Goal: Task Accomplishment & Management: Use online tool/utility

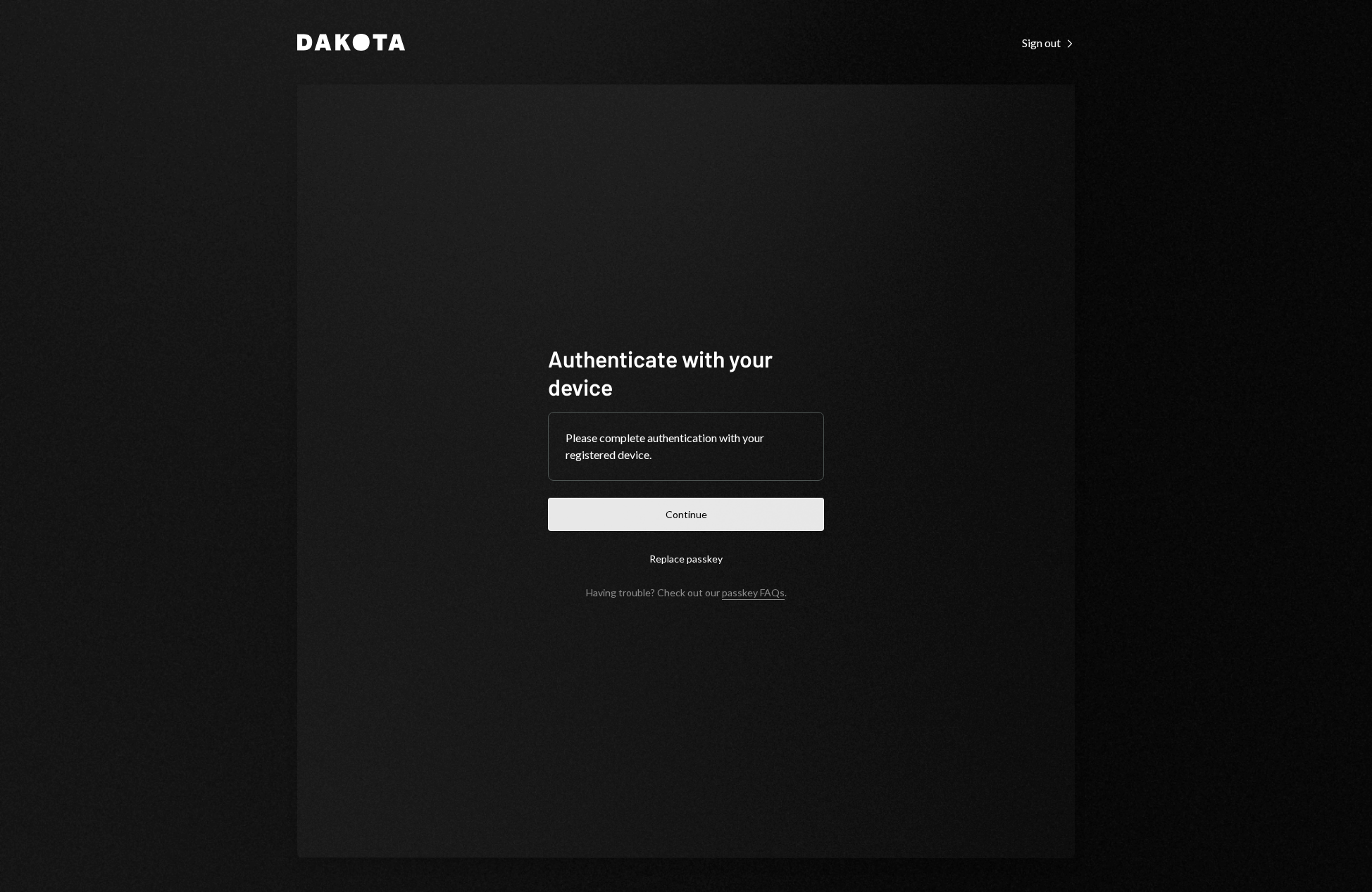
click at [735, 511] on button "Continue" at bounding box center [685, 514] width 276 height 33
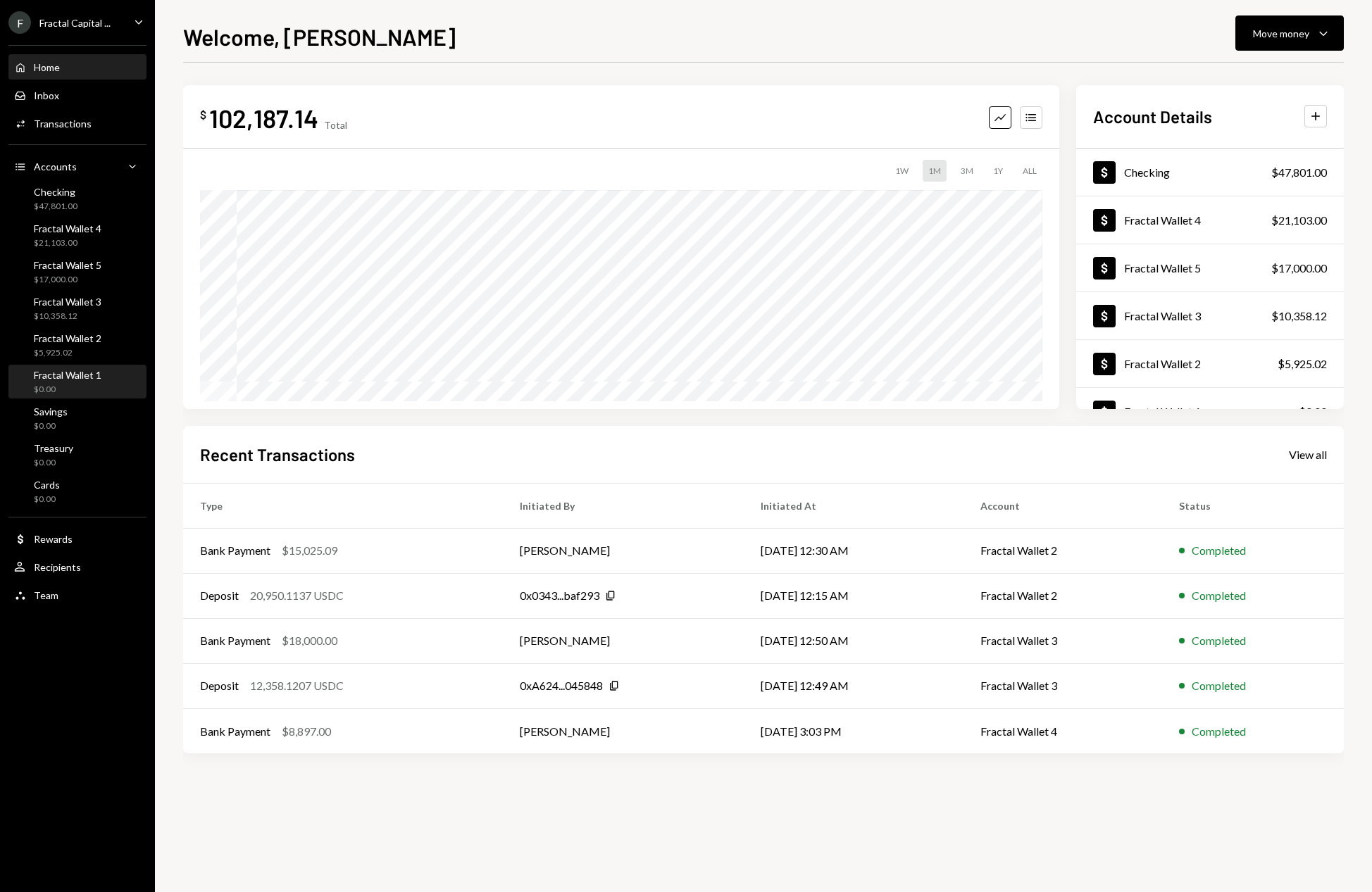
click at [95, 376] on div "Fractal Wallet 1" at bounding box center [68, 374] width 68 height 12
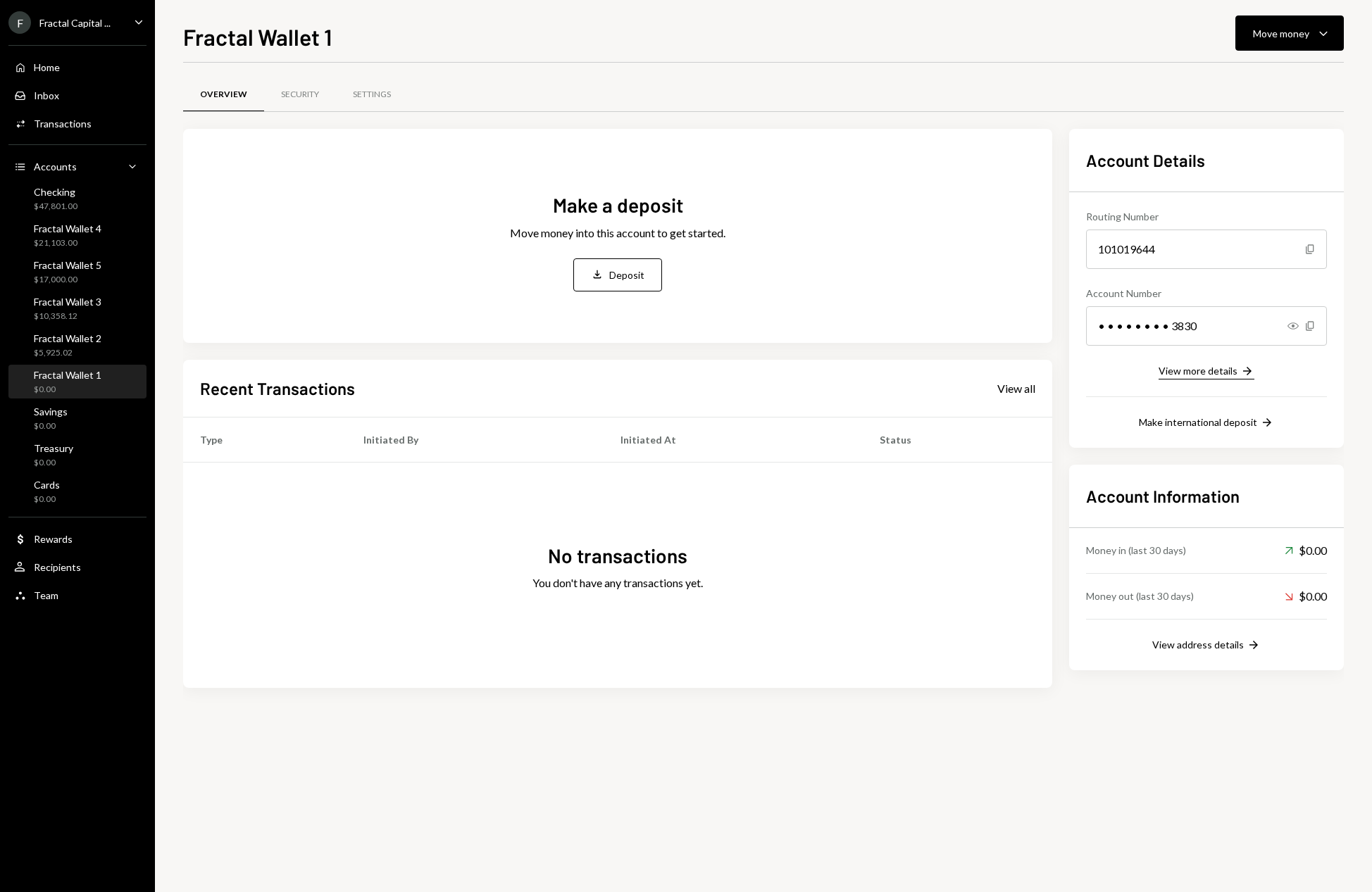
click at [1212, 370] on div "View more details" at bounding box center [1198, 370] width 79 height 12
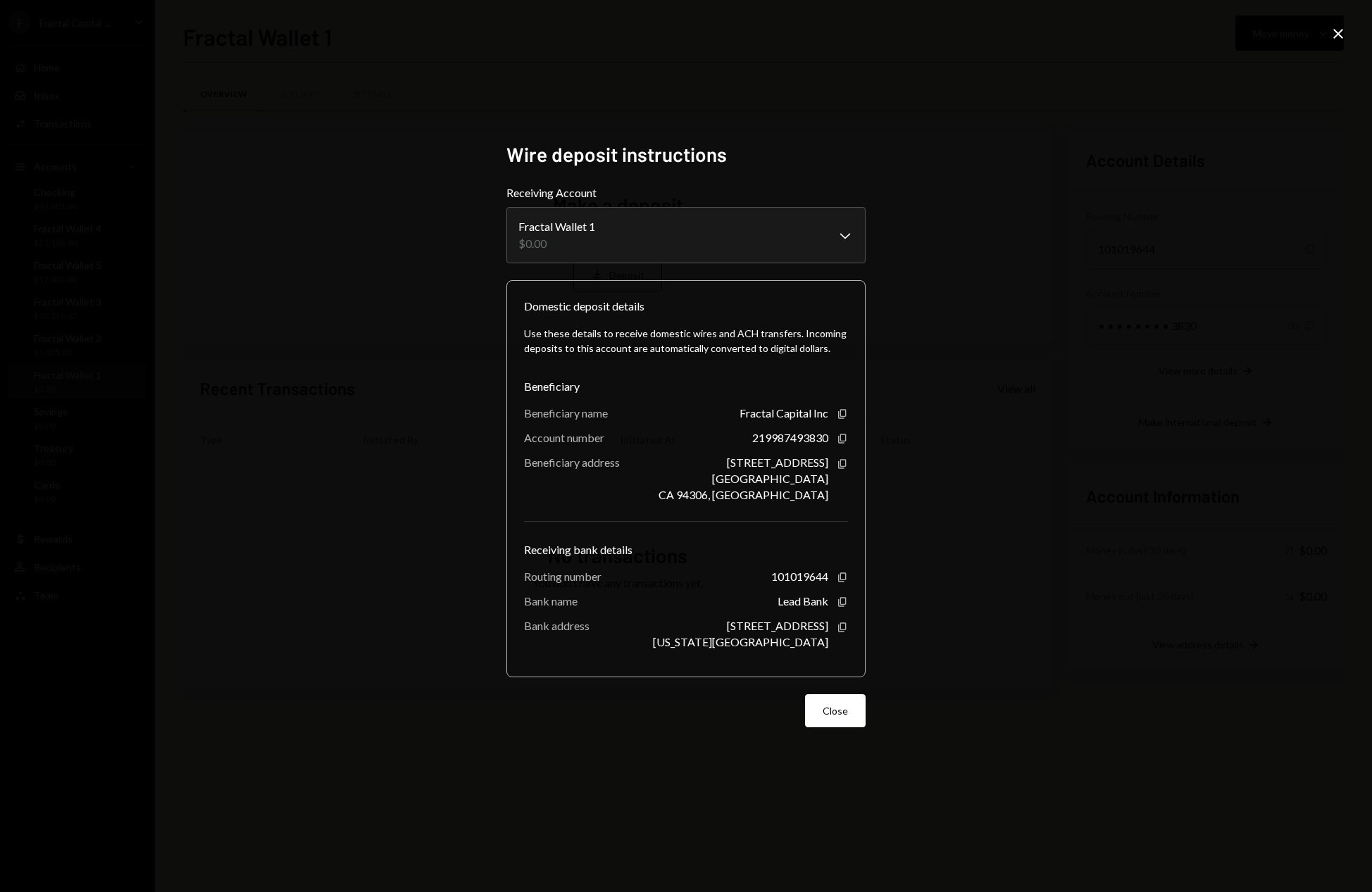
click at [1168, 359] on div "**********" at bounding box center [686, 446] width 1372 height 892
click at [1337, 35] on icon at bounding box center [1338, 34] width 10 height 10
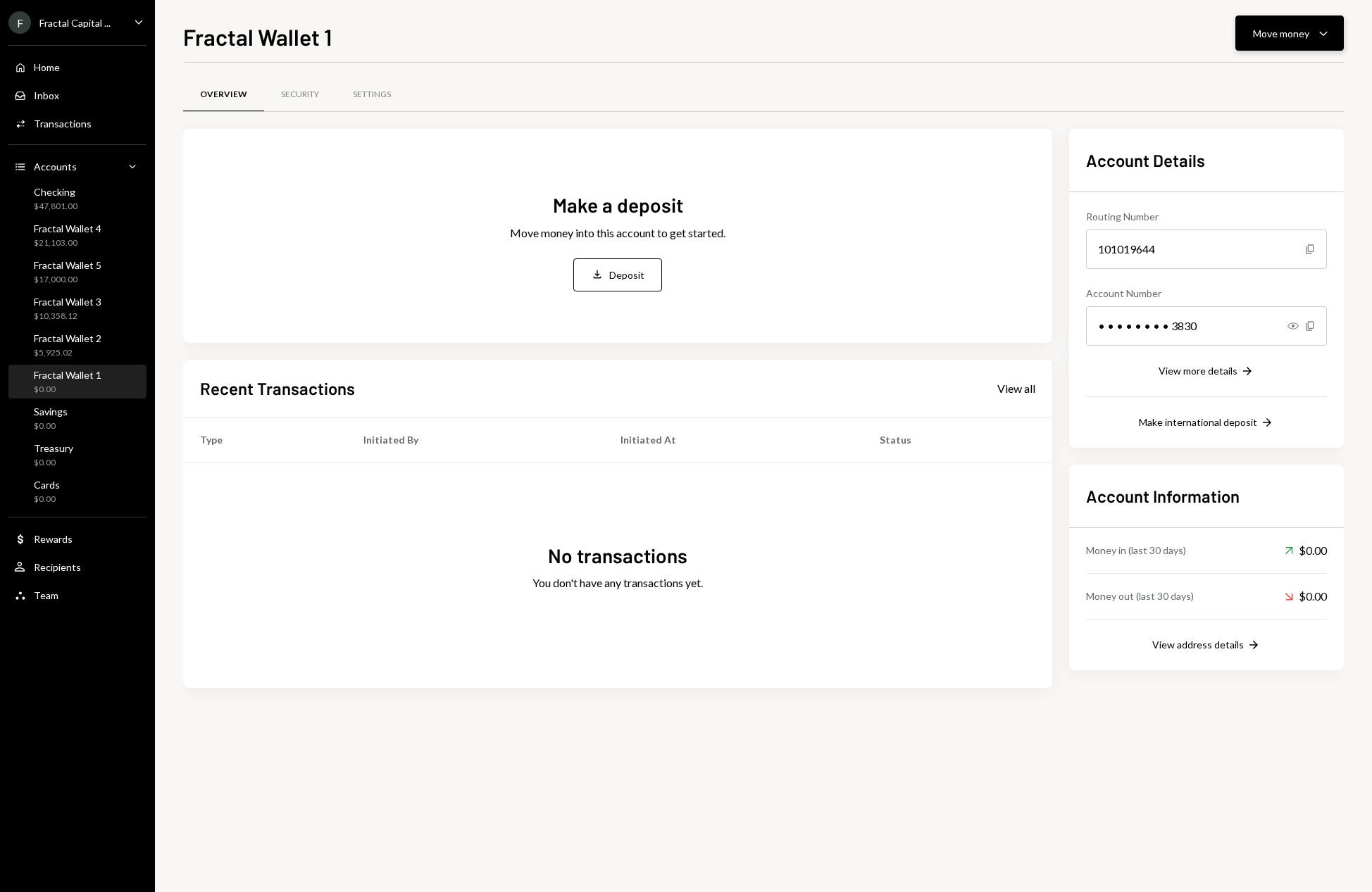
click at [1332, 34] on button "Move money Caret Down" at bounding box center [1289, 33] width 109 height 35
click at [1252, 148] on div "Deposit Deposit" at bounding box center [1267, 139] width 141 height 31
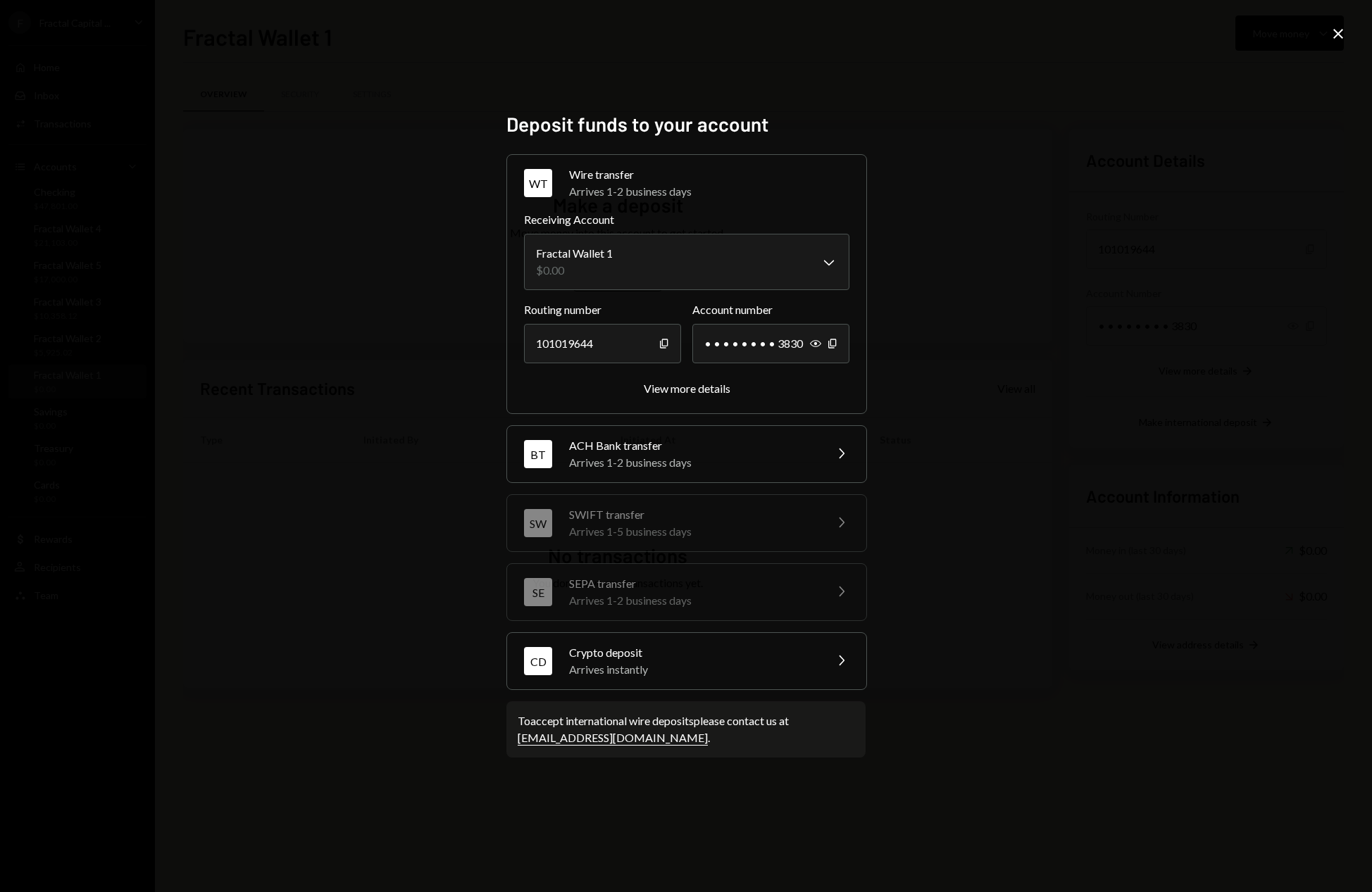
click at [762, 662] on div "Arrives instantly" at bounding box center [692, 669] width 246 height 17
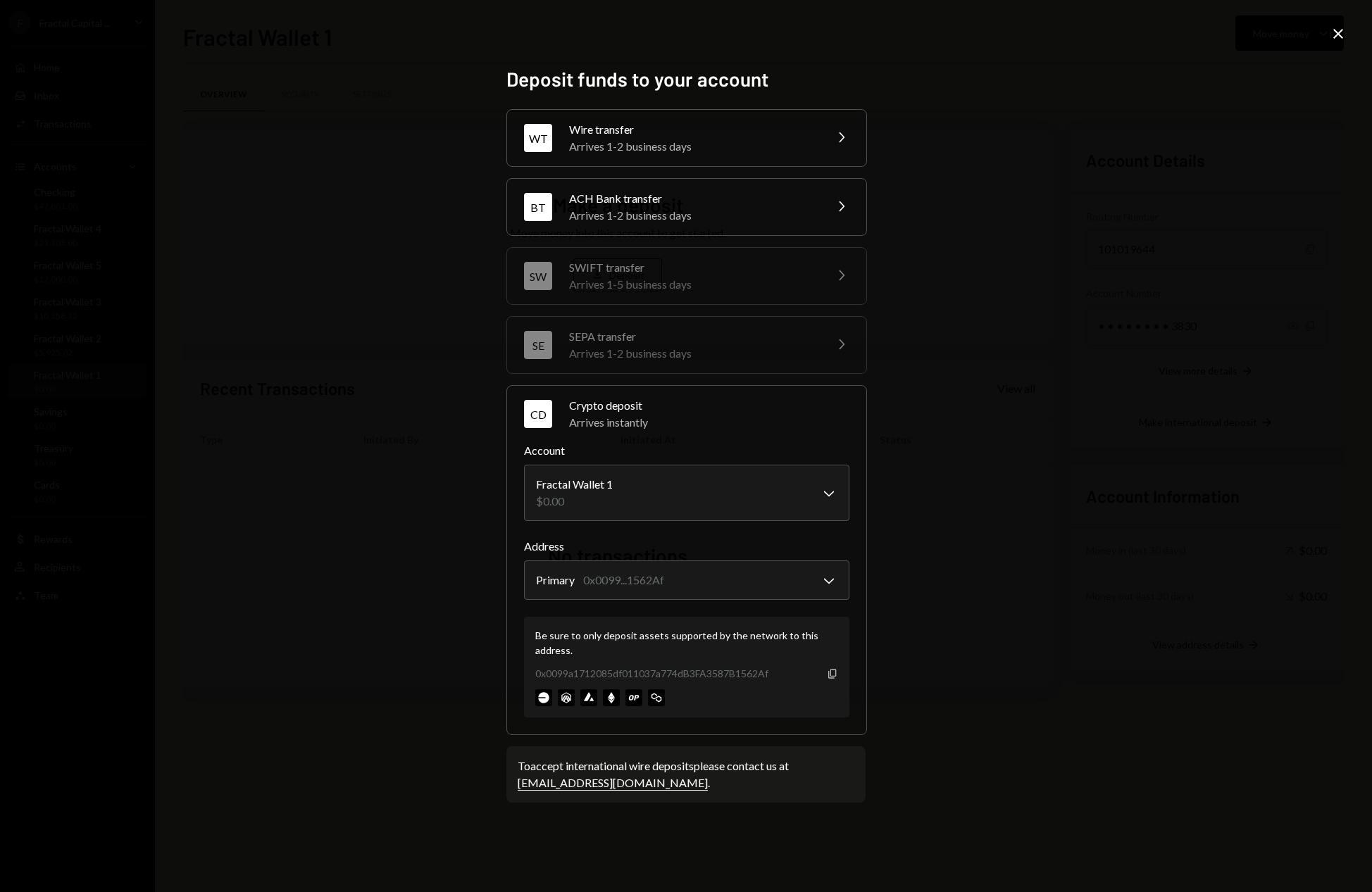
click at [830, 672] on icon "button" at bounding box center [832, 673] width 8 height 9
click at [1340, 31] on icon at bounding box center [1338, 34] width 10 height 10
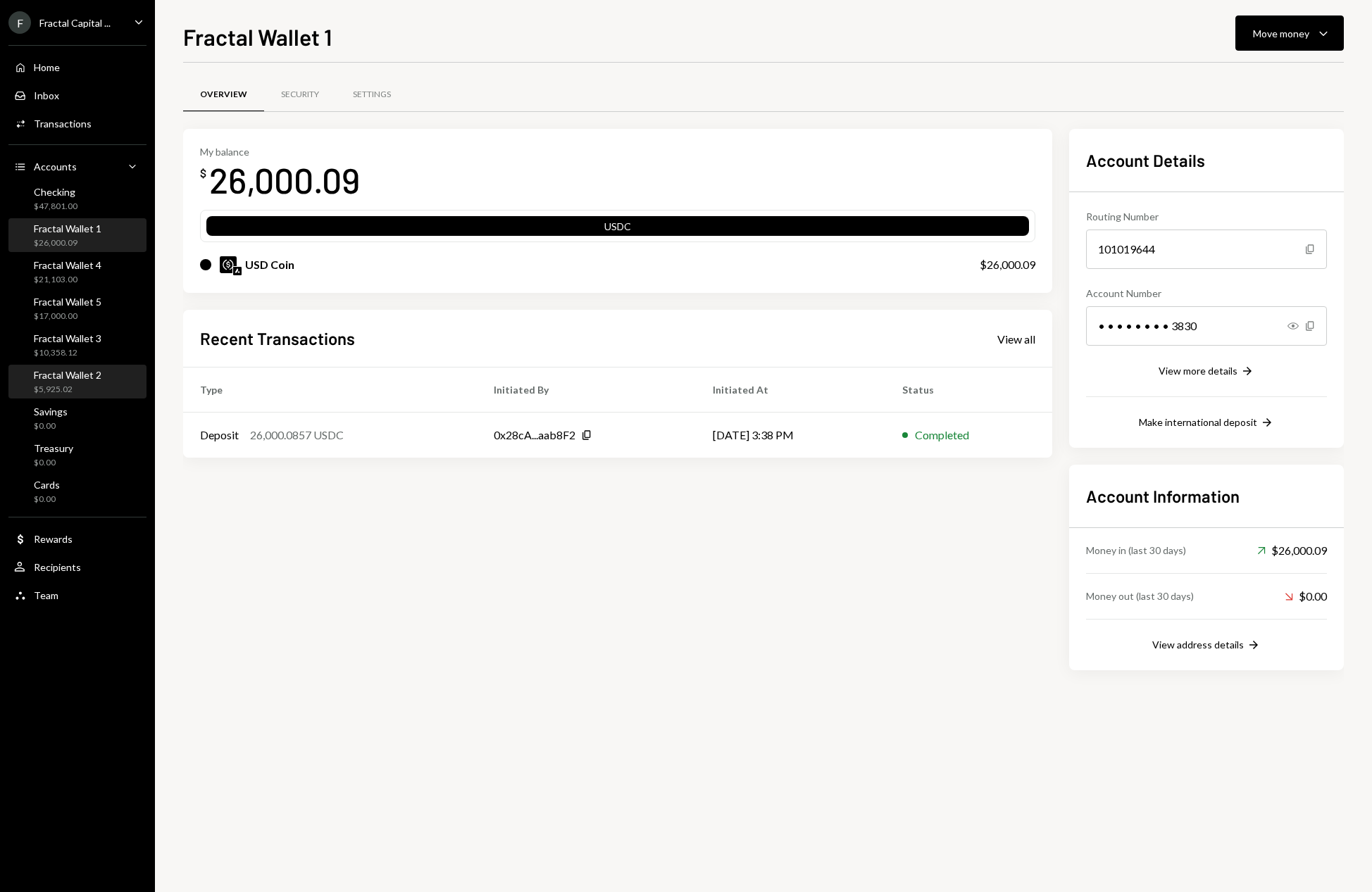
click at [93, 373] on div "Fractal Wallet 2" at bounding box center [68, 374] width 68 height 12
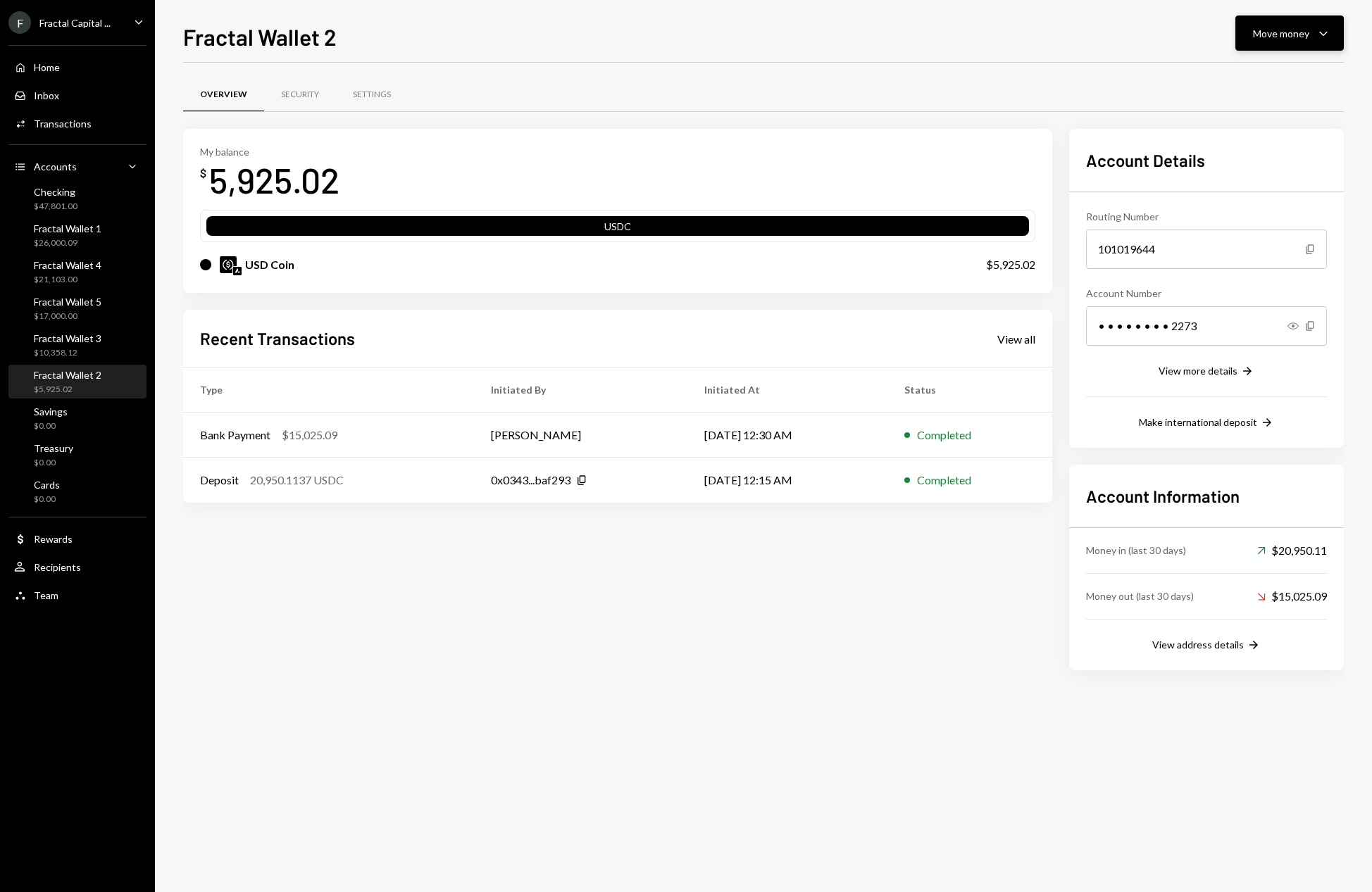
click at [1248, 38] on button "Move money Caret Down" at bounding box center [1289, 33] width 109 height 35
click at [1246, 141] on div "Deposit" at bounding box center [1278, 138] width 103 height 15
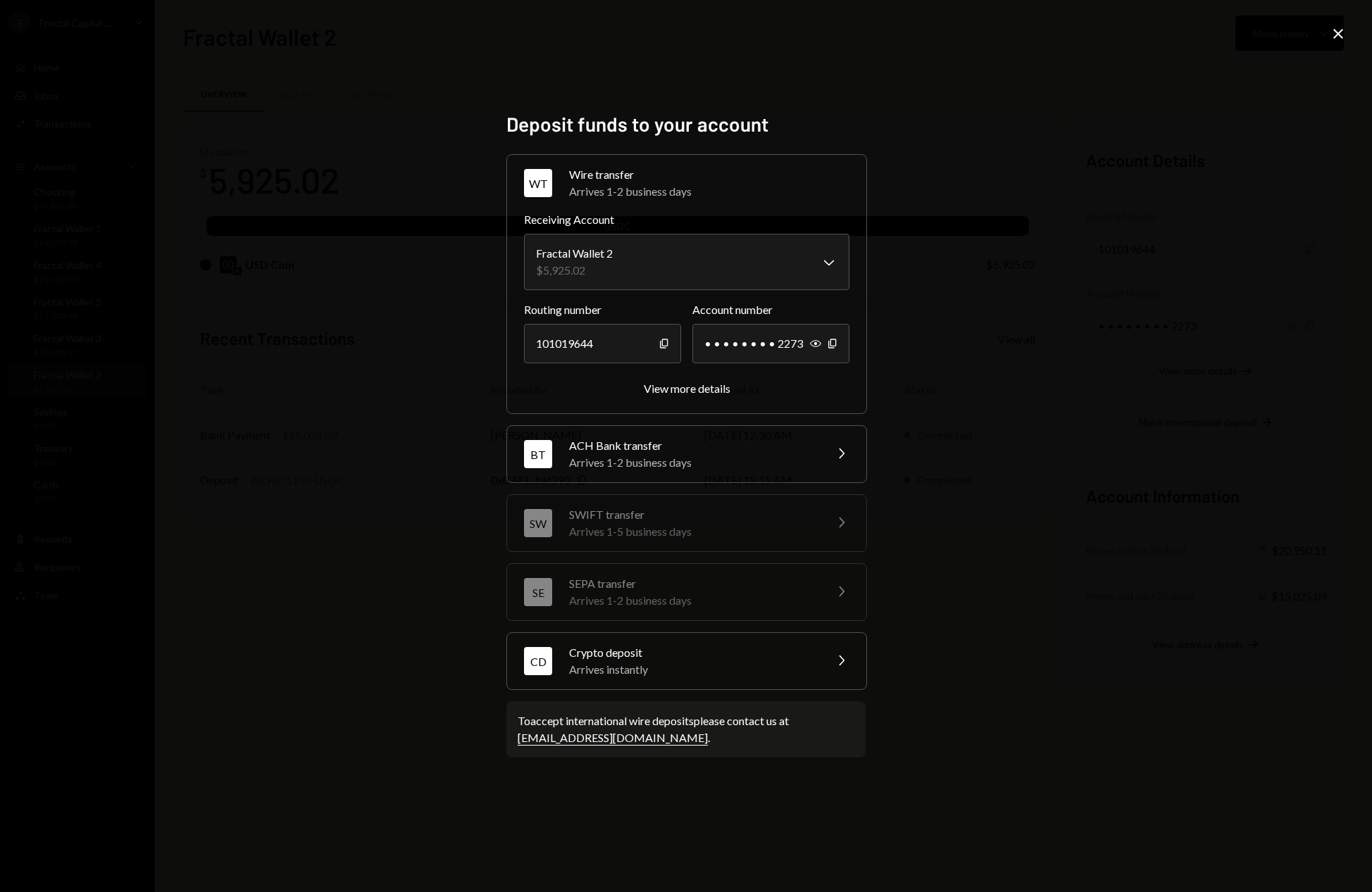
click at [769, 654] on div "Crypto deposit" at bounding box center [692, 652] width 246 height 17
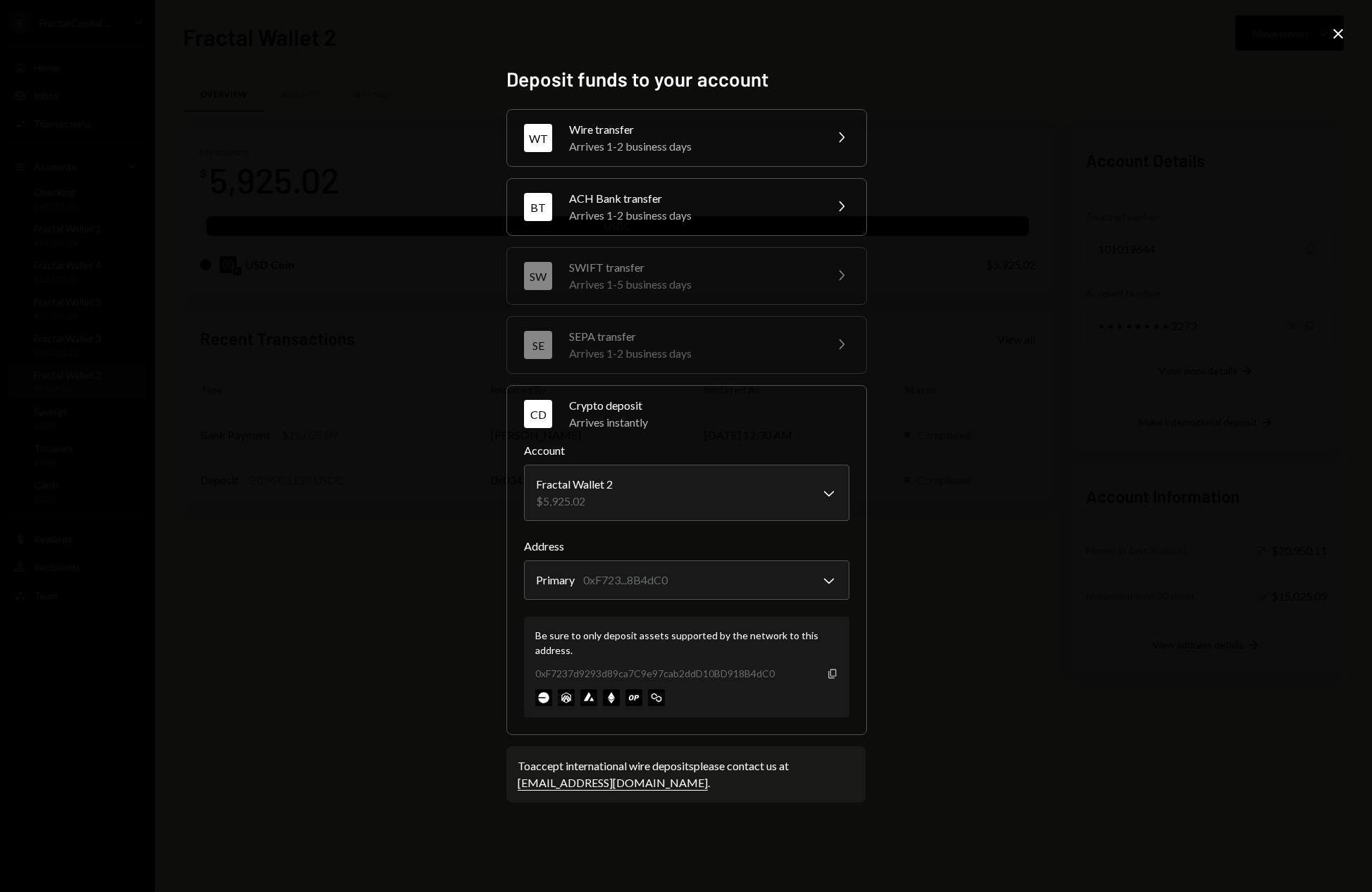
click at [835, 676] on icon "button" at bounding box center [832, 673] width 8 height 9
click at [1343, 37] on icon "Close" at bounding box center [1337, 33] width 17 height 17
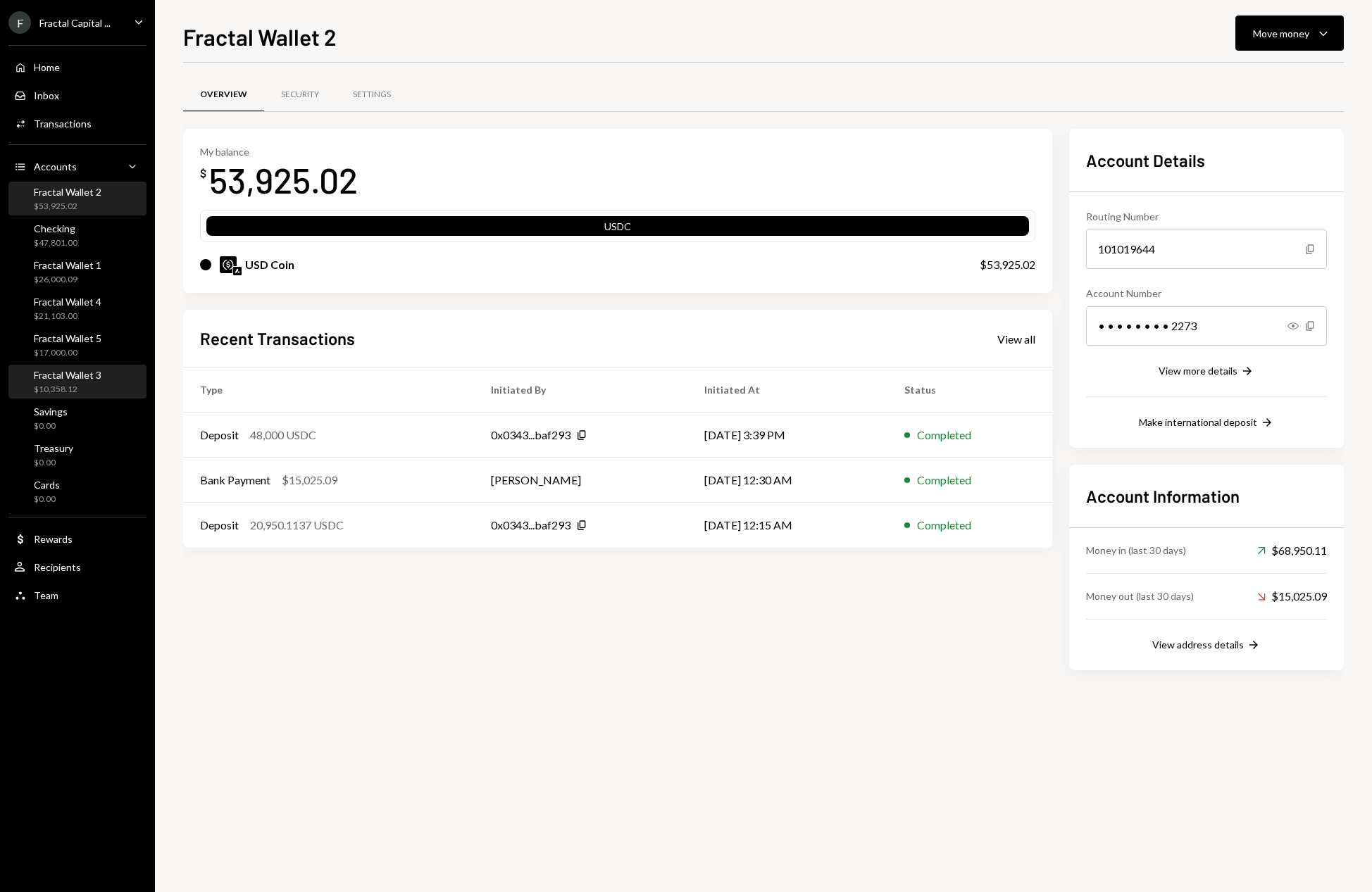
click at [94, 381] on div "Fractal Wallet 3 $10,358.12" at bounding box center [68, 382] width 68 height 27
click at [1277, 39] on div "Move money" at bounding box center [1281, 33] width 57 height 15
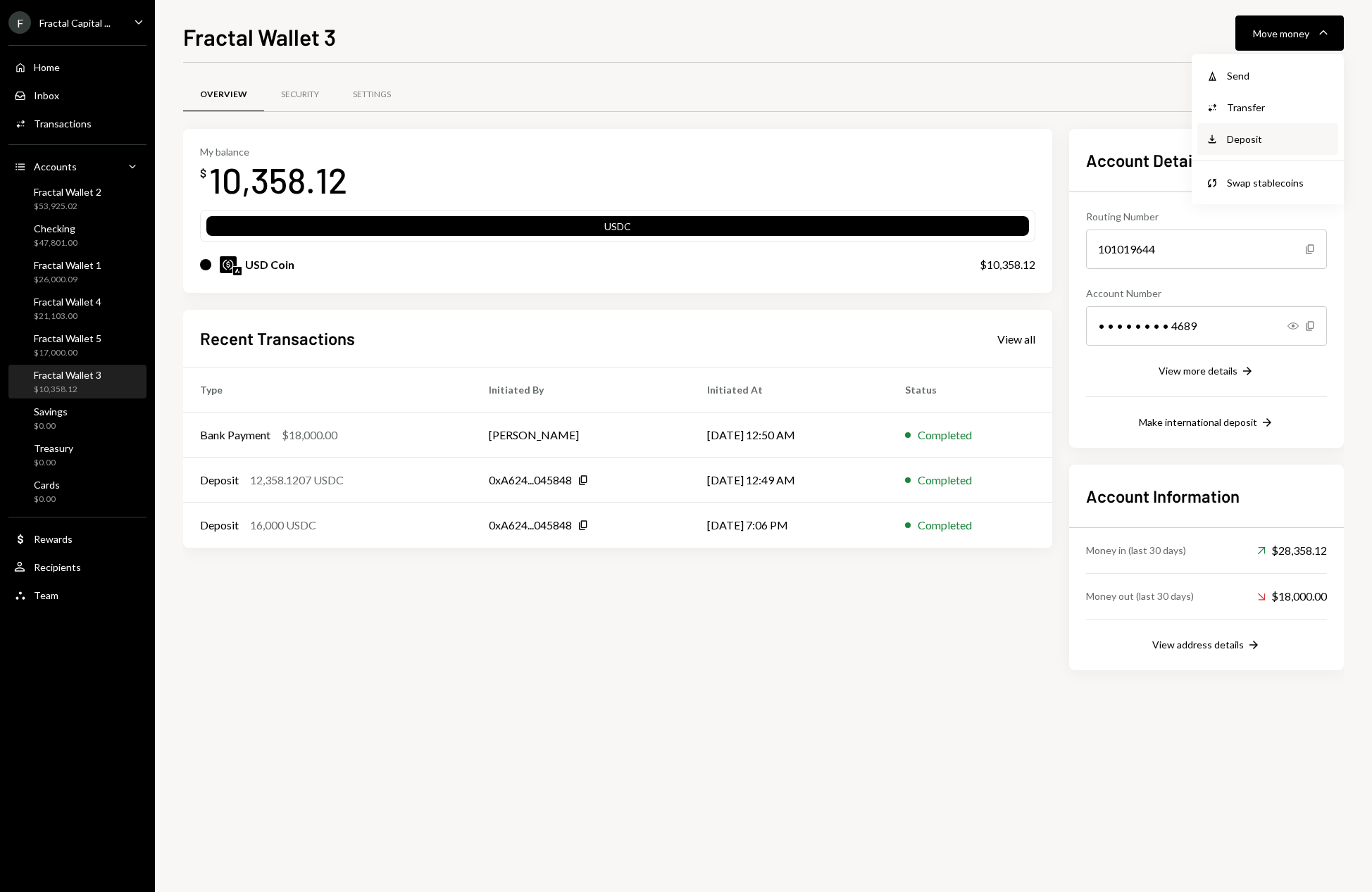
click at [1273, 145] on div "Deposit" at bounding box center [1278, 138] width 103 height 15
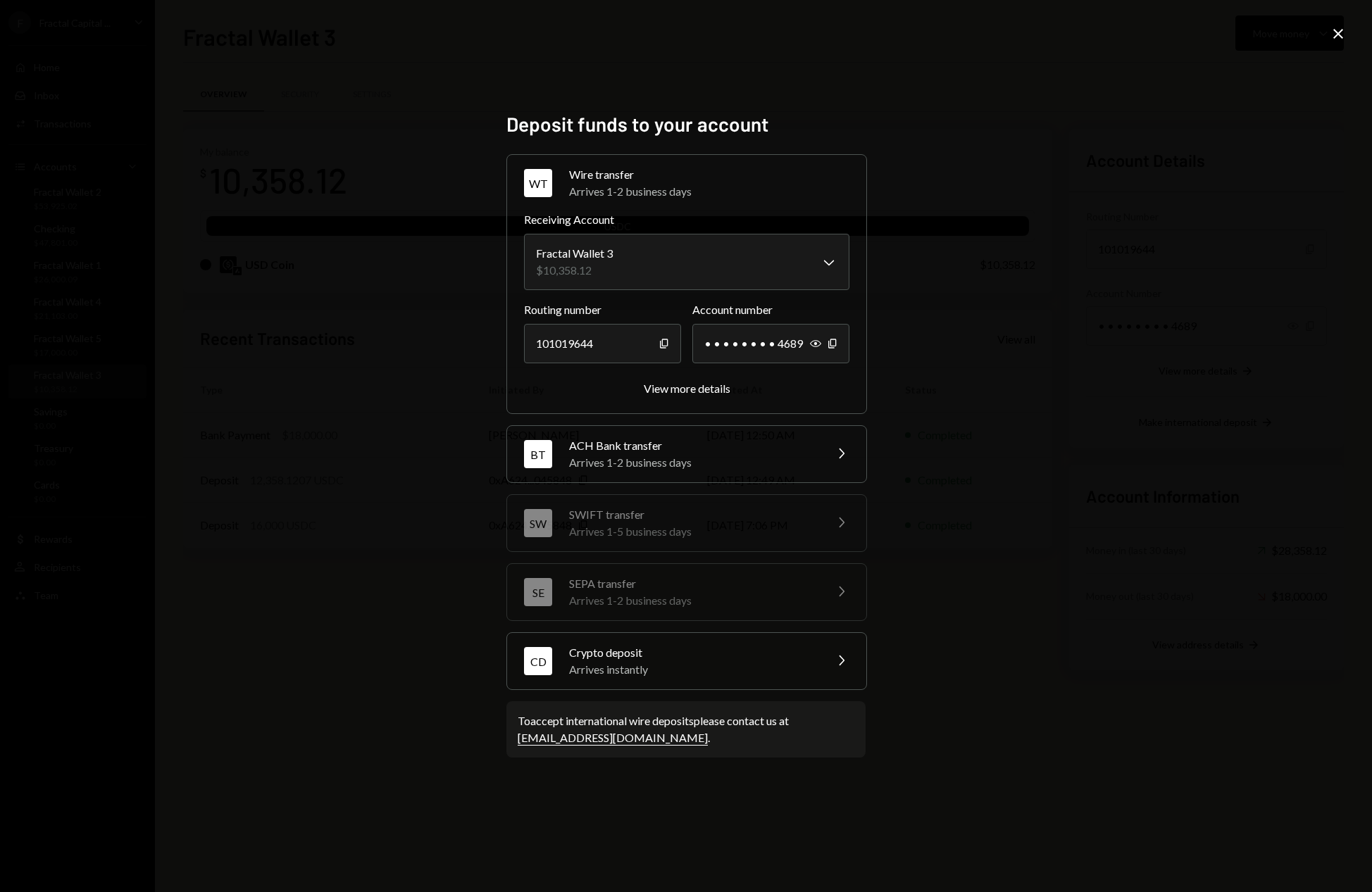
click at [770, 666] on div "Arrives instantly" at bounding box center [692, 669] width 246 height 17
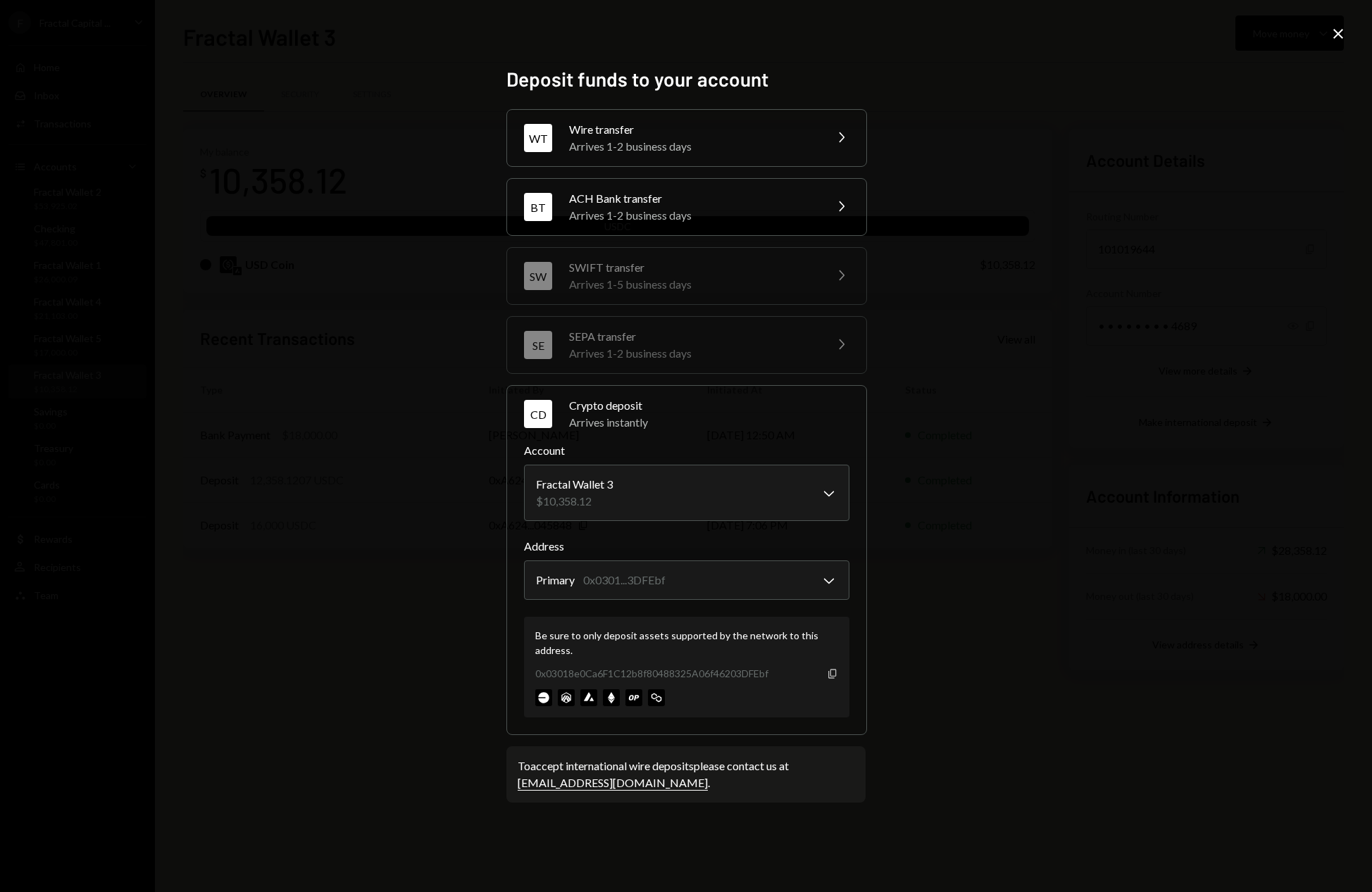
click at [834, 675] on icon "Copy" at bounding box center [832, 673] width 11 height 11
click at [1340, 39] on icon "Close" at bounding box center [1337, 33] width 17 height 17
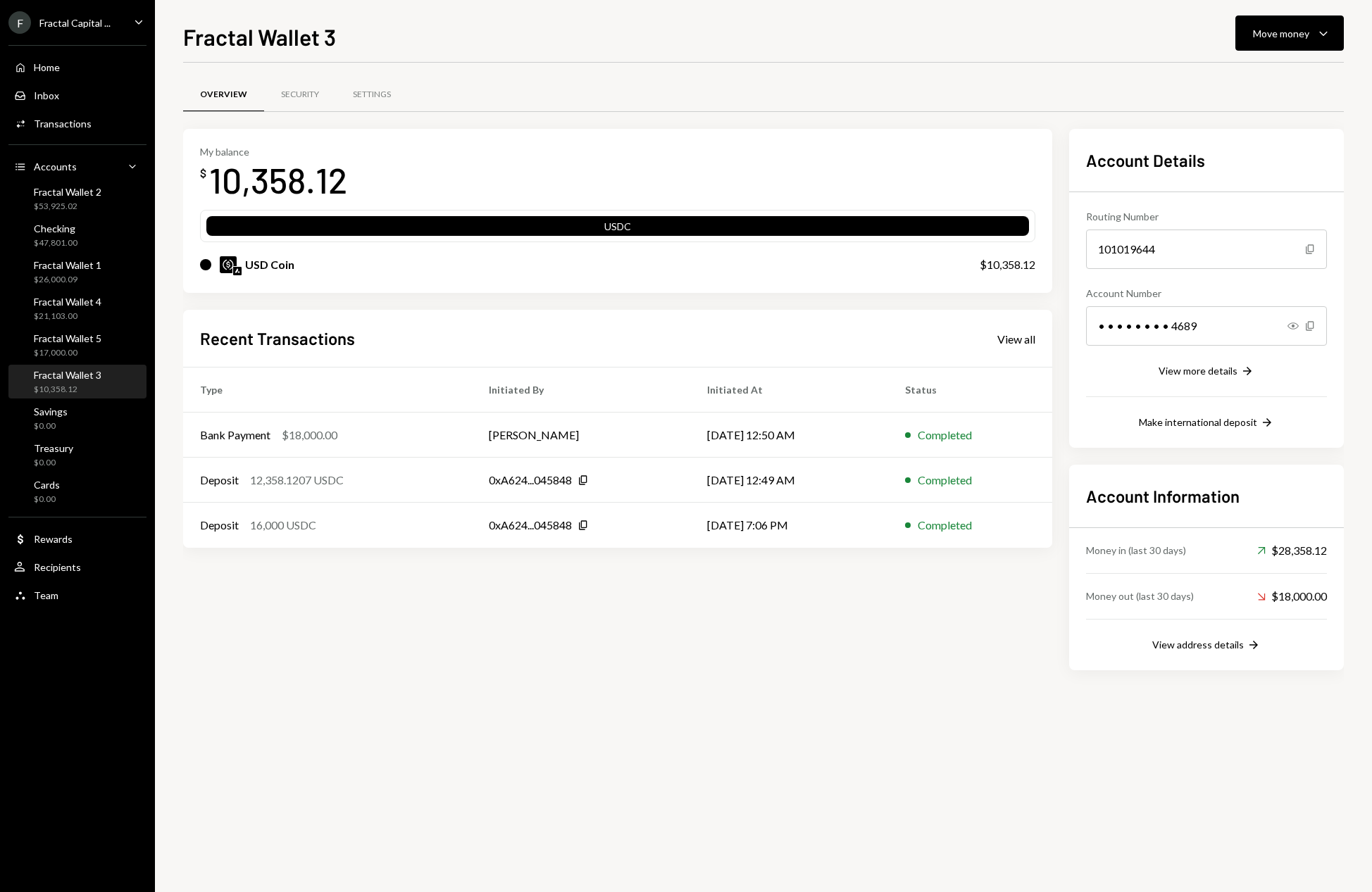
click at [534, 600] on div "My balance $ 10,358.12 USDC USD Coin $10,358.12 Recent Transactions View all Ty…" at bounding box center [618, 400] width 869 height 541
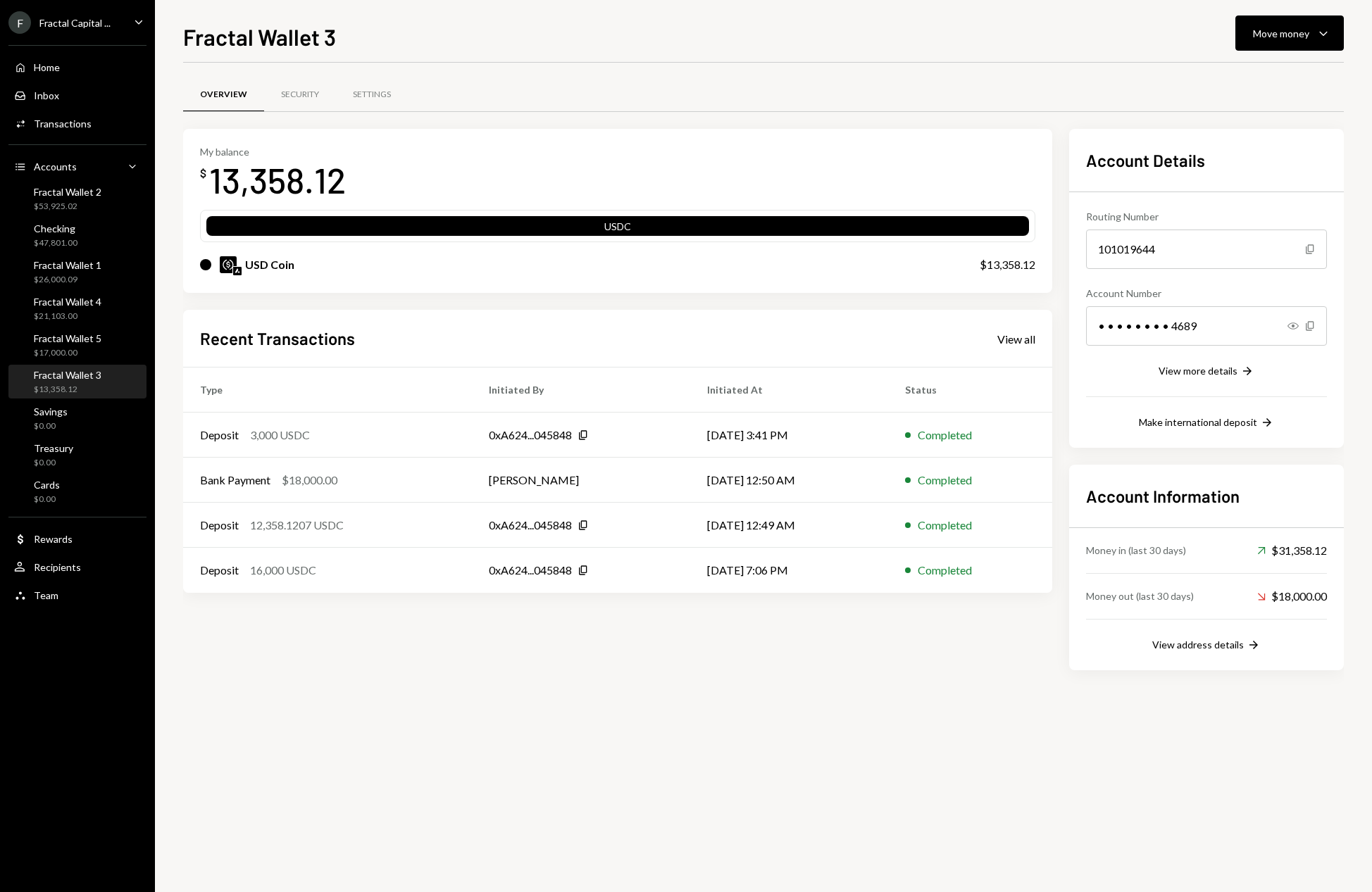
click at [515, 721] on div "Overview Security Settings My balance $ 13,358.12 USDC USD Coin $13,358.12 Rece…" at bounding box center [763, 477] width 1160 height 829
click at [84, 309] on div "Fractal Wallet 4 $21,103.00" at bounding box center [68, 309] width 68 height 27
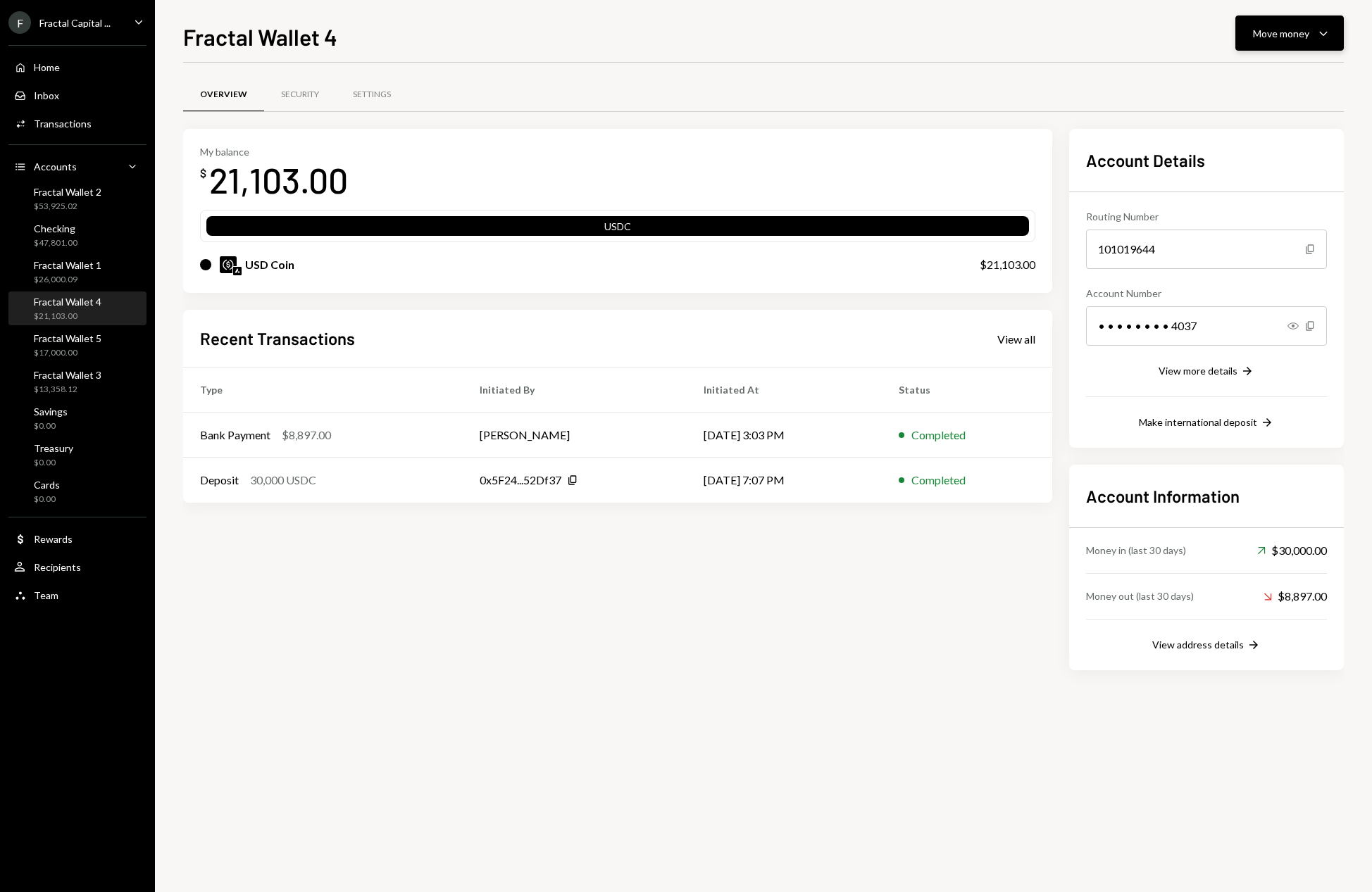
click at [1276, 36] on div "Move money" at bounding box center [1281, 33] width 57 height 15
click at [1258, 143] on div "Deposit" at bounding box center [1278, 138] width 103 height 15
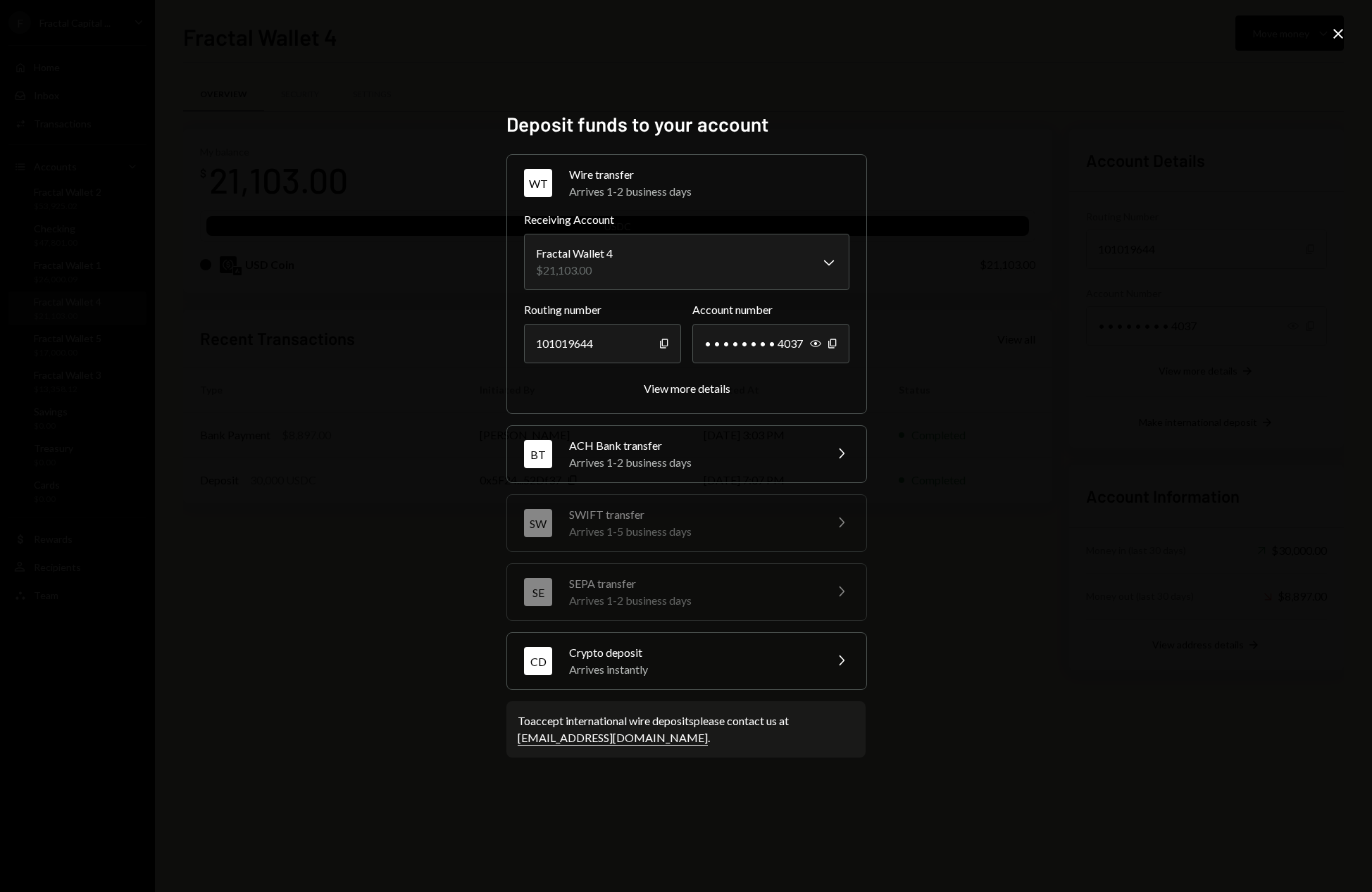
click at [739, 662] on div "Arrives instantly" at bounding box center [692, 669] width 246 height 17
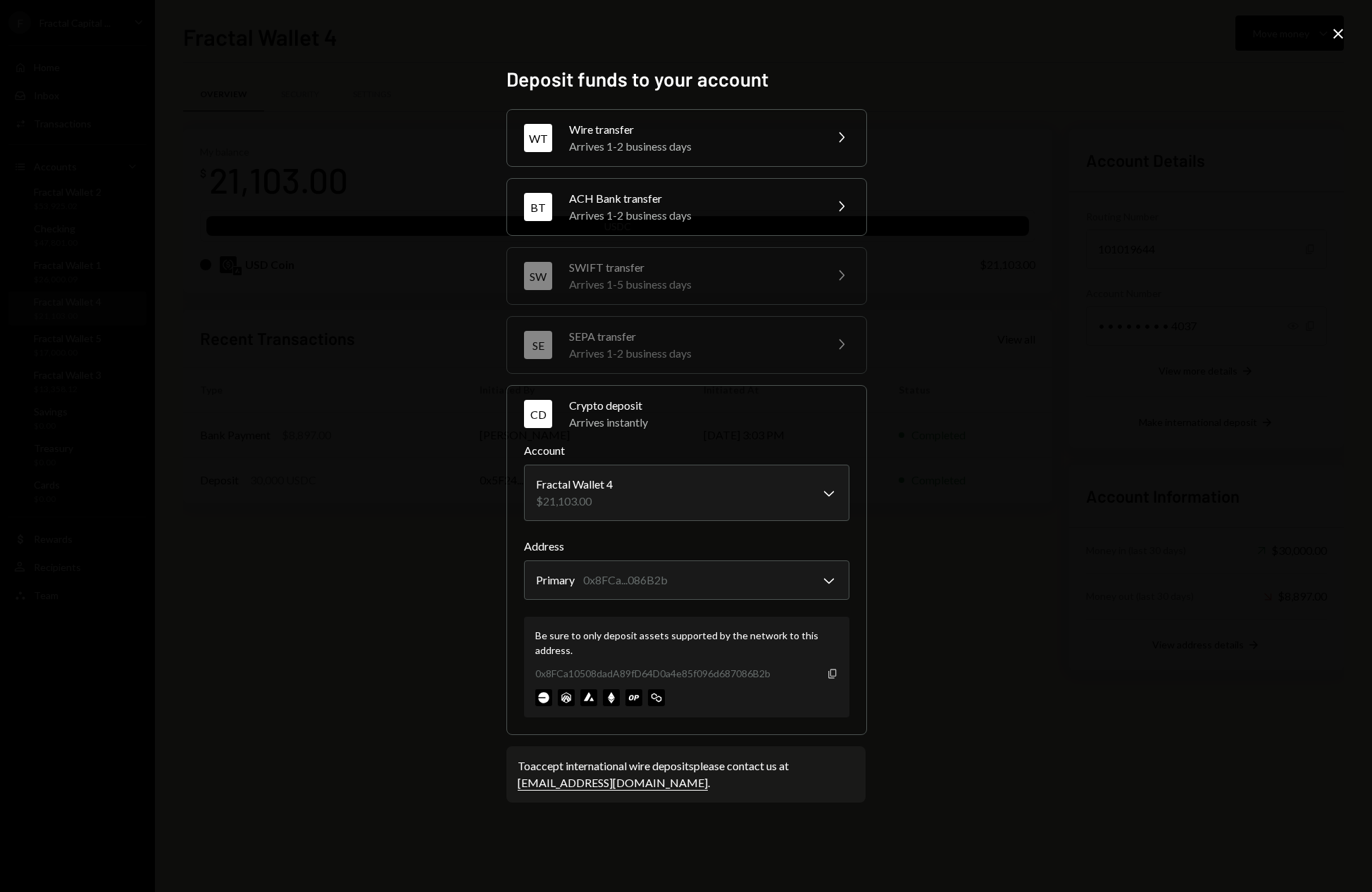
click at [831, 677] on icon "button" at bounding box center [832, 673] width 8 height 9
click at [1333, 35] on icon "Close" at bounding box center [1337, 33] width 17 height 17
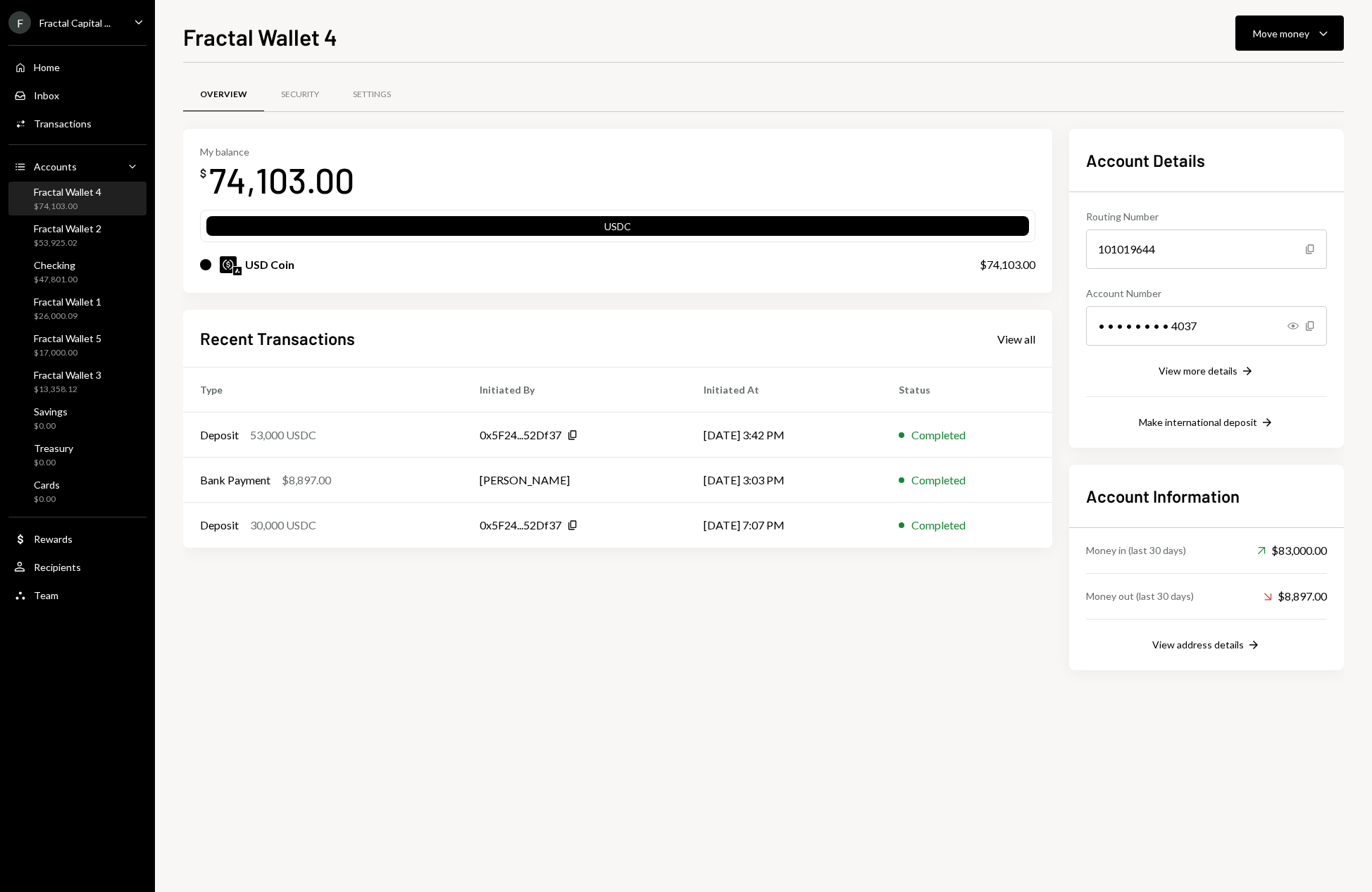
click at [593, 666] on div "My balance $ 74,103.00 USDC USD Coin $74,103.00 Recent Transactions View all Ty…" at bounding box center [618, 400] width 869 height 541
click at [95, 345] on div "Fractal Wallet 5 $17,000.00" at bounding box center [68, 346] width 68 height 27
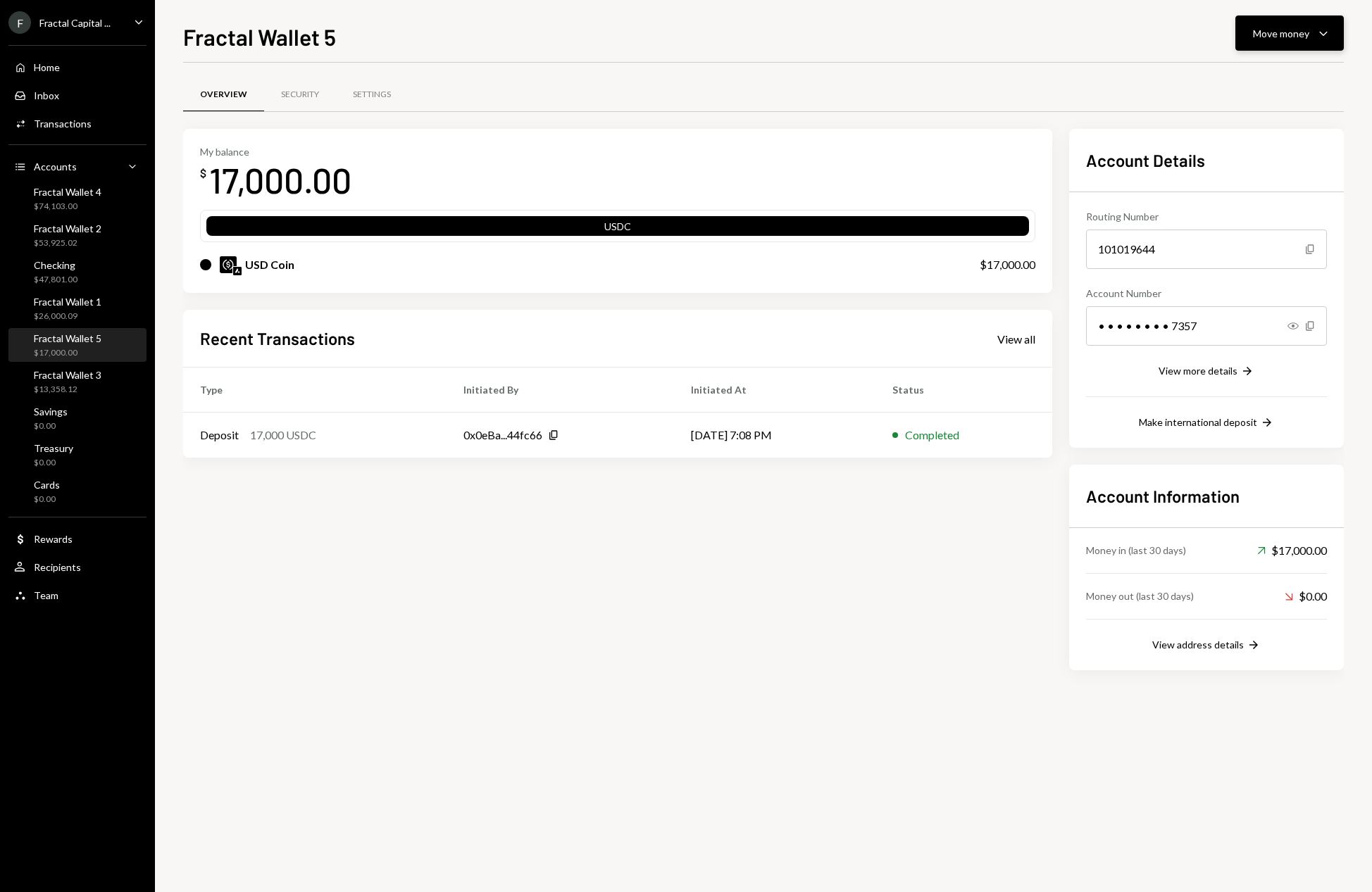
click at [1329, 32] on icon "Caret Down" at bounding box center [1322, 32] width 17 height 17
click at [1263, 134] on div "Deposit" at bounding box center [1278, 138] width 103 height 15
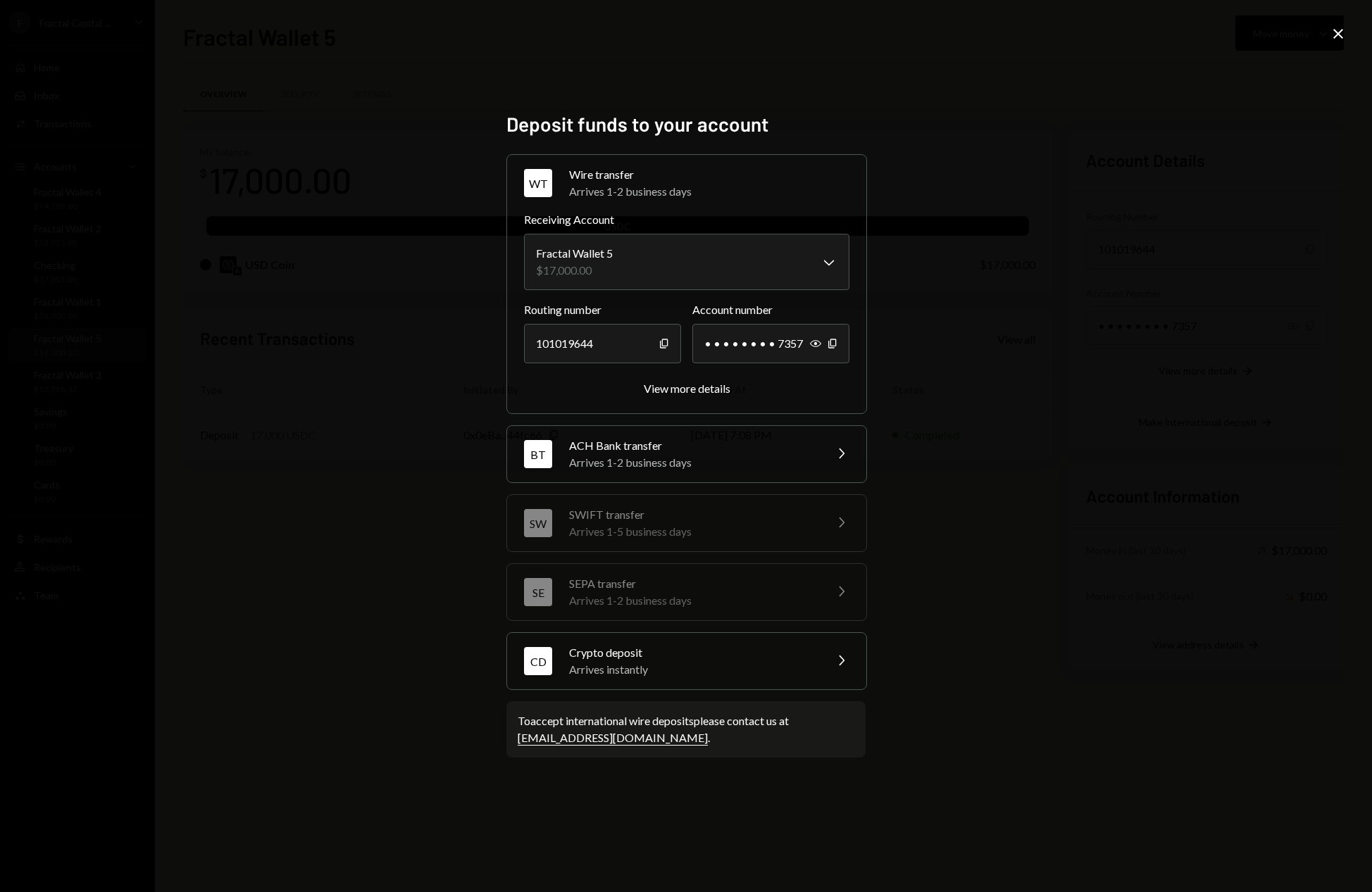
click at [718, 652] on div "Crypto deposit" at bounding box center [692, 652] width 246 height 17
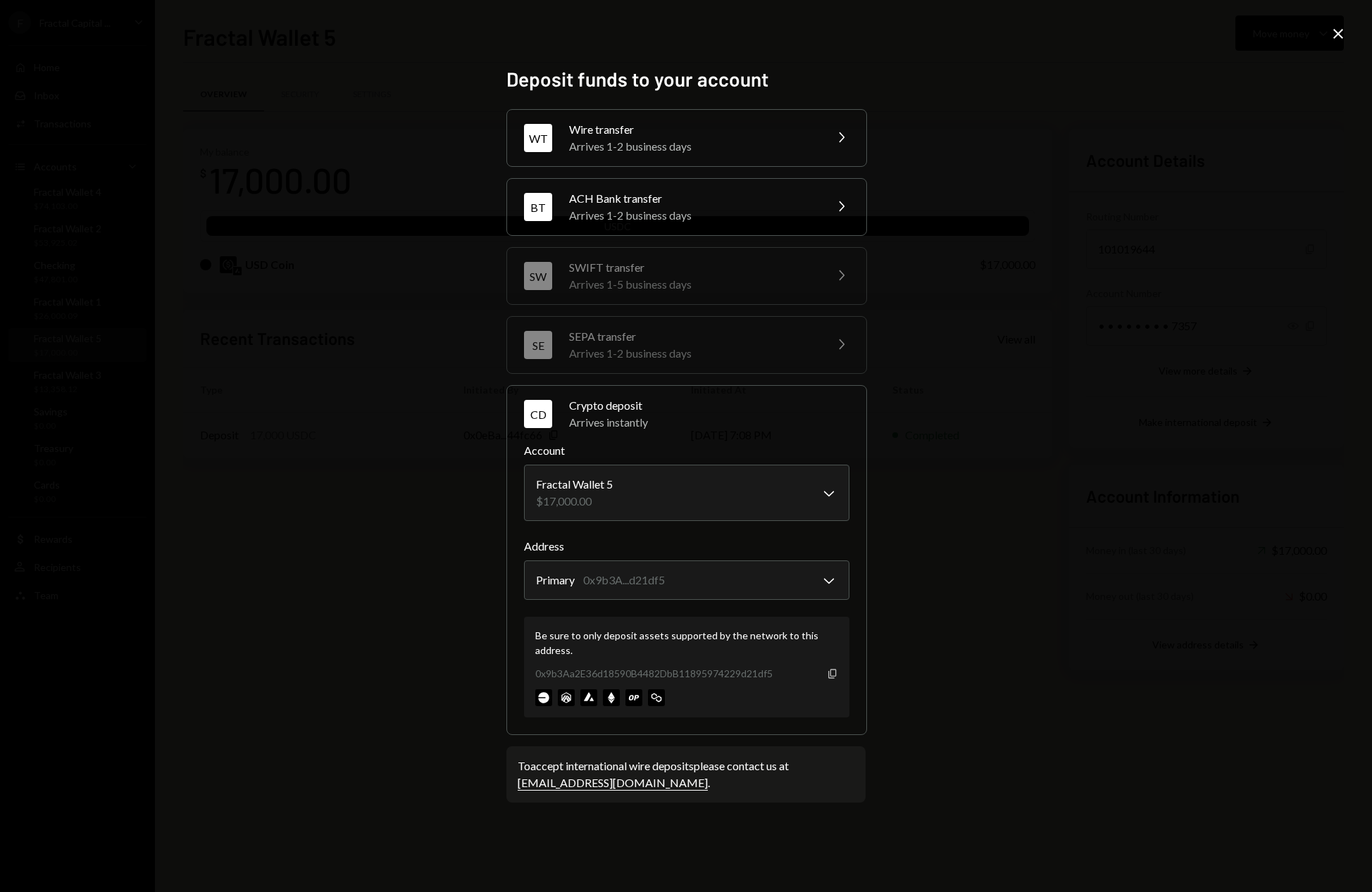
click at [829, 677] on icon "button" at bounding box center [832, 673] width 8 height 9
click at [1336, 37] on icon "Close" at bounding box center [1337, 33] width 17 height 17
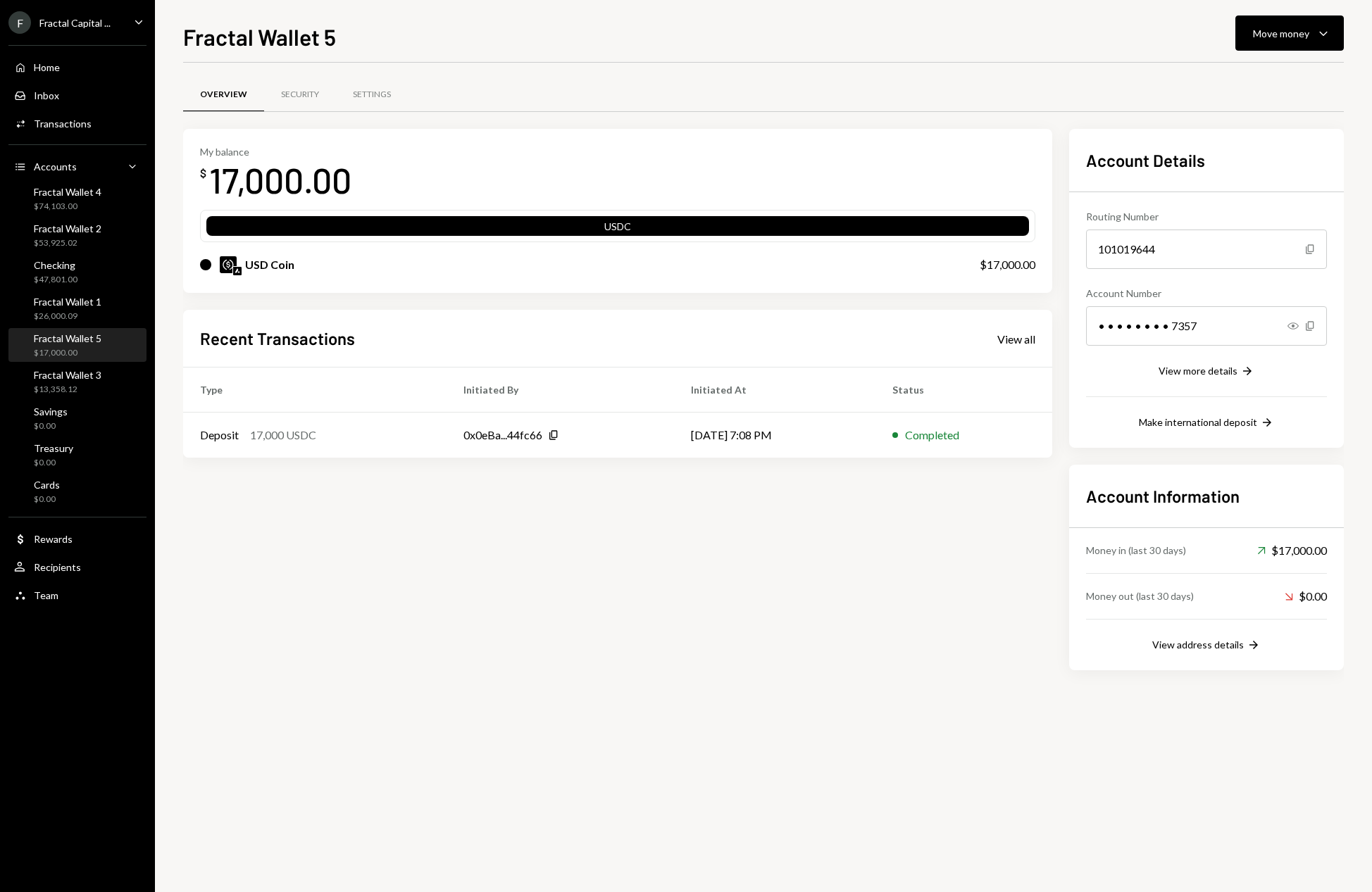
click at [612, 699] on div "Overview Security Settings My balance $ 17,000.00 USDC USD Coin $17,000.00 Rece…" at bounding box center [763, 477] width 1160 height 829
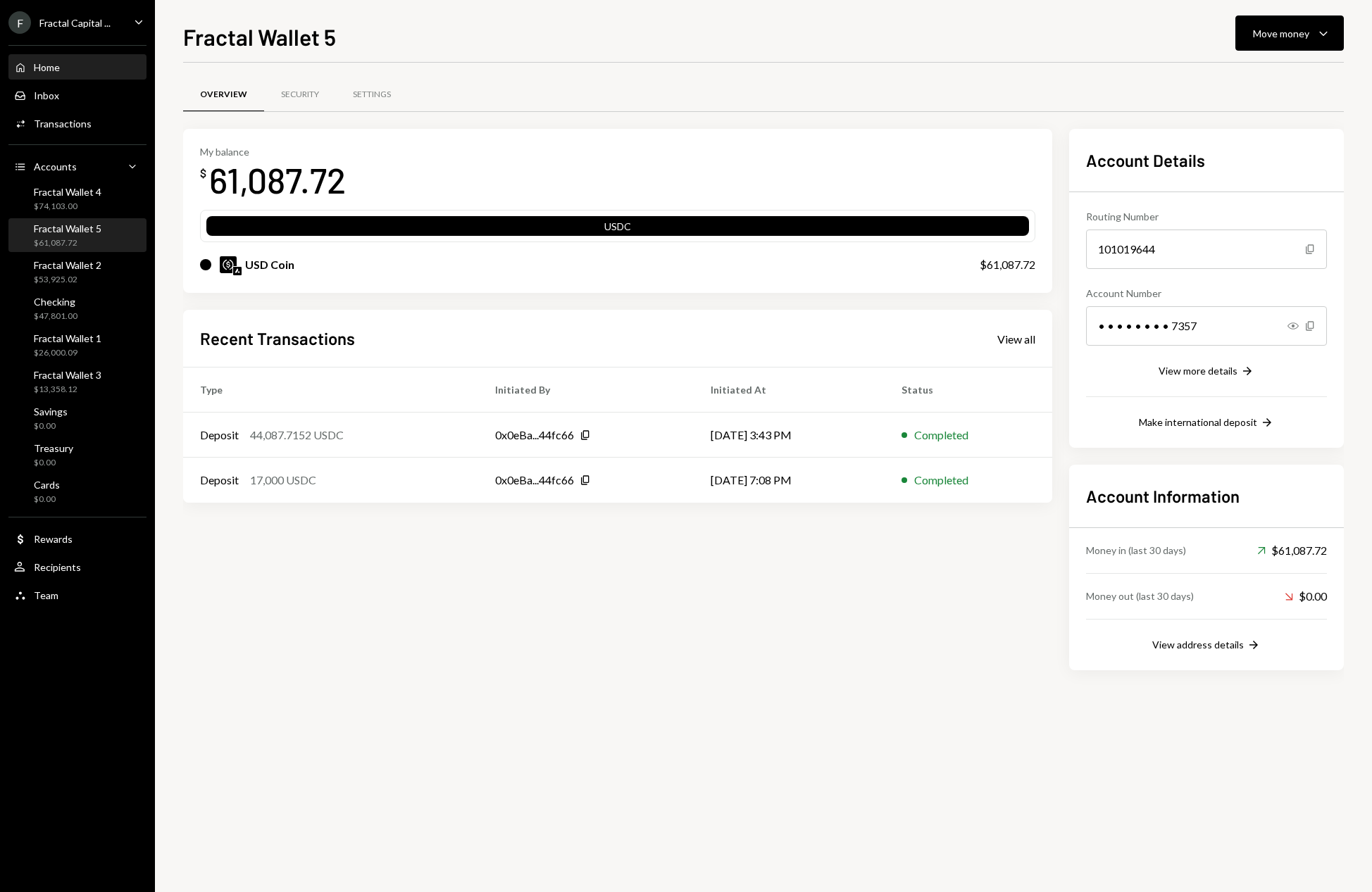
click at [42, 69] on div "Home" at bounding box center [46, 67] width 26 height 12
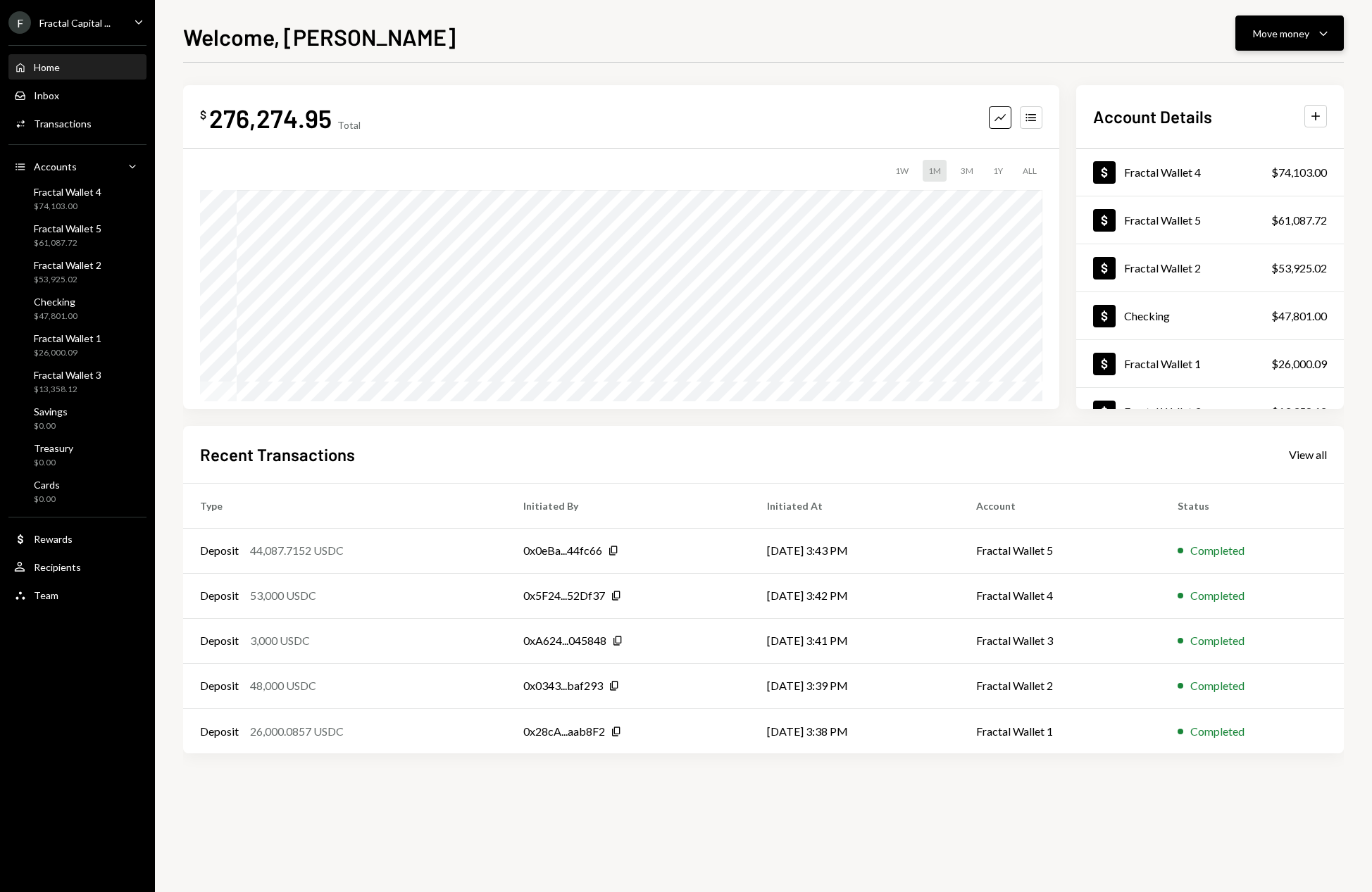
click at [1319, 39] on icon "Caret Down" at bounding box center [1322, 32] width 17 height 17
click at [1252, 109] on div "Transfer" at bounding box center [1278, 107] width 103 height 15
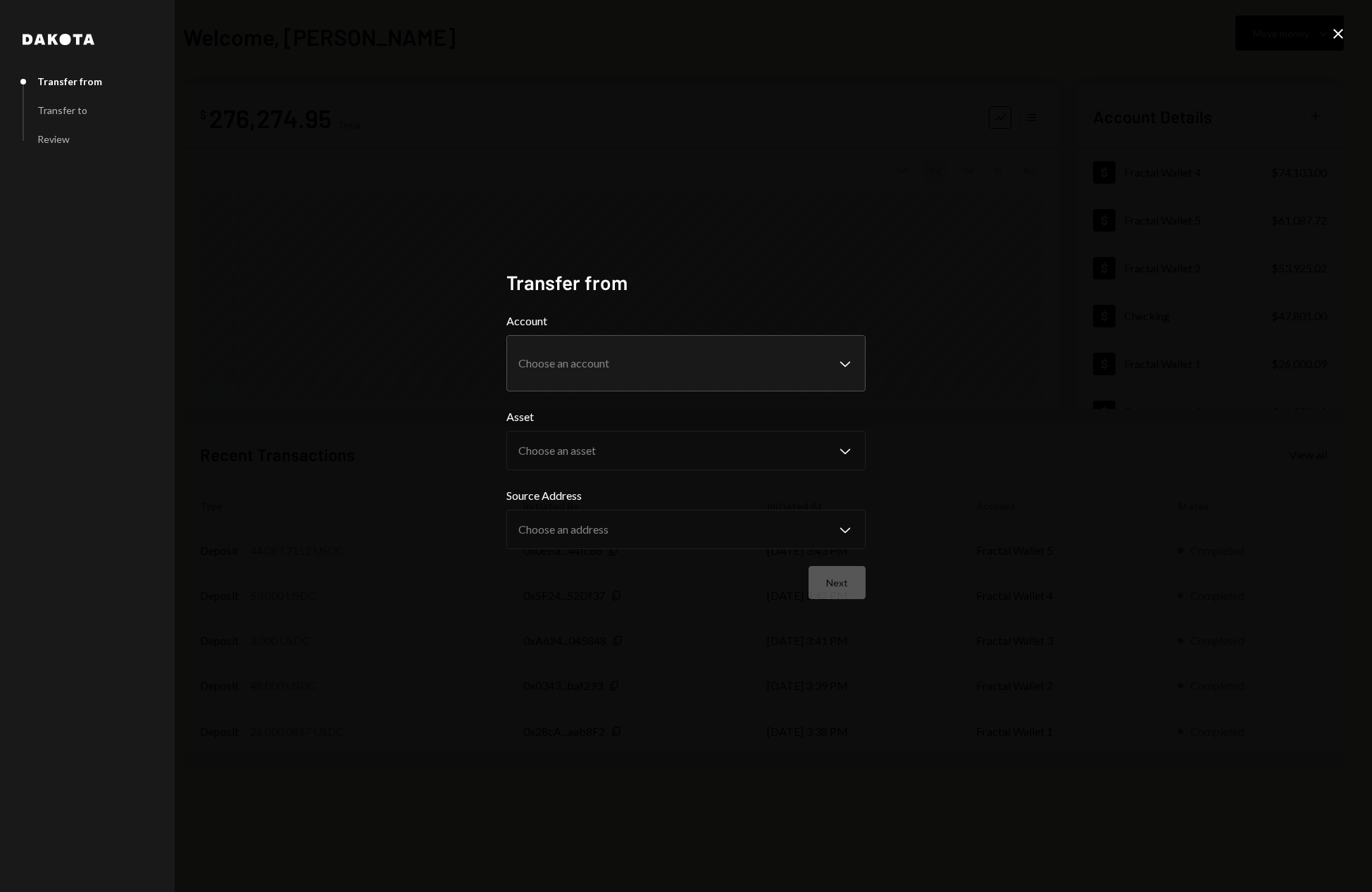
click at [724, 377] on body "F Fractal Capital ... Caret Down Home Home Inbox Inbox Activities Transactions …" at bounding box center [686, 446] width 1372 height 892
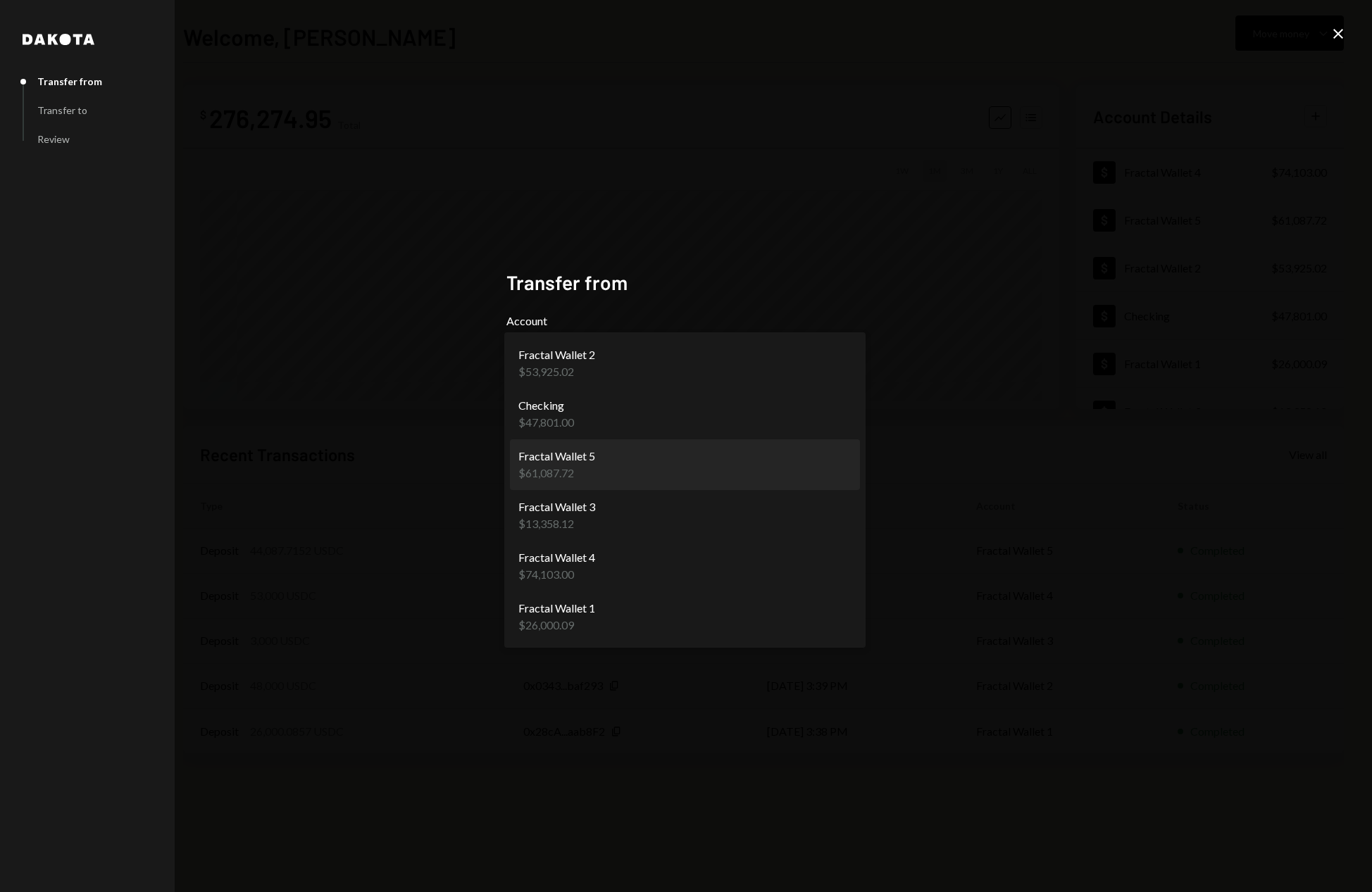
select select "**********"
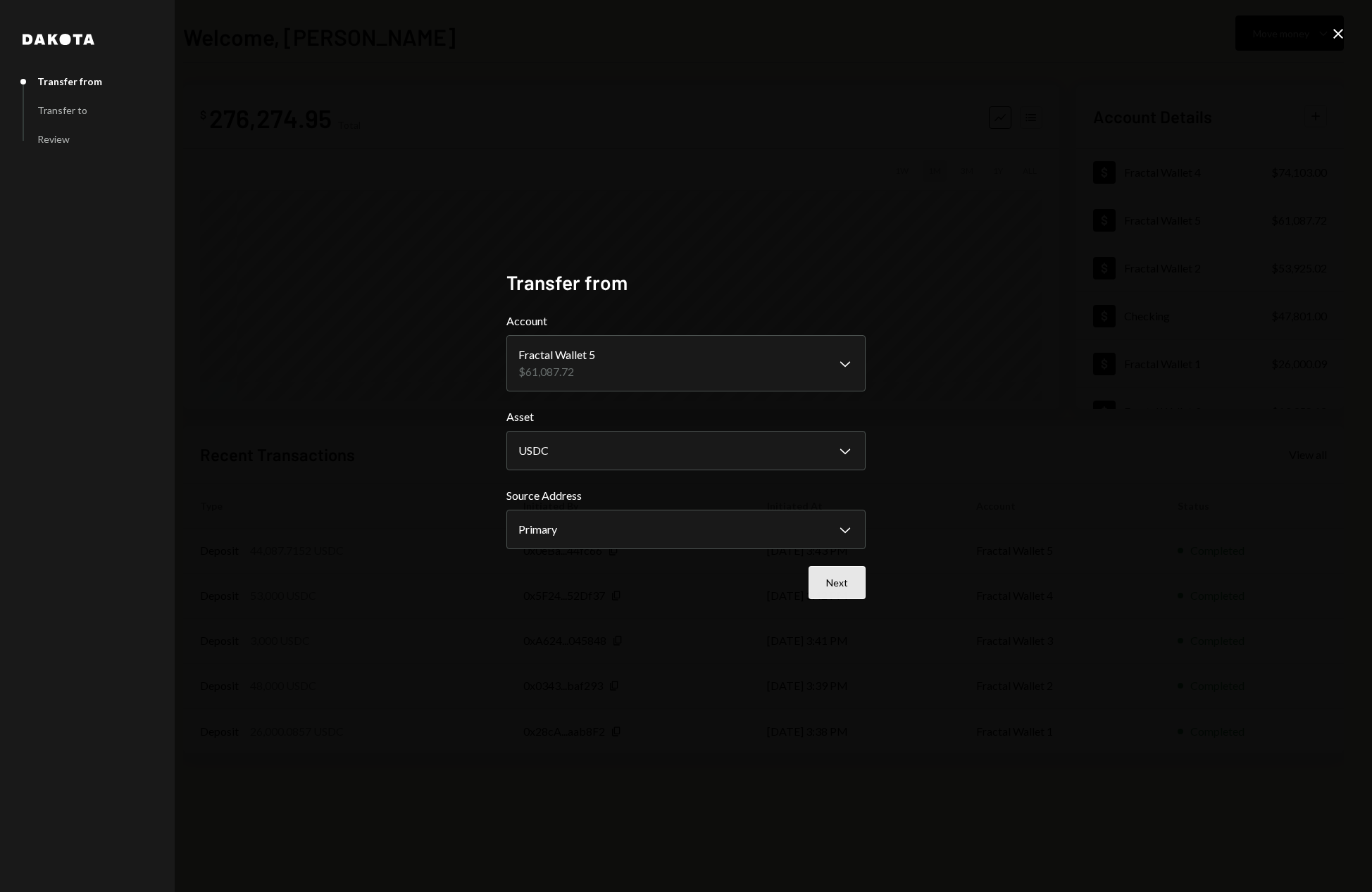
click at [836, 587] on button "Next" at bounding box center [837, 583] width 57 height 33
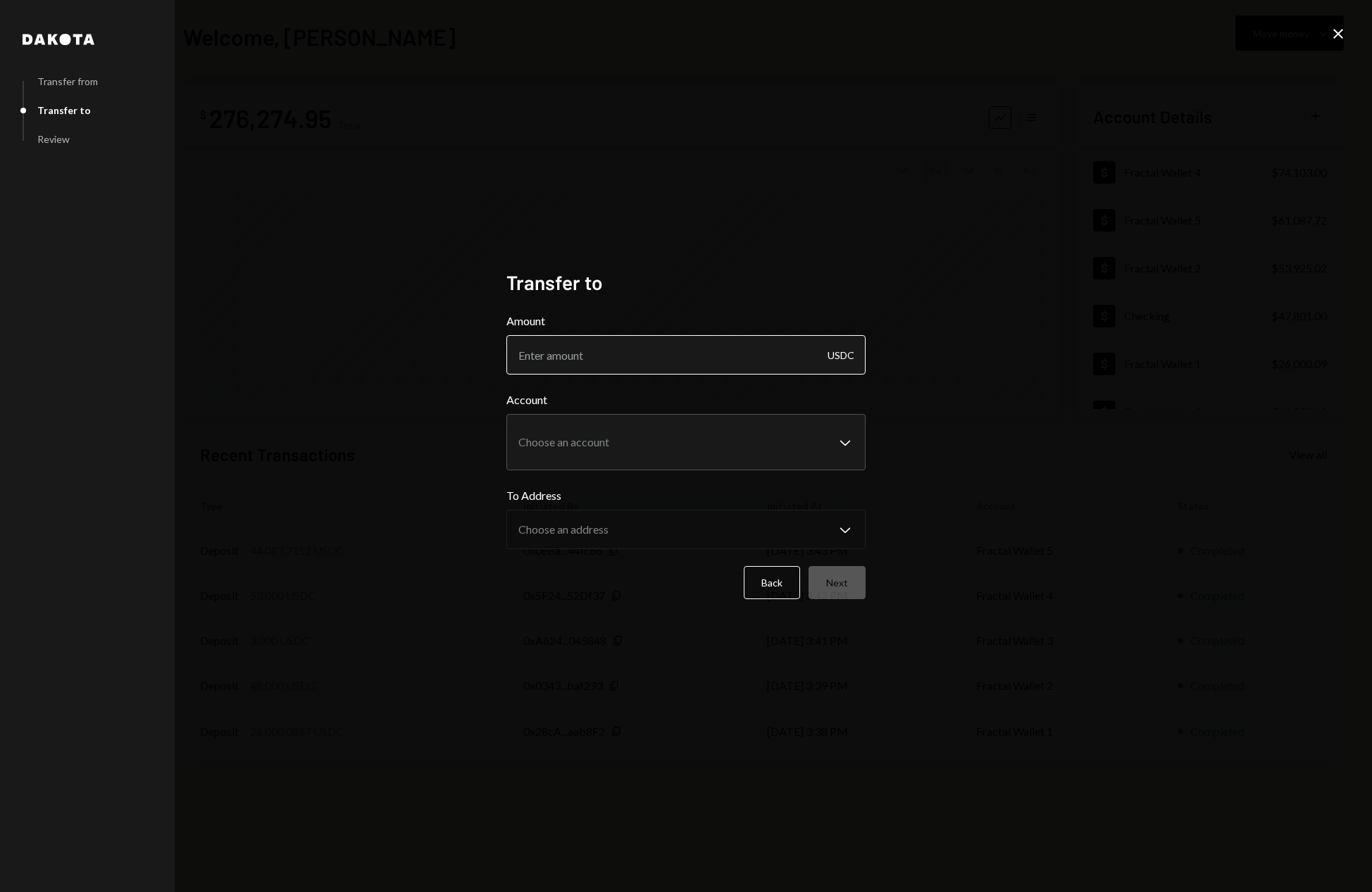
click at [621, 364] on input "Amount" at bounding box center [686, 355] width 360 height 39
click at [1348, 32] on div "**********" at bounding box center [686, 446] width 1372 height 892
click at [1331, 37] on icon "Close" at bounding box center [1337, 33] width 17 height 17
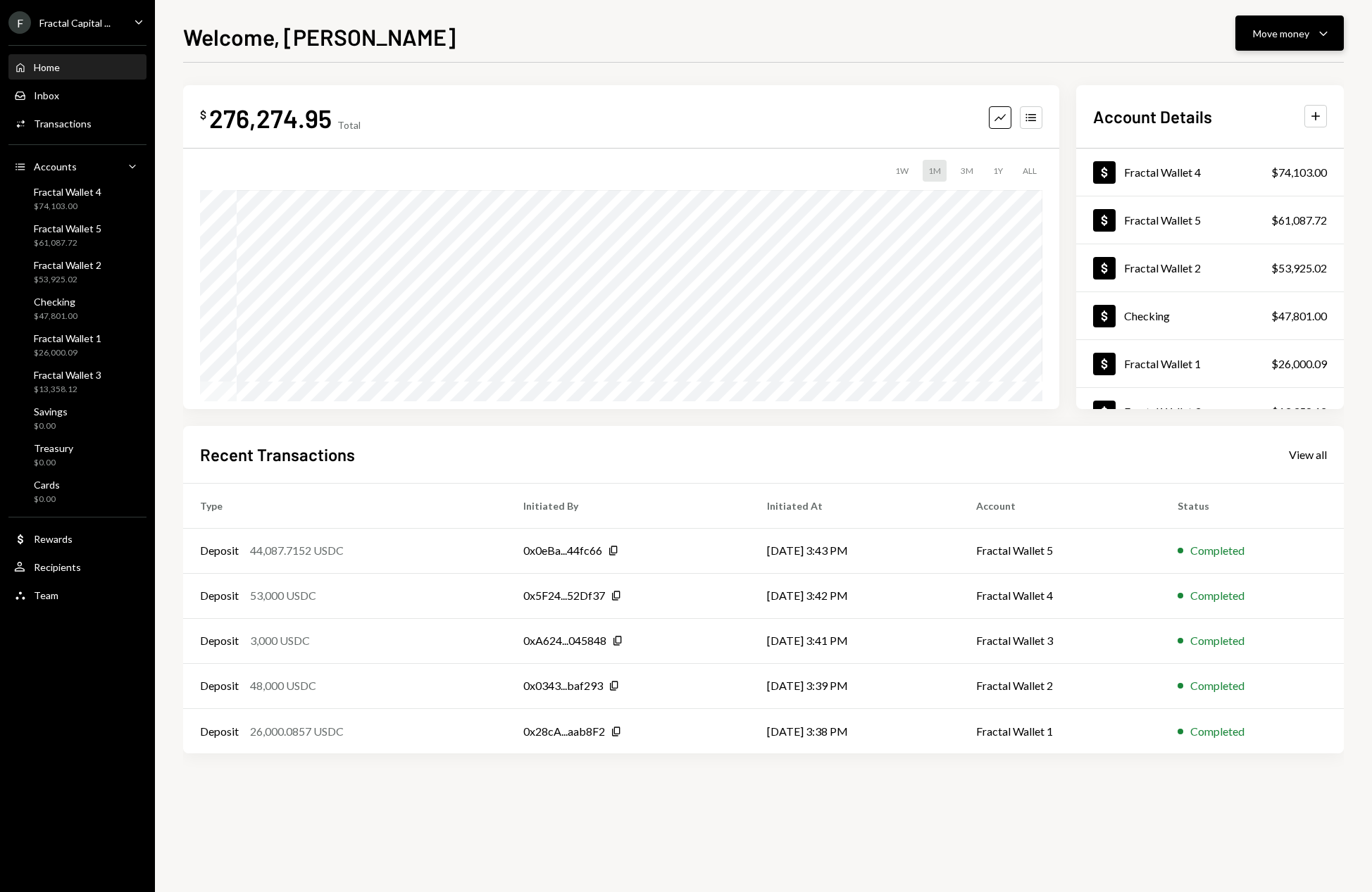
click at [1332, 36] on button "Move money Caret Down" at bounding box center [1289, 33] width 109 height 35
click at [1223, 67] on div "Withdraw Send" at bounding box center [1267, 76] width 141 height 31
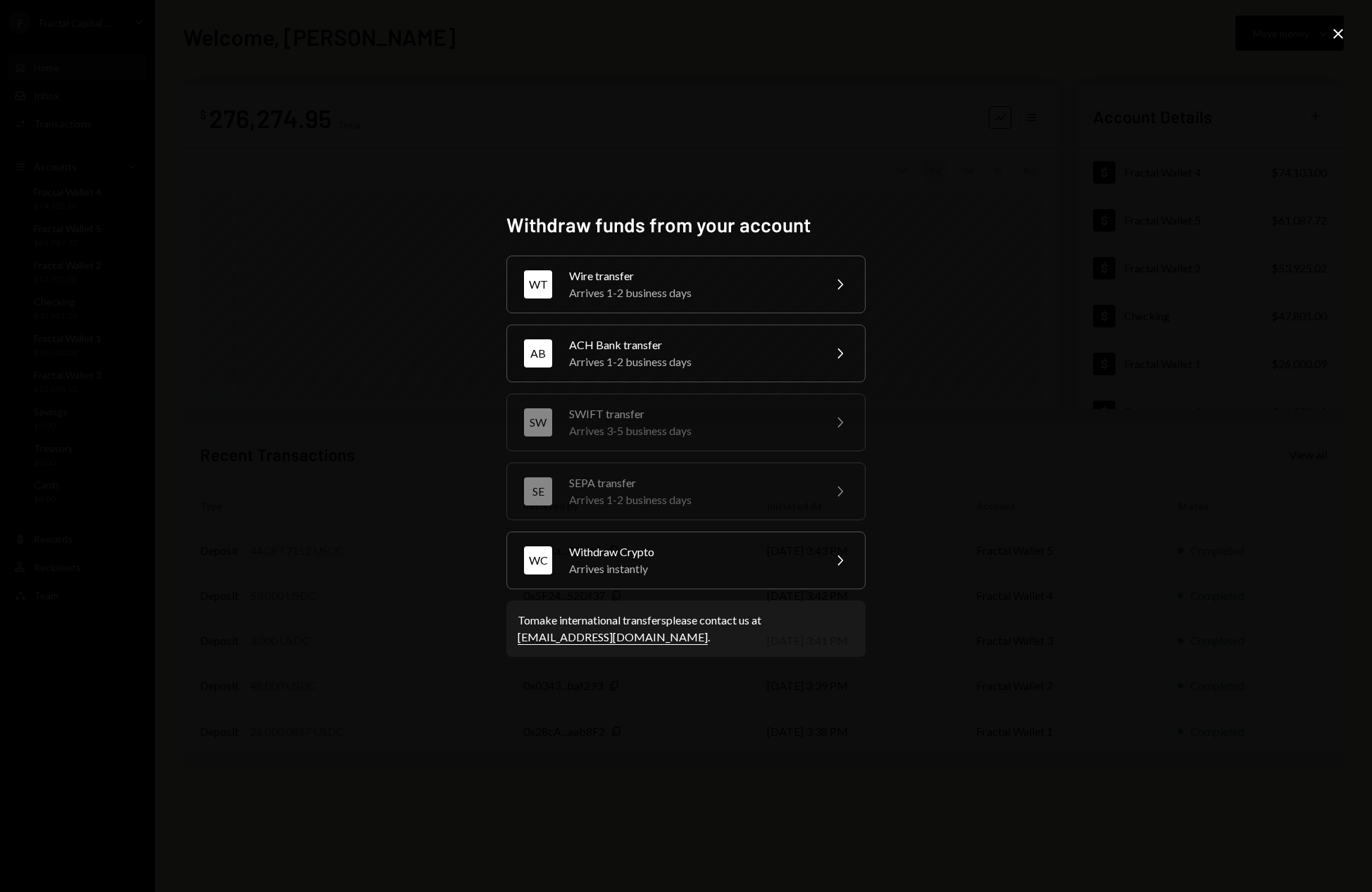
drag, startPoint x: 682, startPoint y: 270, endPoint x: 670, endPoint y: 265, distance: 13.0
click at [682, 270] on div "Wire transfer" at bounding box center [692, 275] width 245 height 17
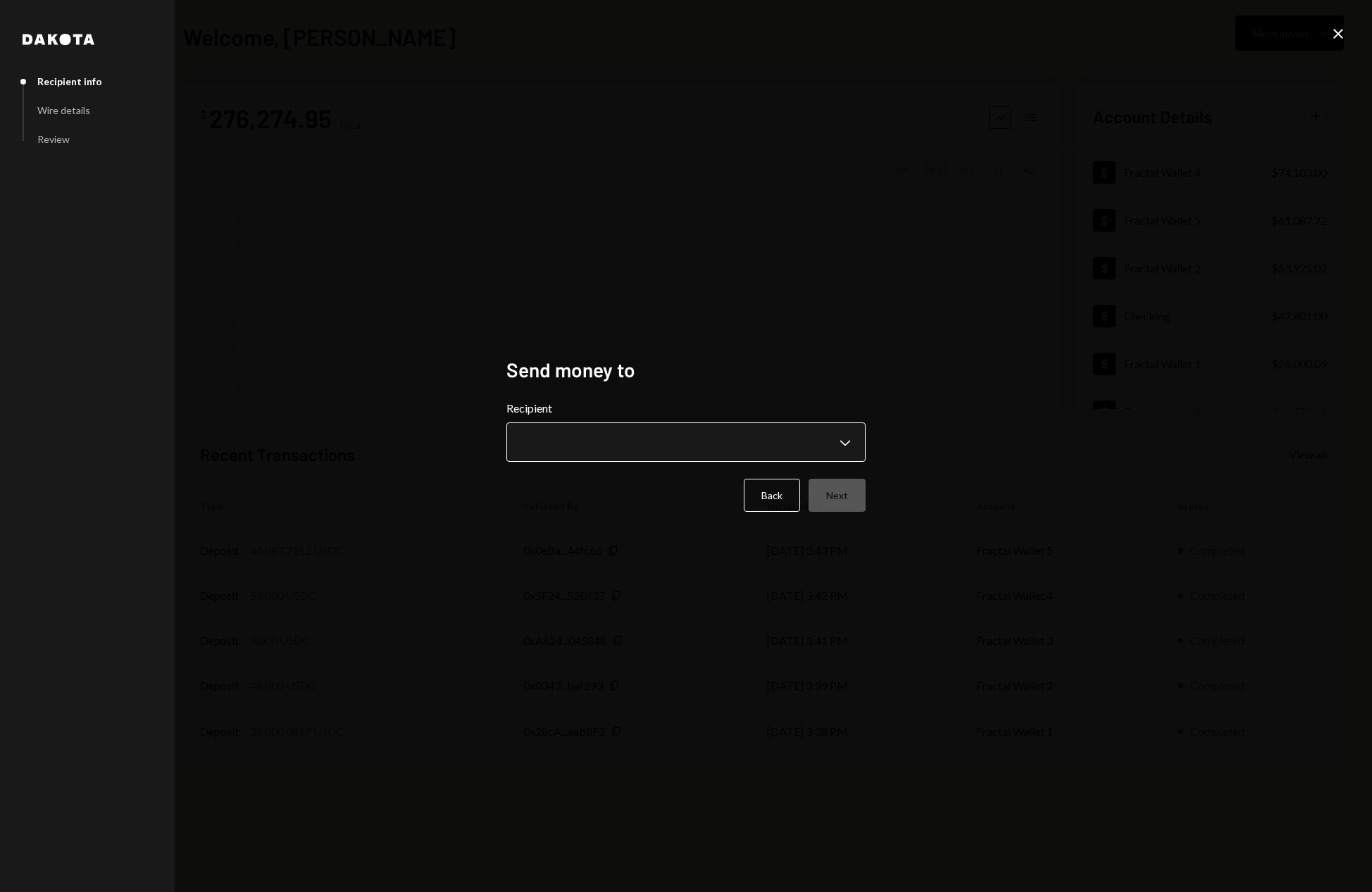
click at [600, 444] on body "F Fractal Capital ... Caret Down Home Home Inbox Inbox Activities Transactions …" at bounding box center [686, 446] width 1372 height 892
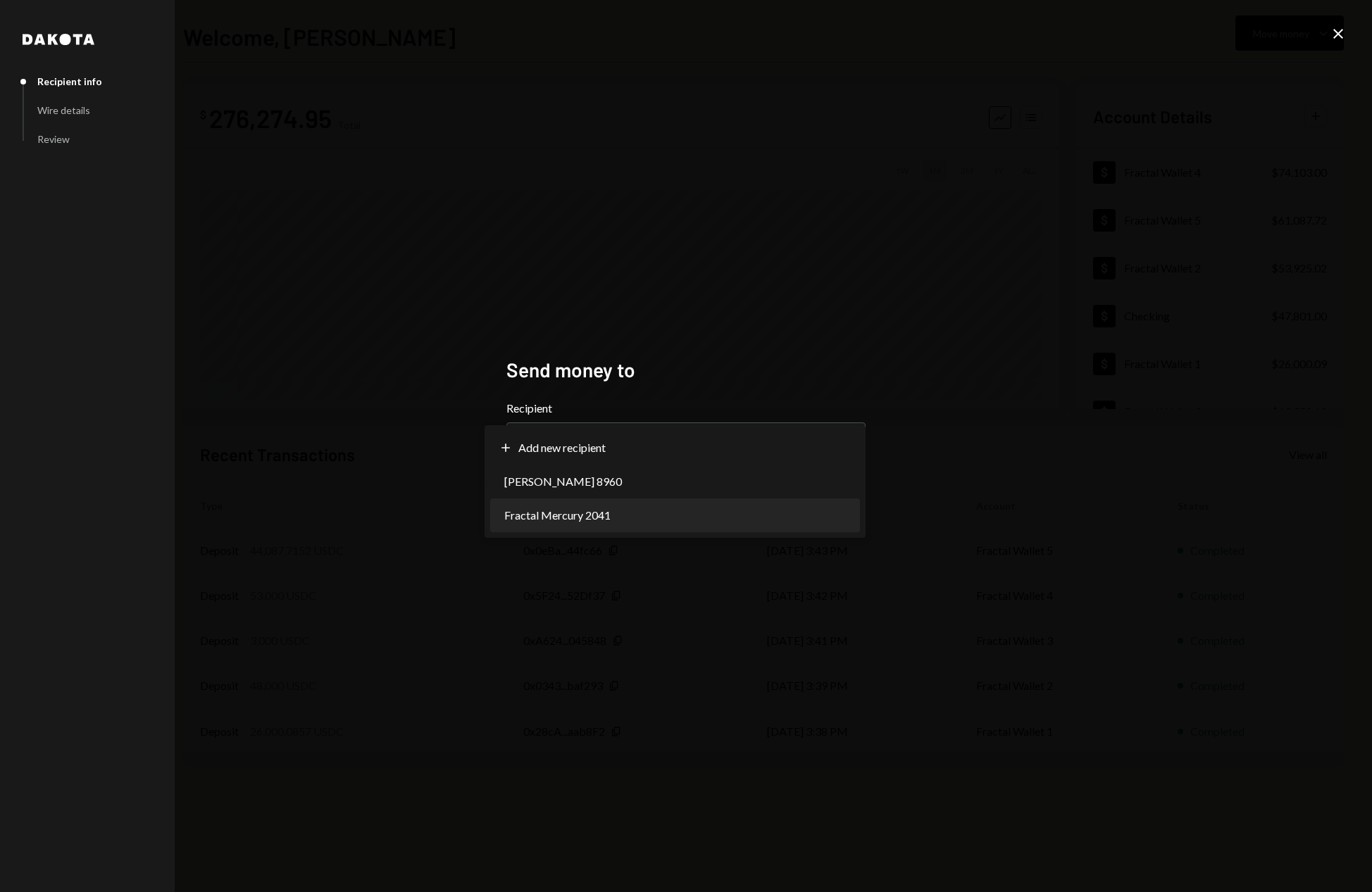
select select "**********"
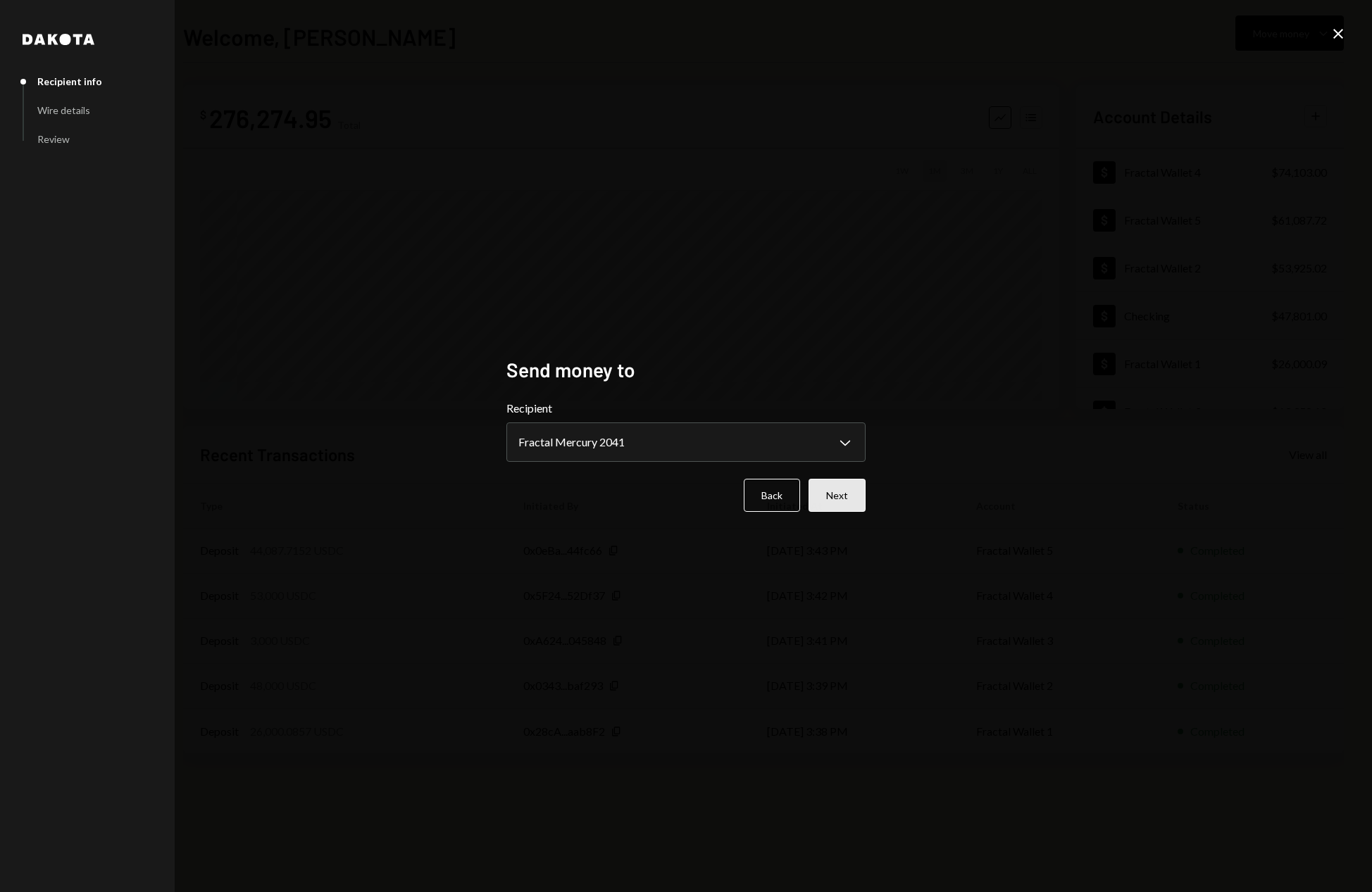
click at [848, 500] on button "Next" at bounding box center [837, 496] width 57 height 33
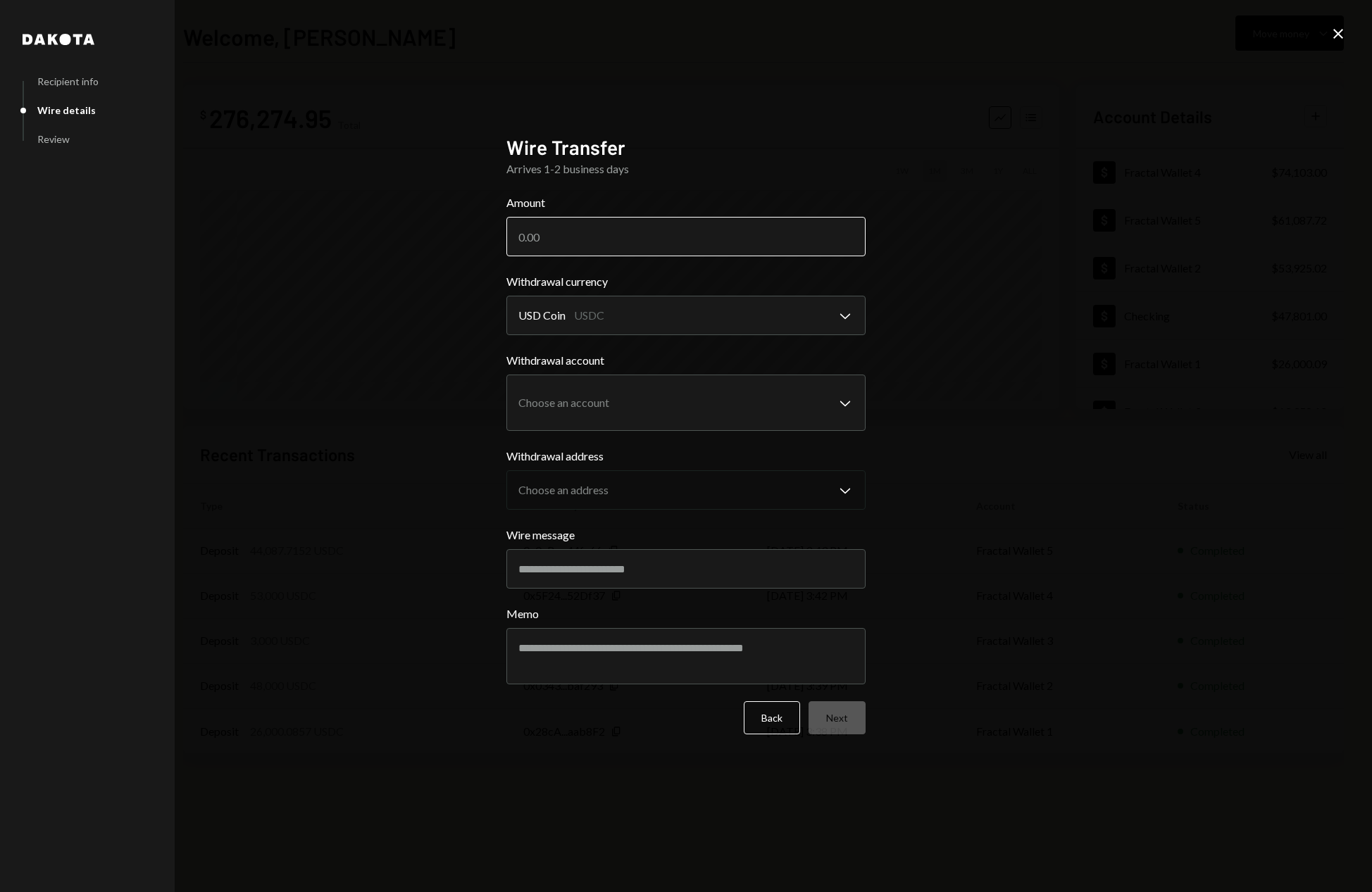
click at [562, 225] on input "Amount" at bounding box center [686, 237] width 360 height 39
type input "50000"
click at [1028, 378] on div "**********" at bounding box center [686, 446] width 1372 height 892
click at [821, 406] on body "F Fractal Capital ... Caret Down Home Home Inbox Inbox Activities Transactions …" at bounding box center [686, 446] width 1372 height 892
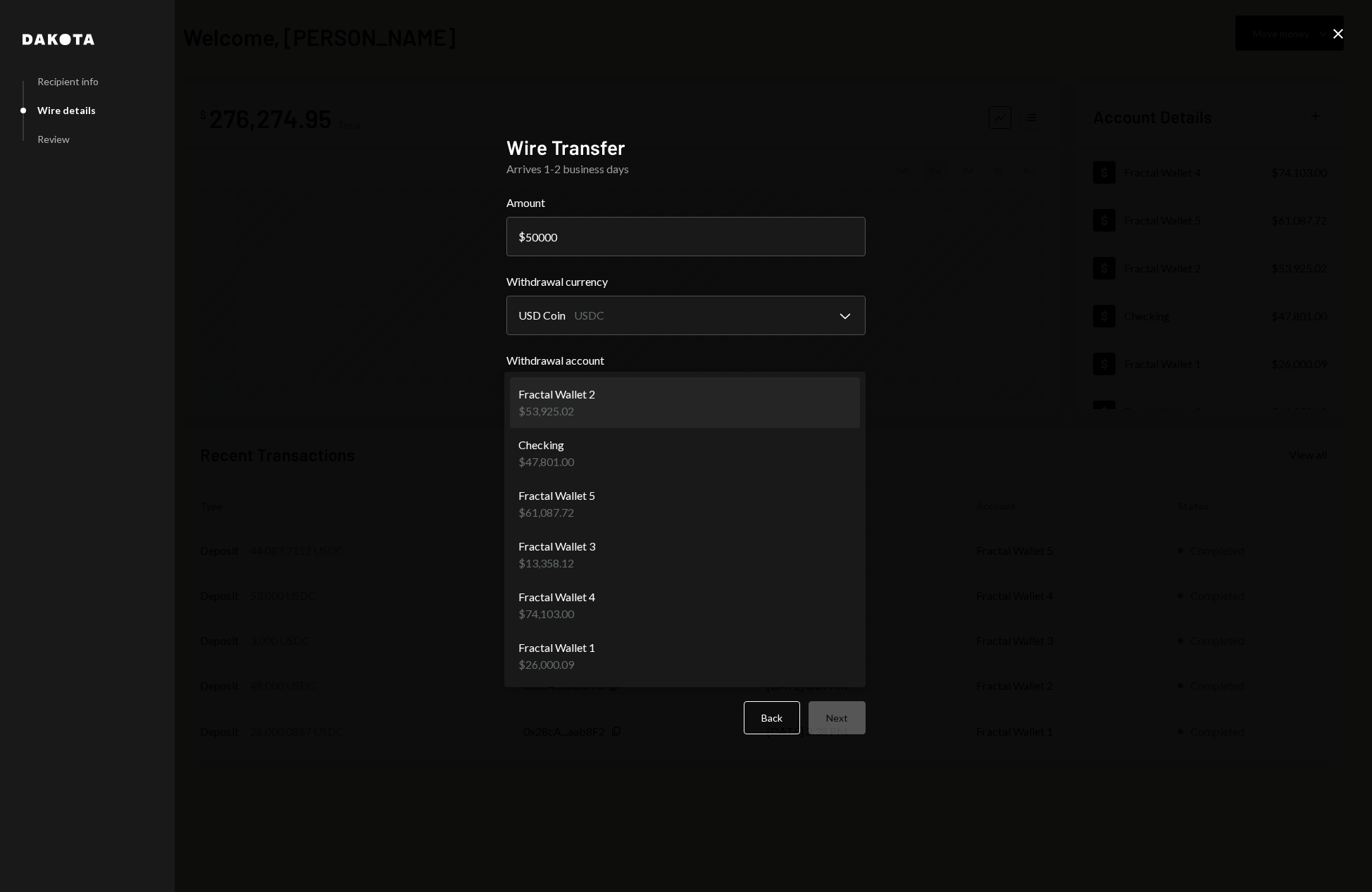
select select "**********"
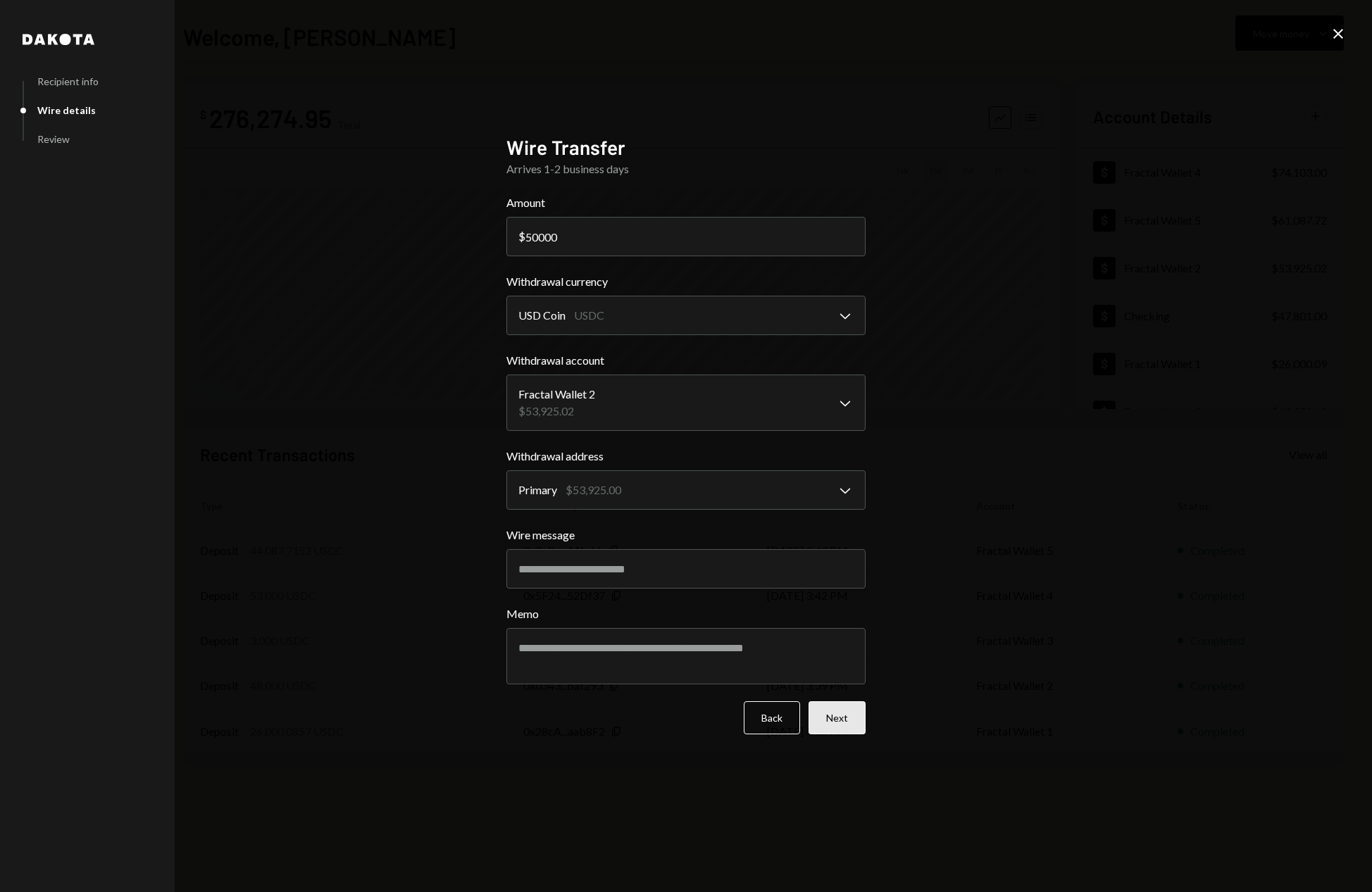
click at [839, 724] on button "Next" at bounding box center [837, 718] width 57 height 33
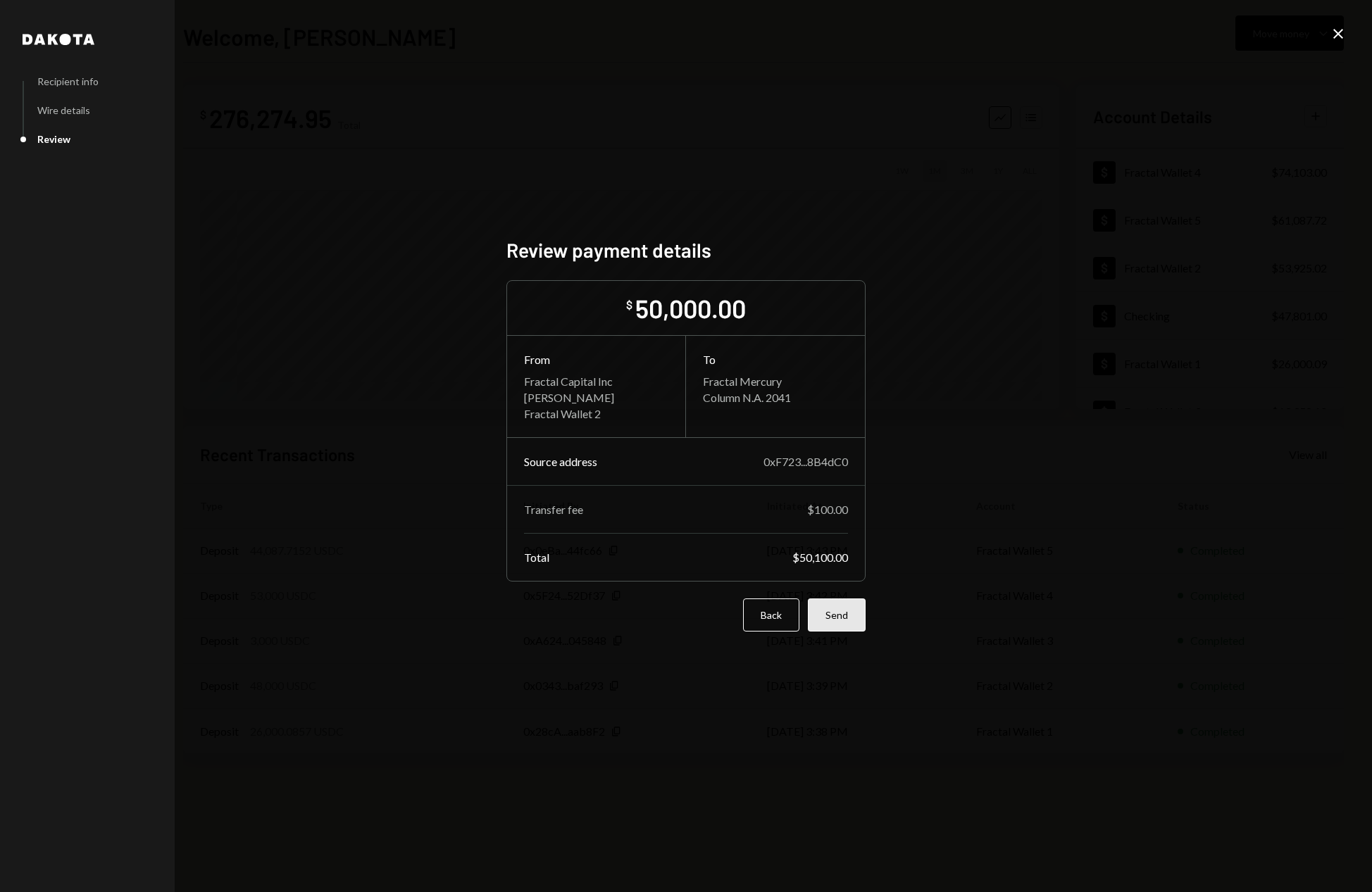
click at [838, 621] on button "Send" at bounding box center [836, 615] width 57 height 33
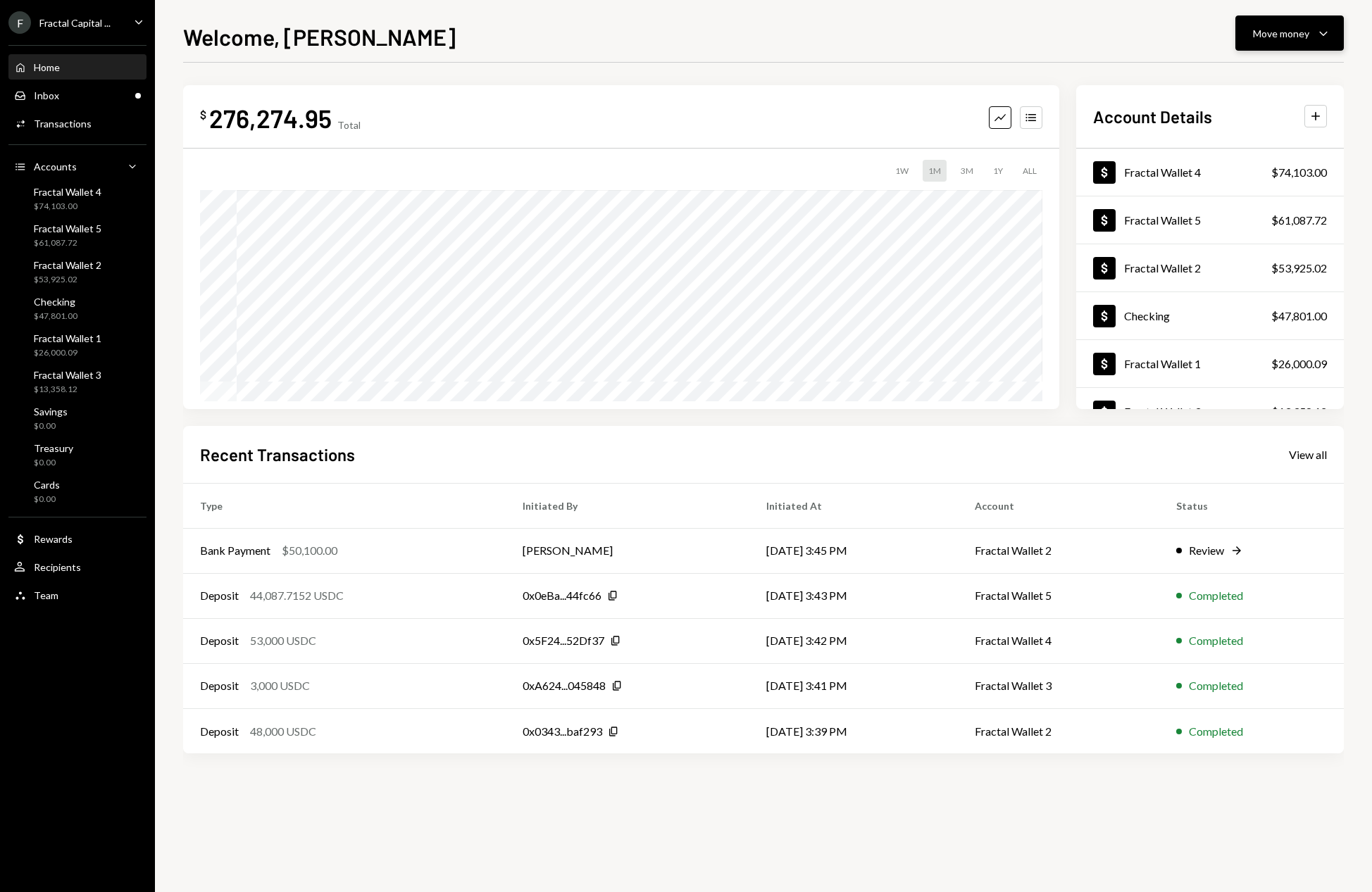
click at [1326, 31] on icon "Caret Down" at bounding box center [1322, 32] width 17 height 17
click at [1230, 77] on div "Send" at bounding box center [1278, 76] width 103 height 15
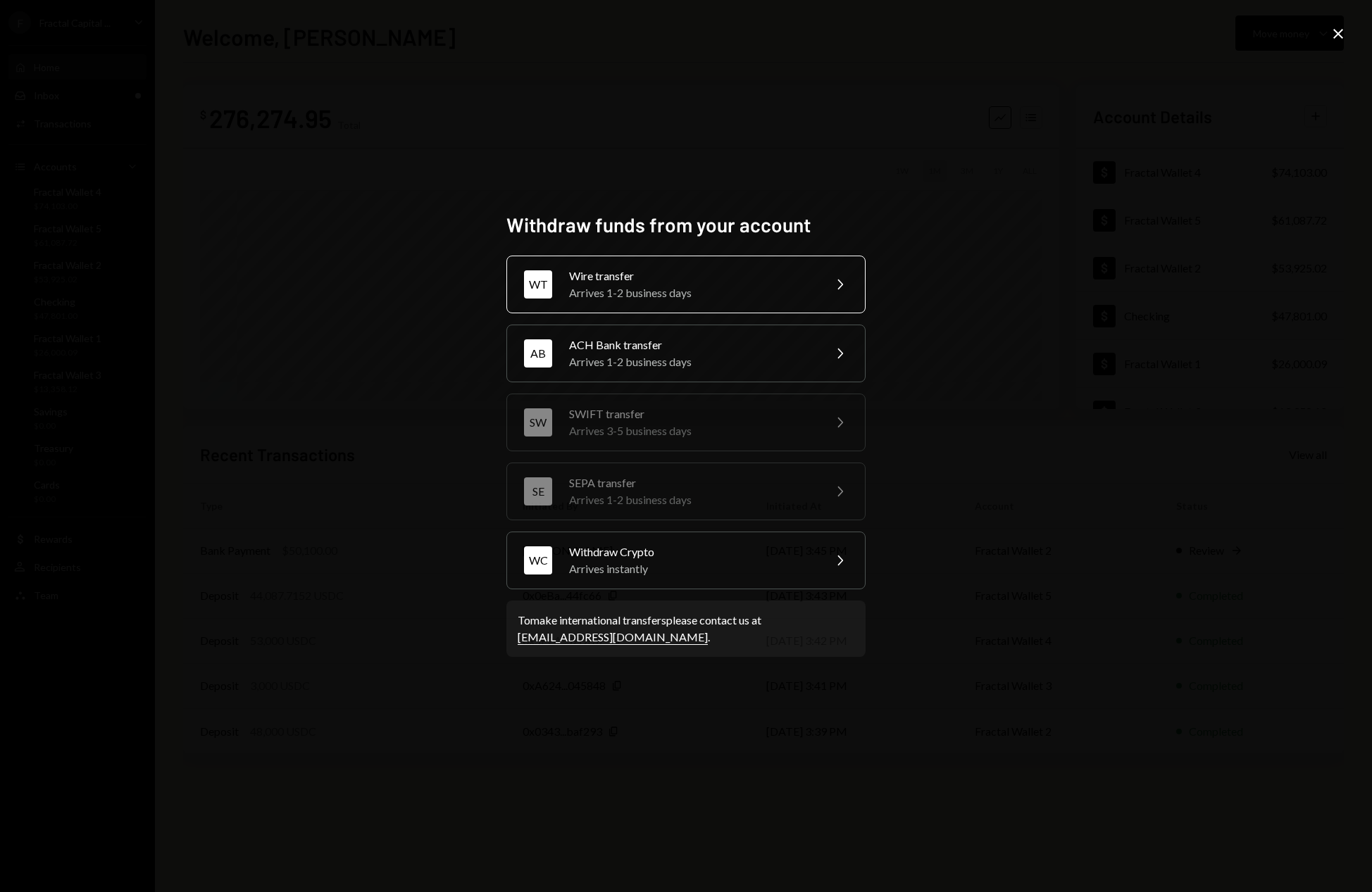
click at [683, 282] on div "Wire transfer" at bounding box center [692, 275] width 245 height 17
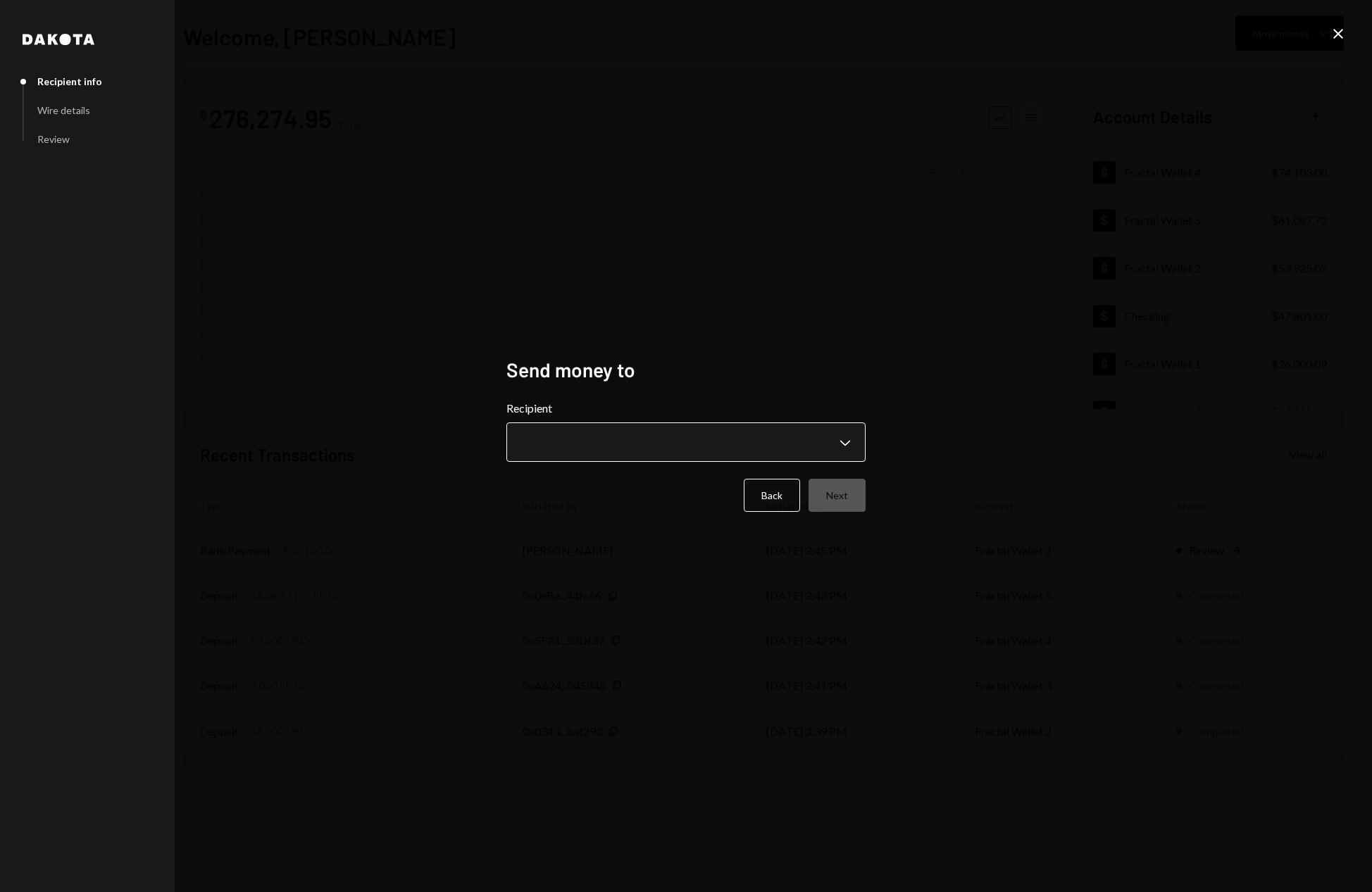
click at [610, 440] on body "F Fractal Capital ... Caret Down Home Home Inbox Inbox Activities Transactions …" at bounding box center [686, 446] width 1372 height 892
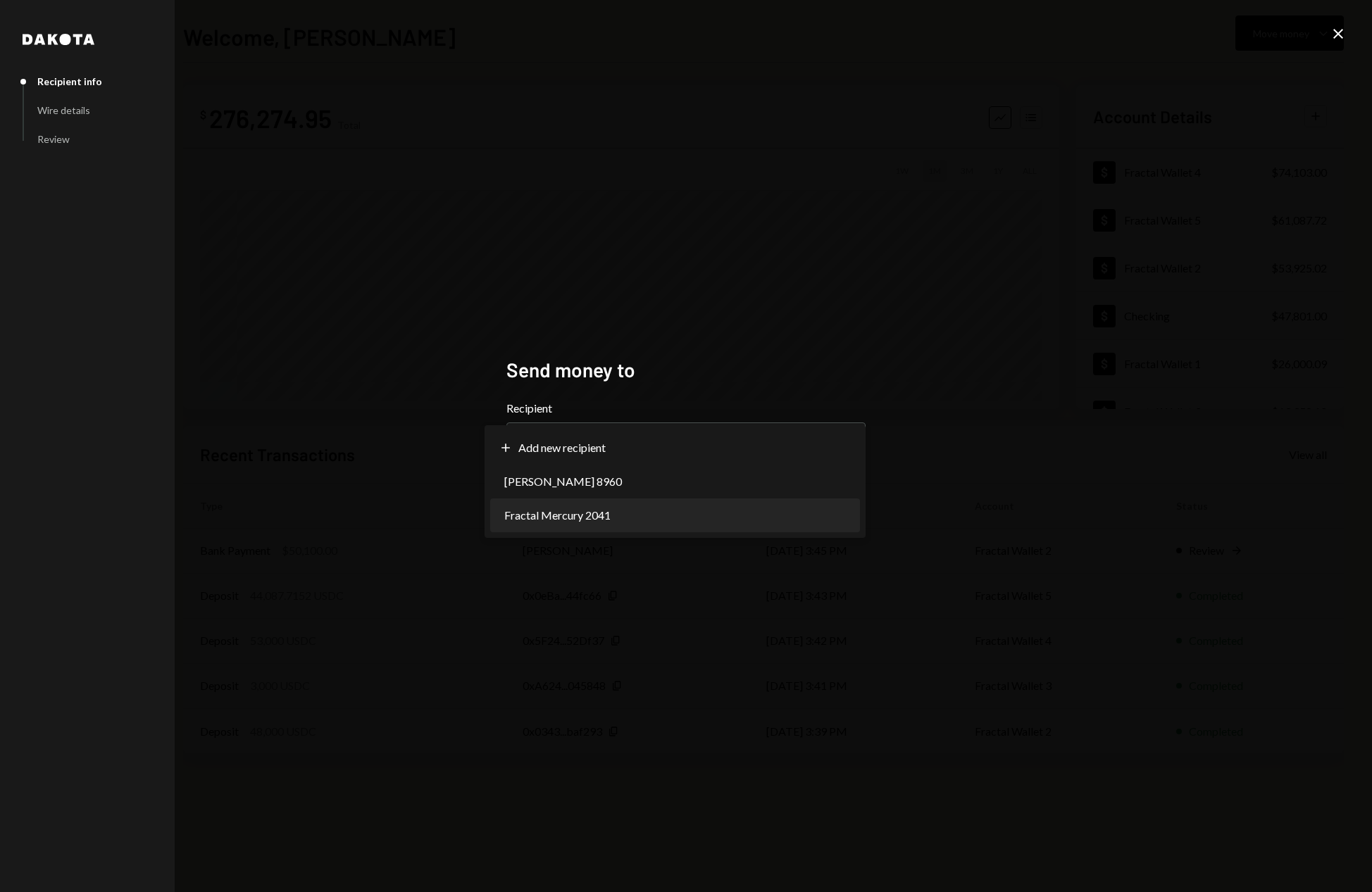
select select "**********"
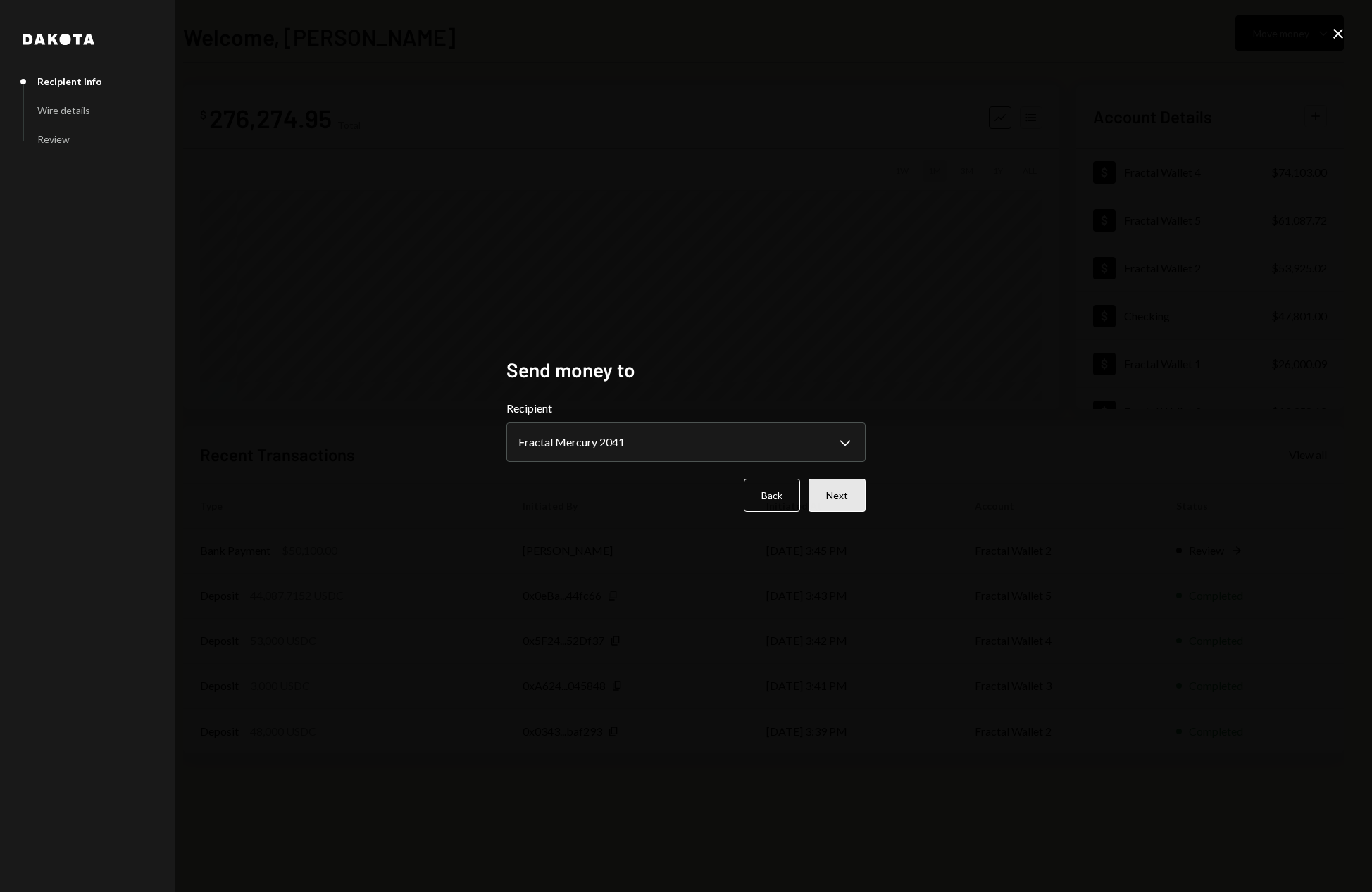
click at [829, 493] on button "Next" at bounding box center [837, 496] width 57 height 33
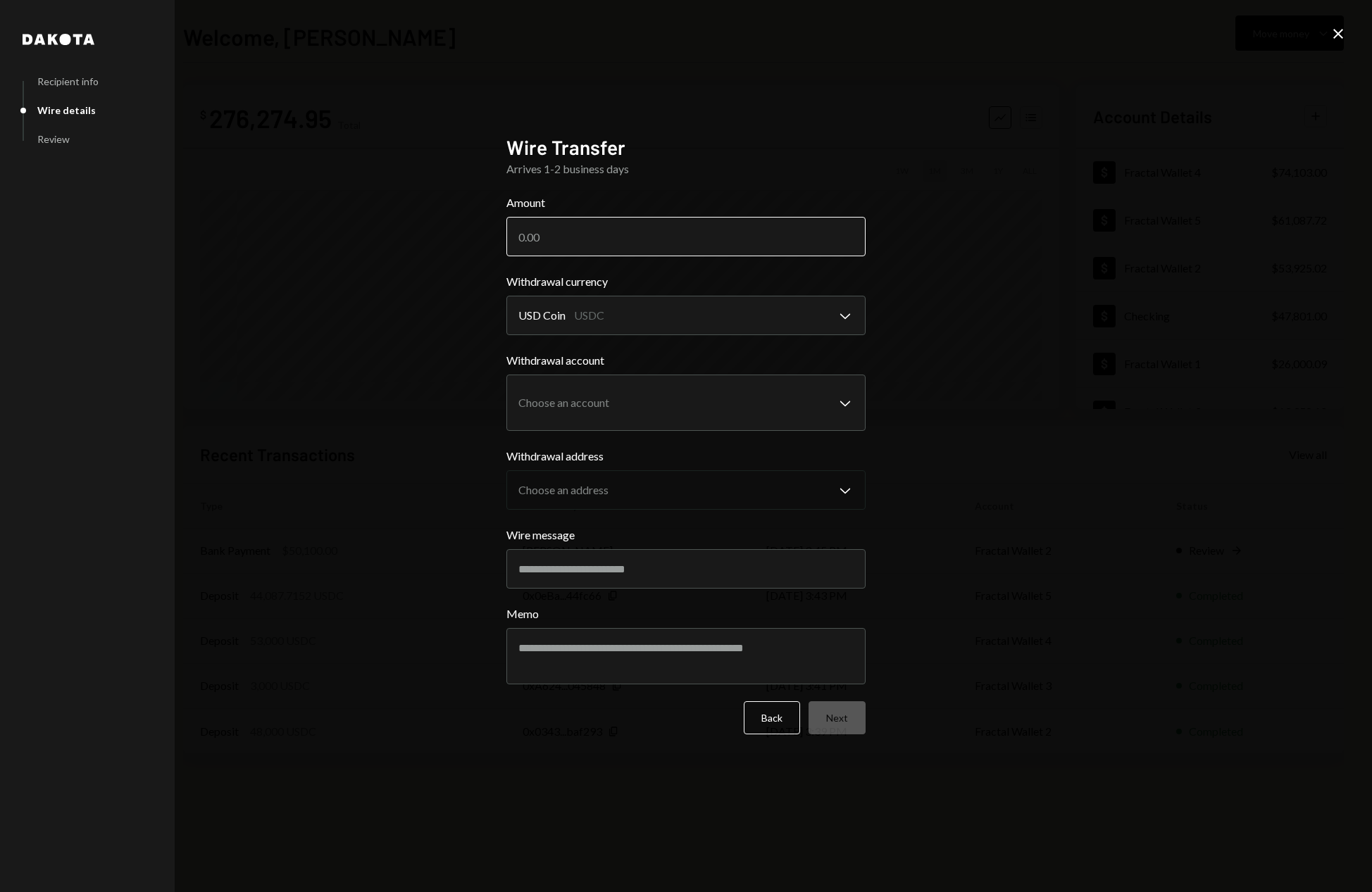
click at [545, 242] on input "Amount" at bounding box center [686, 237] width 360 height 39
type input "50000"
click at [744, 412] on body "F Fractal Capital ... Caret Down Home Home Inbox Inbox Activities Transactions …" at bounding box center [686, 446] width 1372 height 892
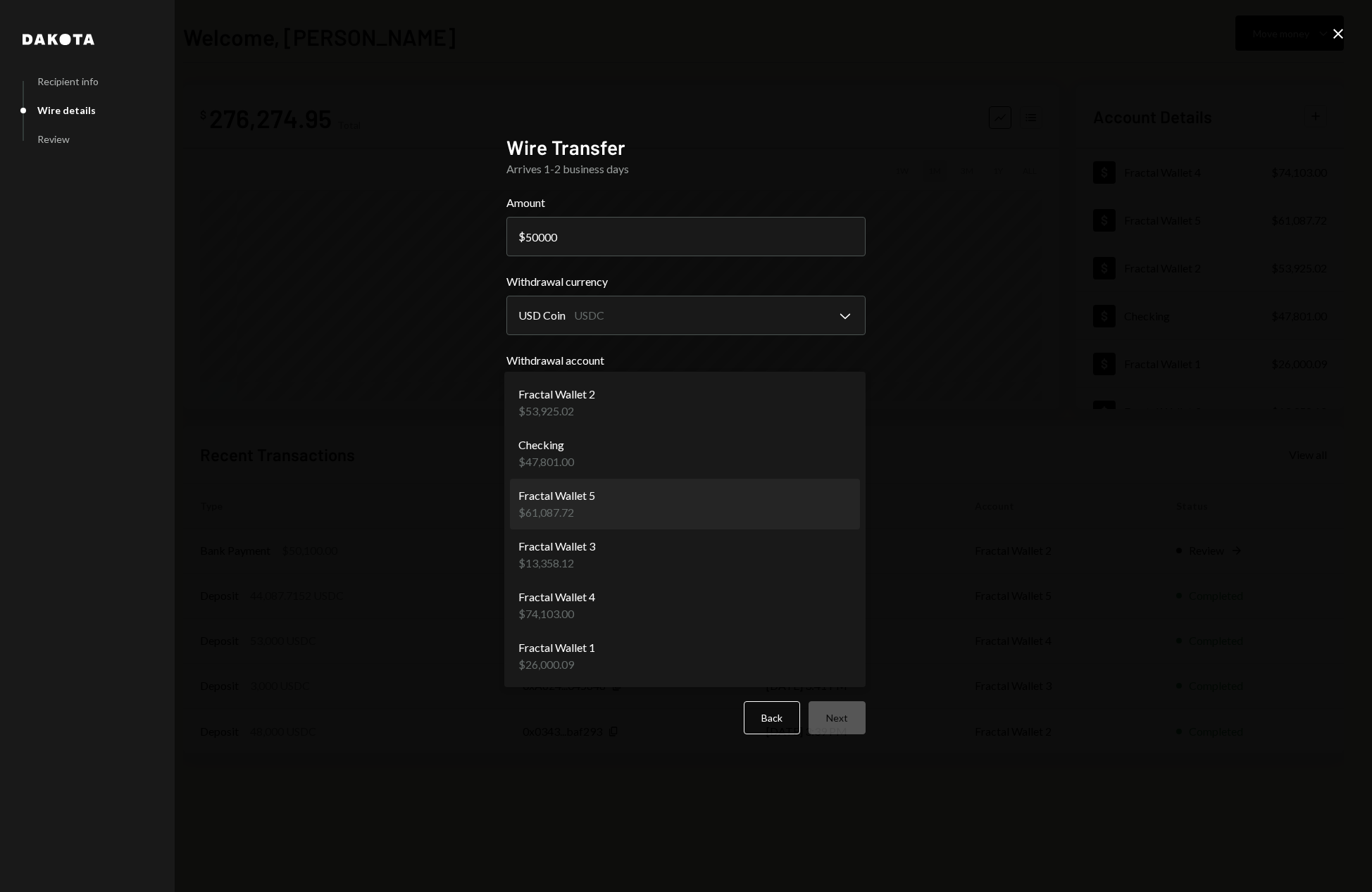
select select "**********"
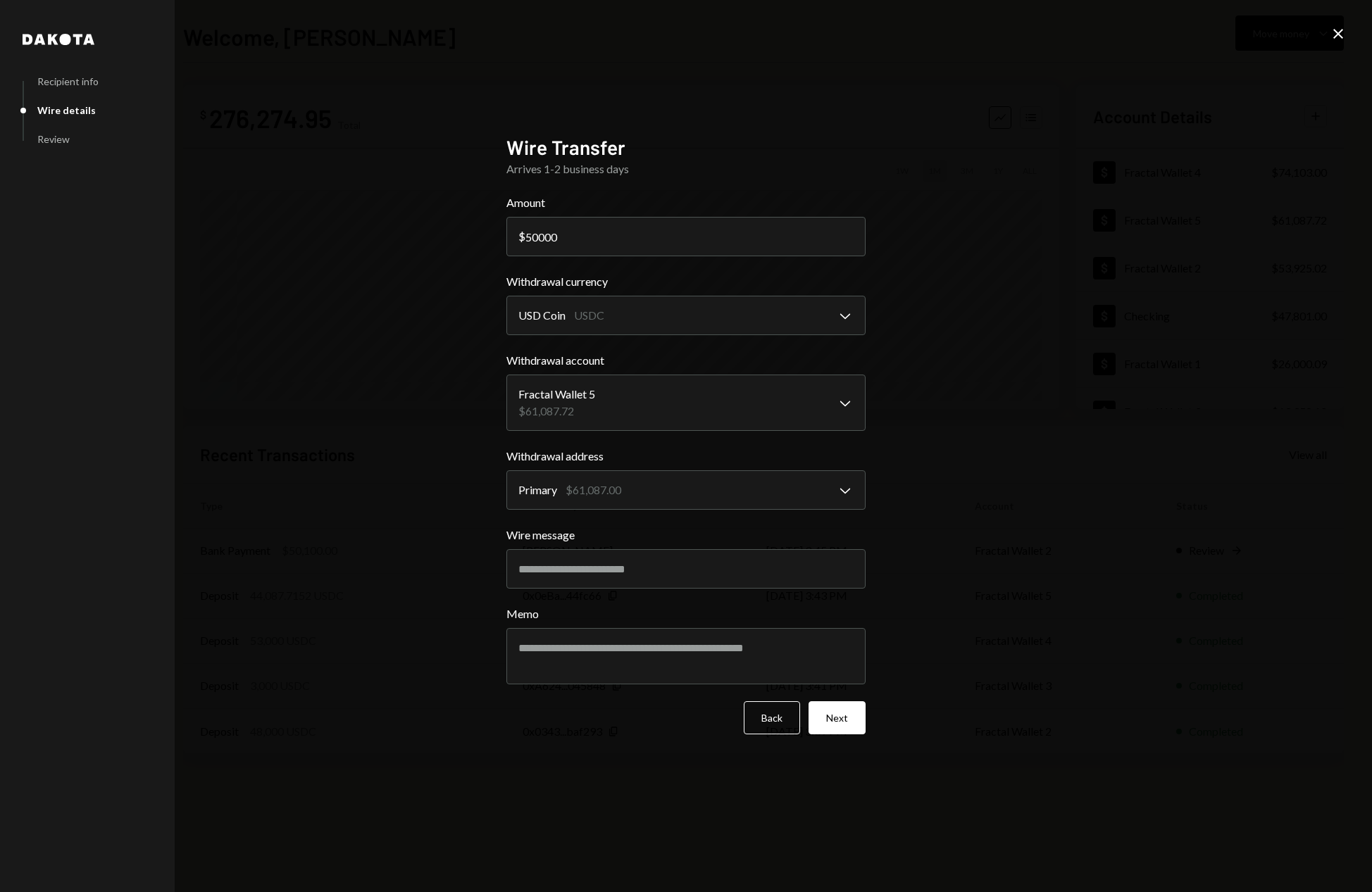
click at [347, 514] on div "**********" at bounding box center [686, 446] width 1372 height 892
click at [836, 727] on button "Next" at bounding box center [837, 718] width 57 height 33
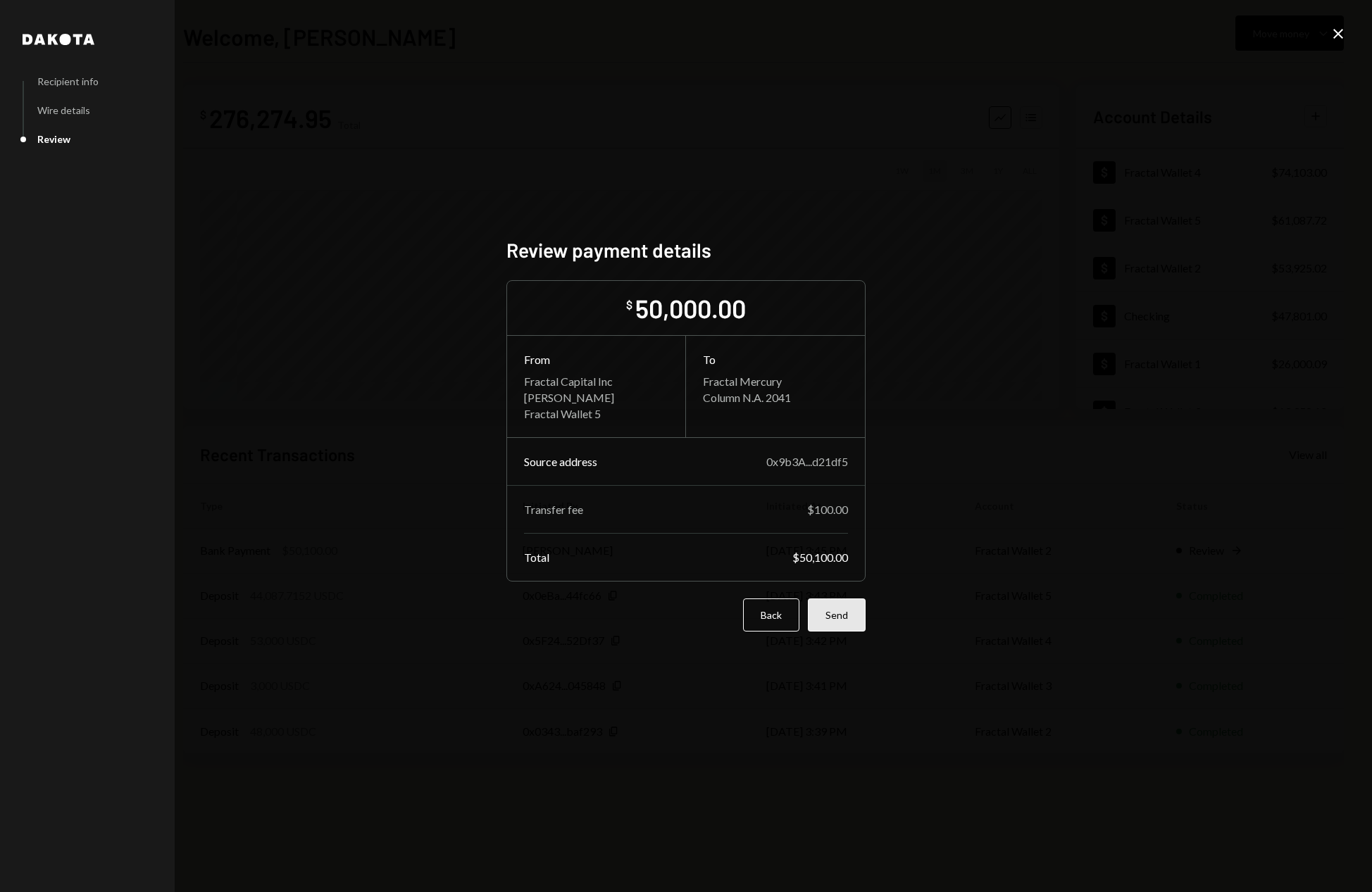
click at [847, 628] on button "Send" at bounding box center [836, 615] width 57 height 33
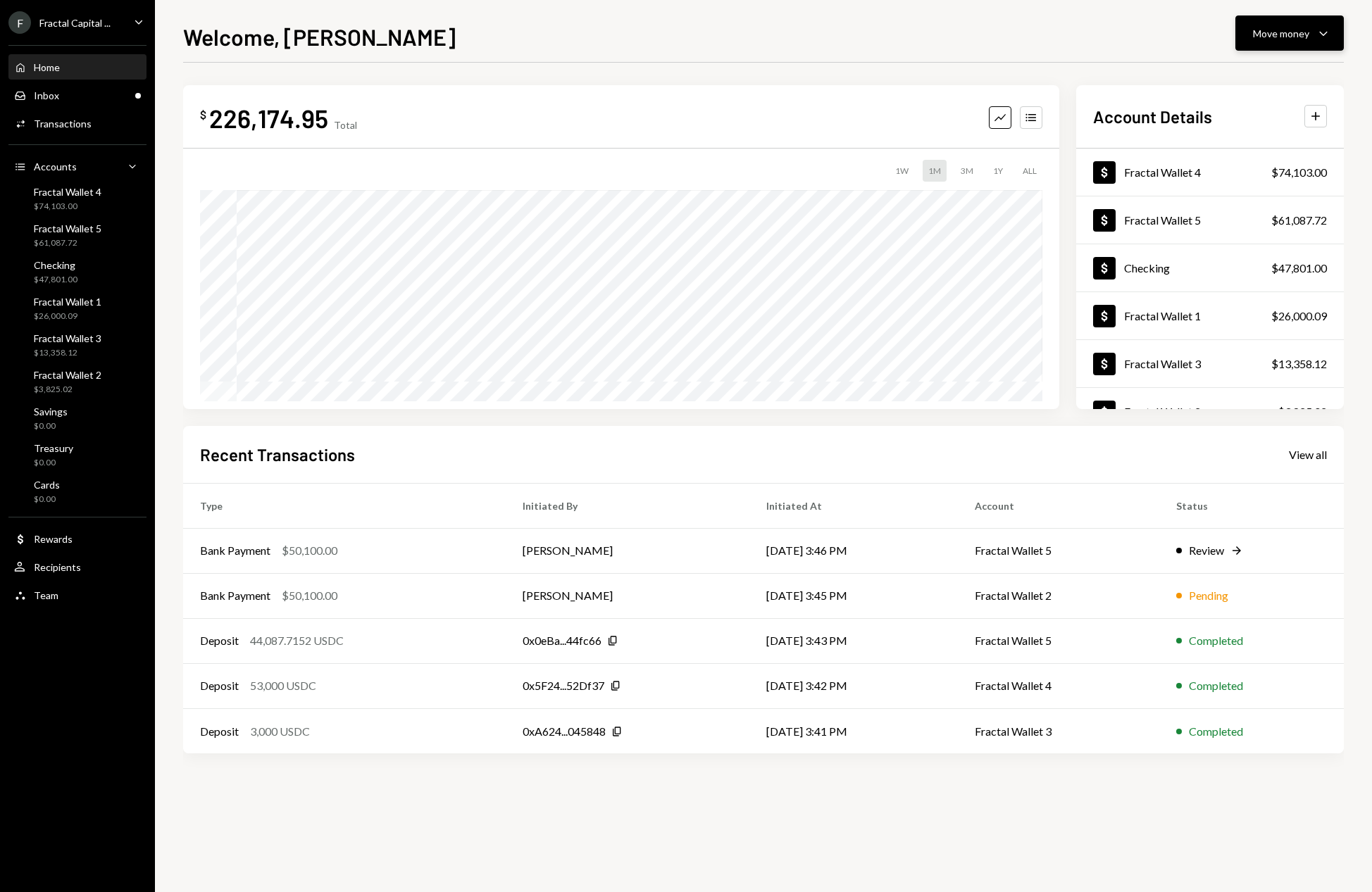
click at [1328, 31] on icon "Caret Down" at bounding box center [1322, 32] width 17 height 17
click at [1246, 74] on div "Send" at bounding box center [1278, 76] width 103 height 15
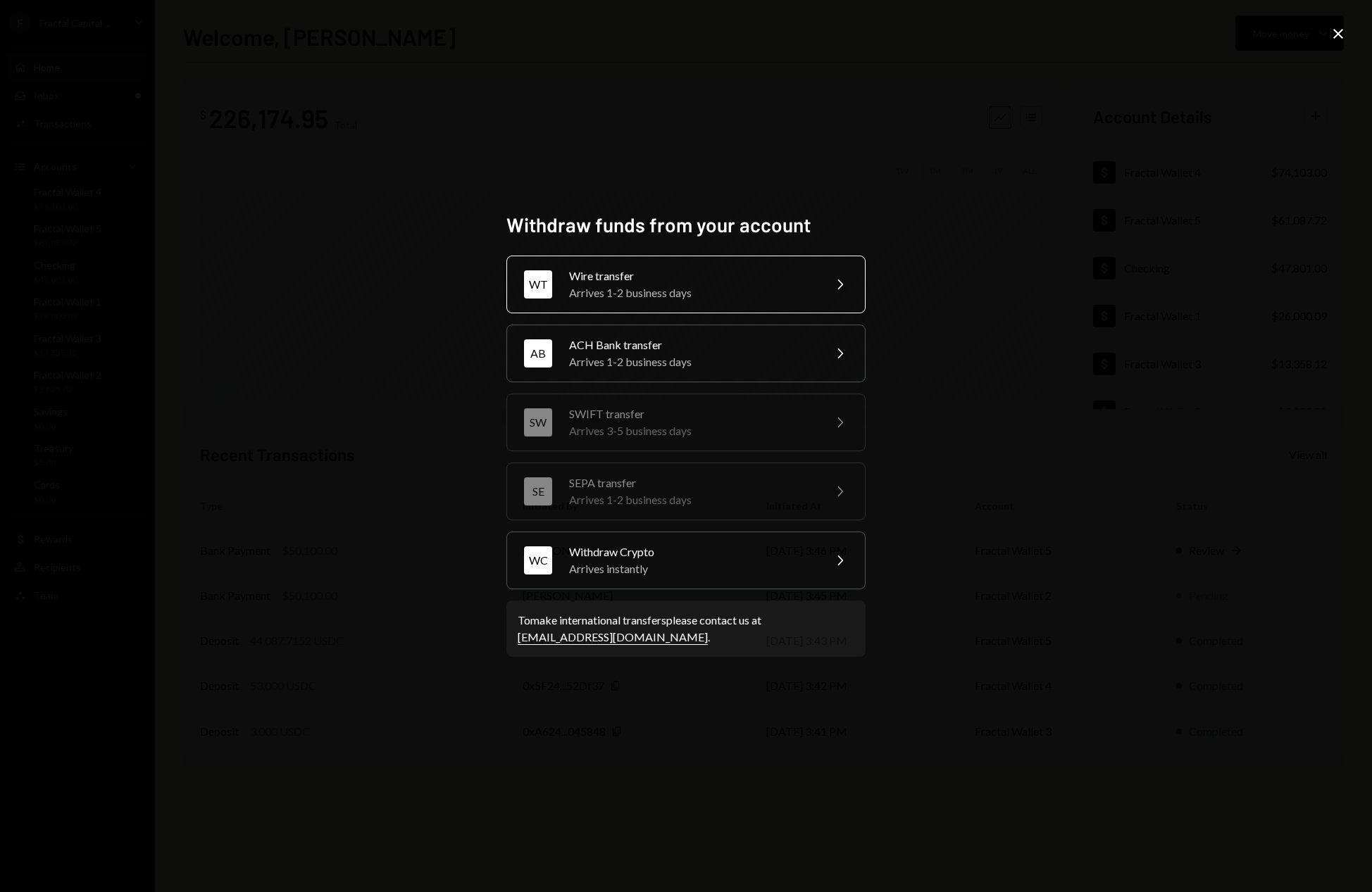
click at [689, 277] on div "Wire transfer" at bounding box center [692, 275] width 245 height 17
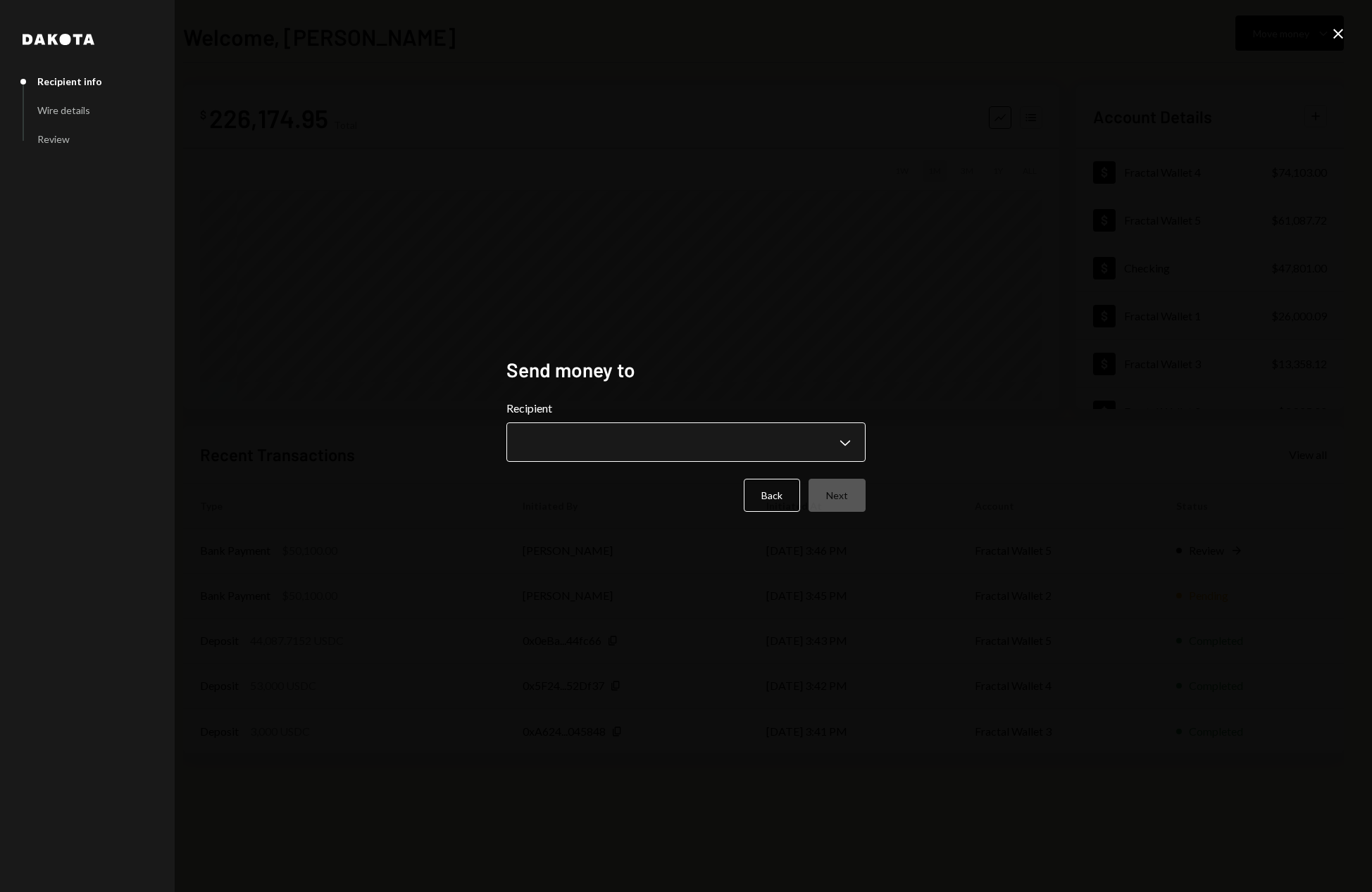
click at [583, 434] on body "F Fractal Capital ... Caret Down Home Home Inbox Inbox Activities Transactions …" at bounding box center [686, 446] width 1372 height 892
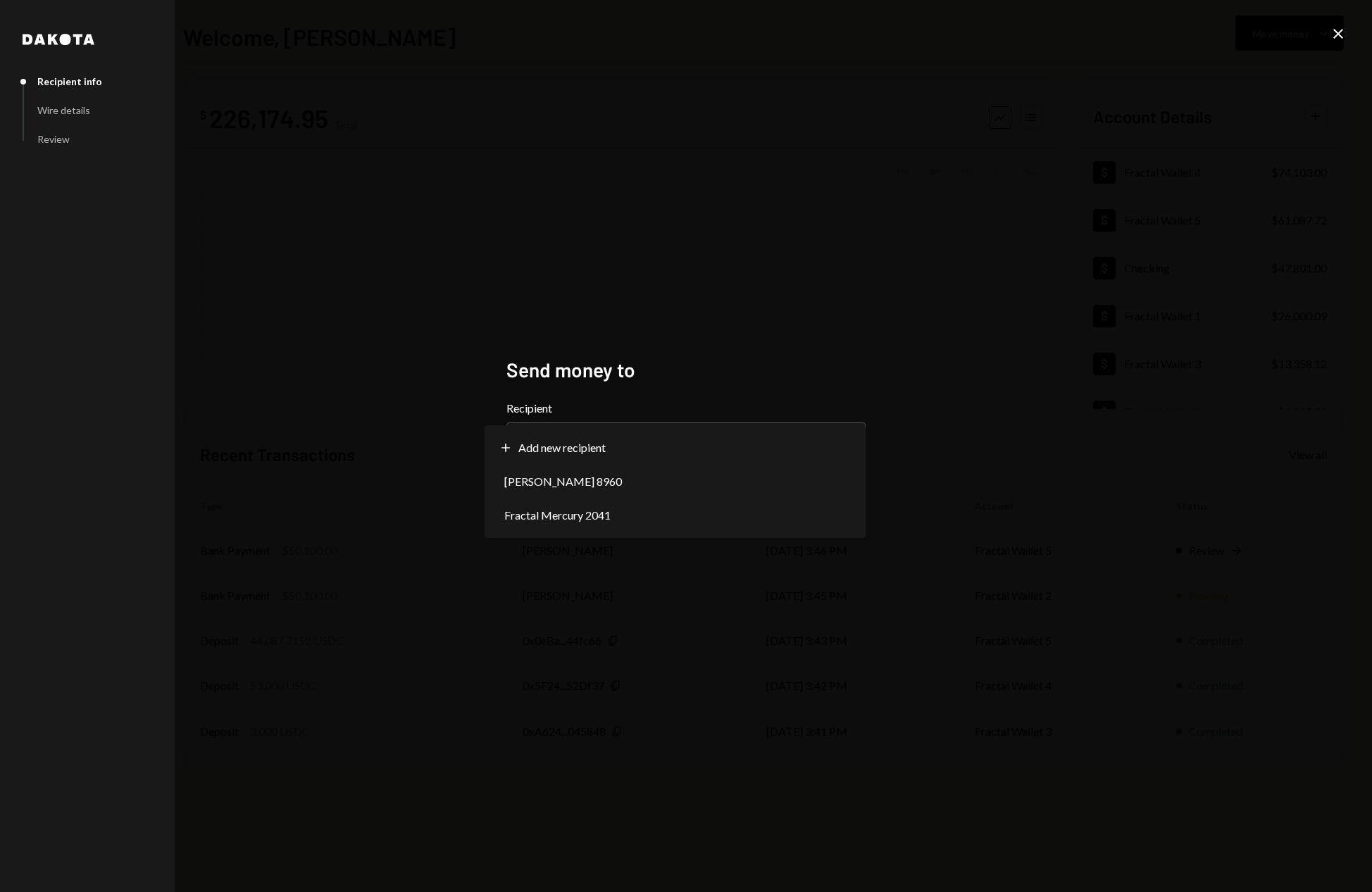
select select "**********"
drag, startPoint x: 584, startPoint y: 482, endPoint x: 555, endPoint y: 481, distance: 29.0
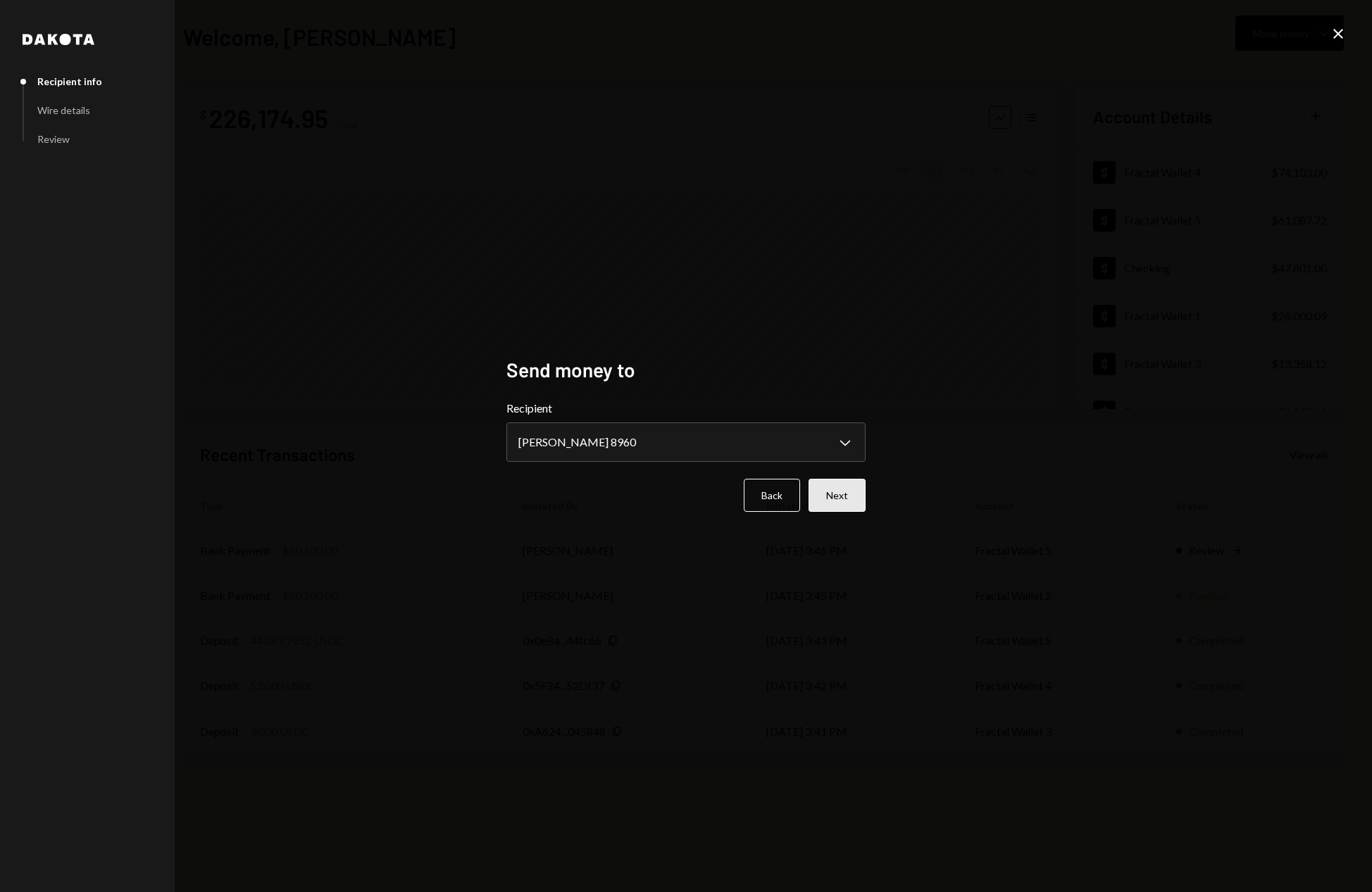
click at [862, 498] on button "Next" at bounding box center [837, 496] width 57 height 33
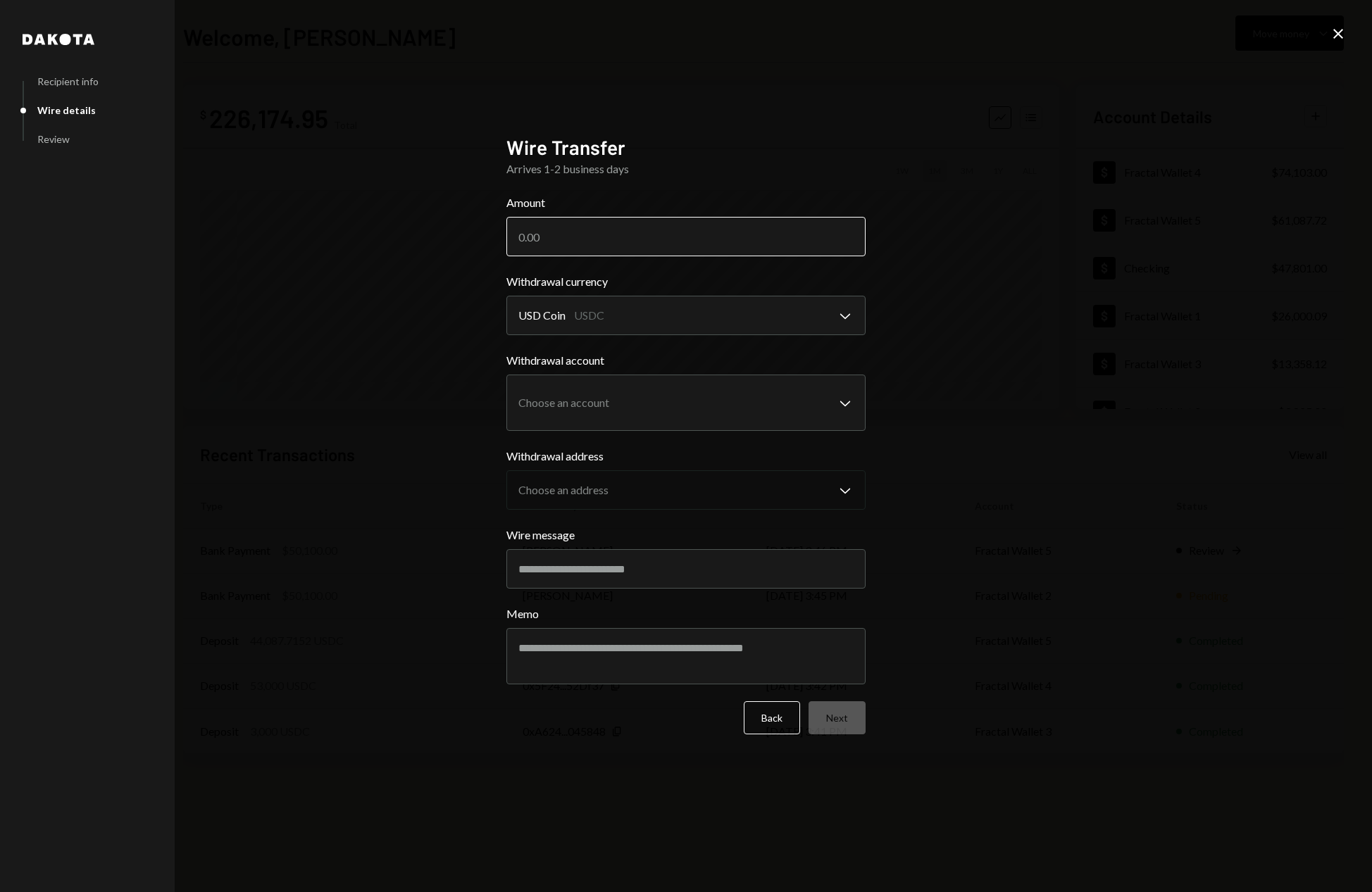
click at [540, 238] on input "Amount" at bounding box center [686, 237] width 360 height 39
type input "30000"
click at [746, 311] on body "F Fractal Capital ... Caret Down Home Home Inbox Inbox Activities Transactions …" at bounding box center [686, 446] width 1372 height 892
click at [325, 384] on div "**********" at bounding box center [686, 446] width 1372 height 892
click at [578, 389] on body "F Fractal Capital ... Caret Down Home Home Inbox Inbox Activities Transactions …" at bounding box center [686, 446] width 1372 height 892
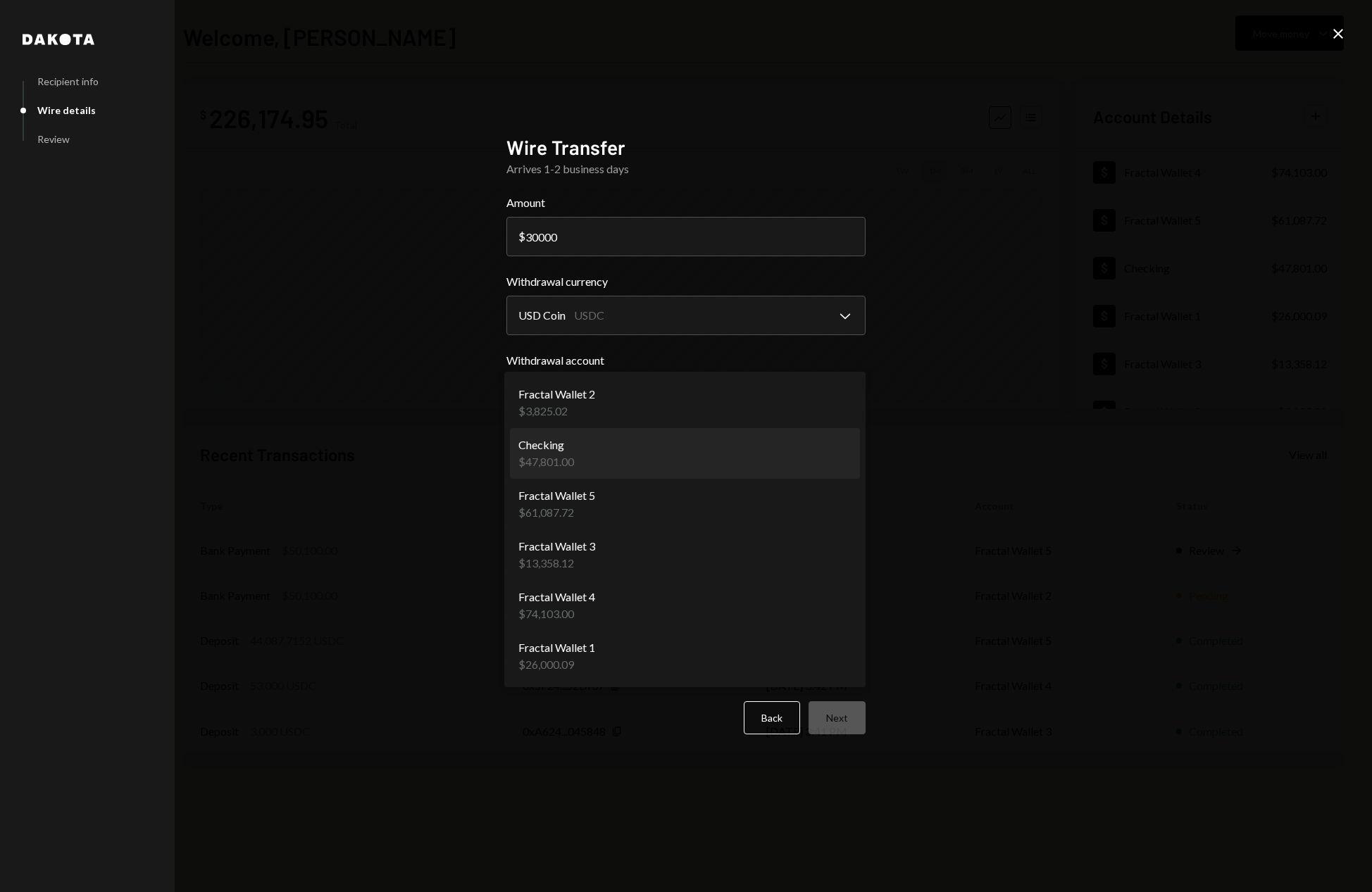
select select "**********"
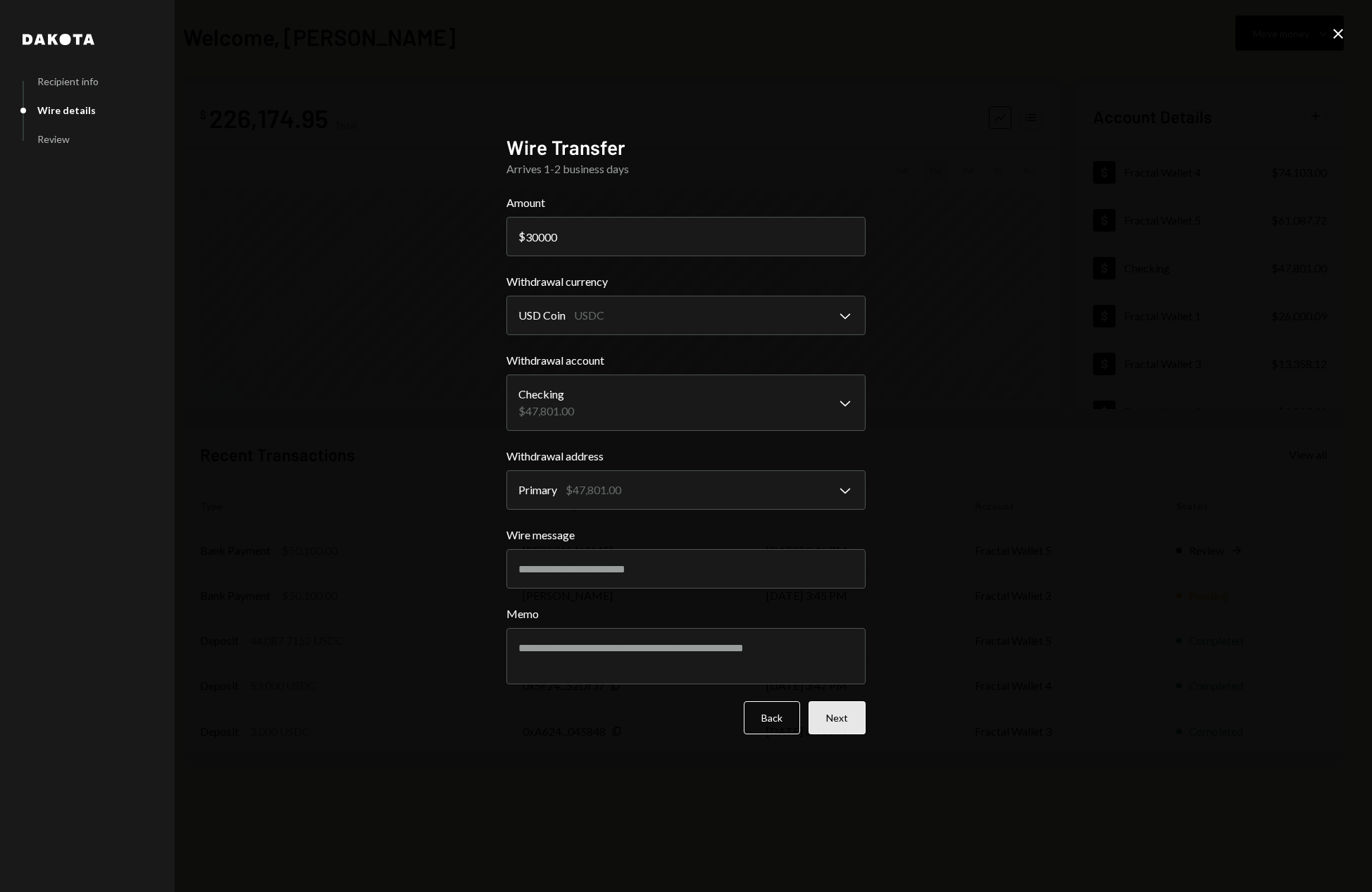
click at [836, 724] on button "Next" at bounding box center [837, 718] width 57 height 33
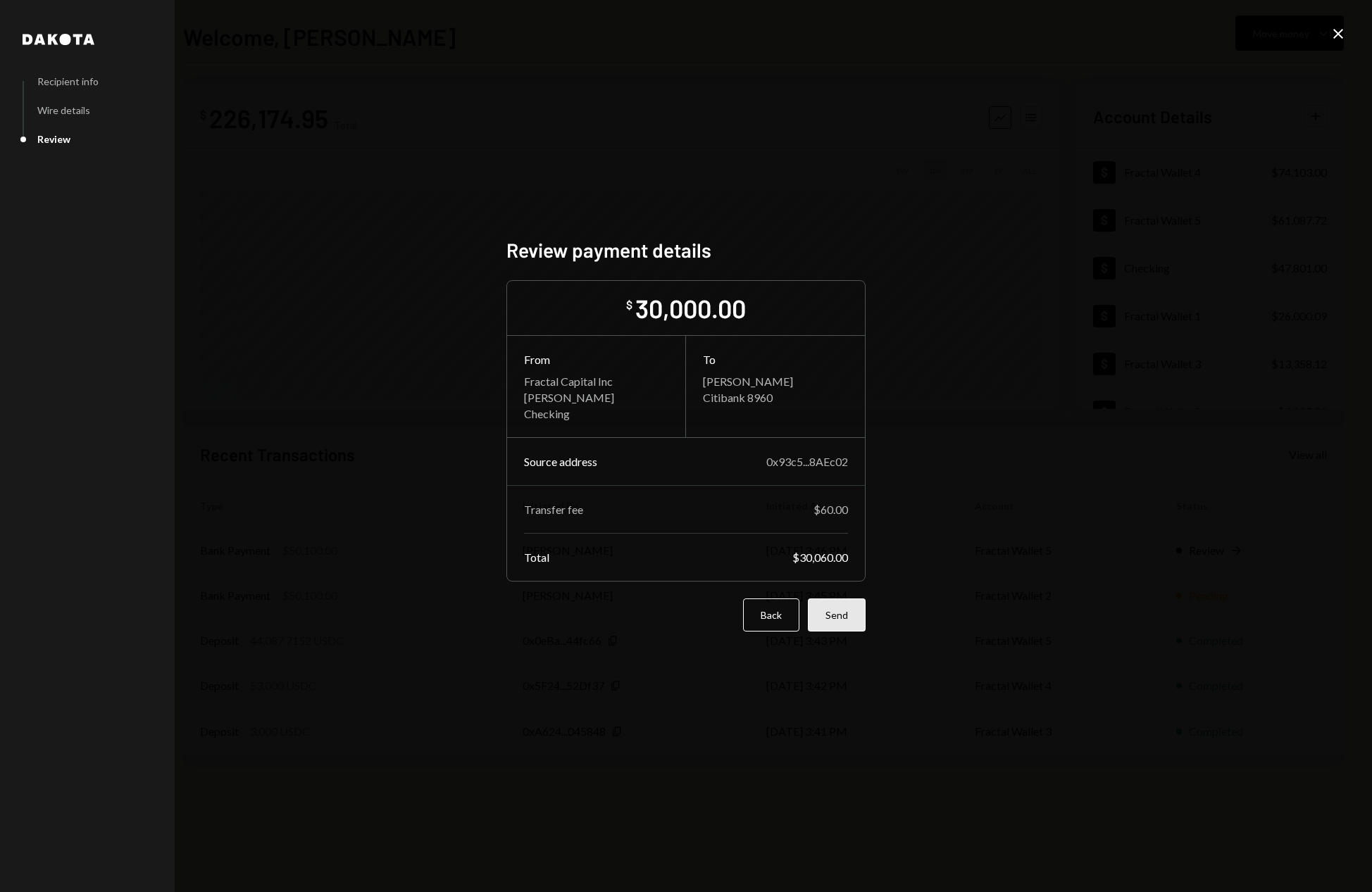
click at [847, 621] on button "Send" at bounding box center [836, 615] width 57 height 33
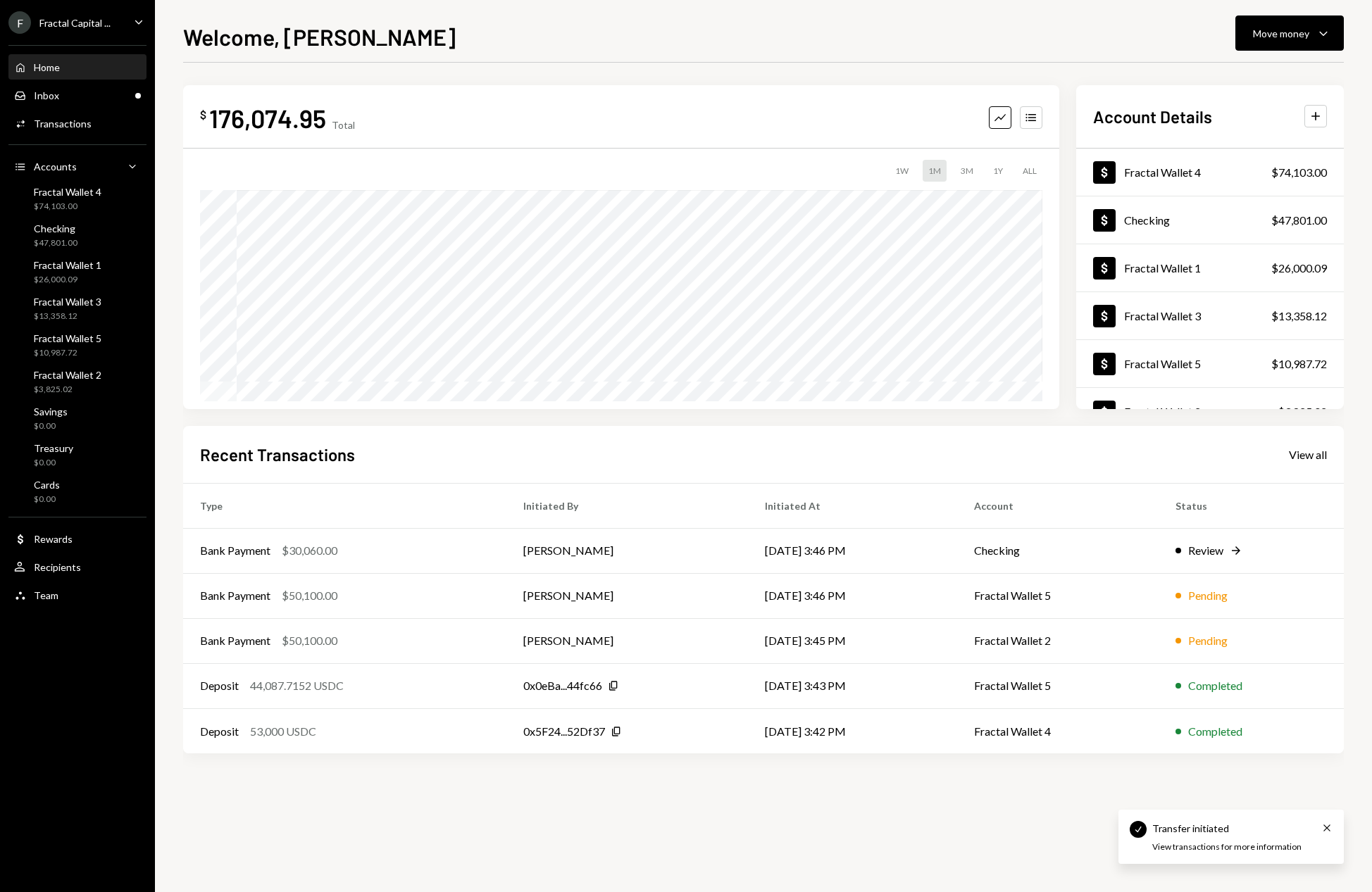
click at [909, 823] on div "$ 176,074.95 Total Graph Accounts 1W 1M 3M 1Y ALL Account Details Plus Dollar F…" at bounding box center [763, 477] width 1160 height 829
click at [791, 40] on div "Welcome, Omar Move money Caret Down" at bounding box center [763, 35] width 1160 height 31
click at [662, 50] on div "Welcome, [PERSON_NAME] Move money Caret Down" at bounding box center [763, 35] width 1160 height 31
click at [640, 822] on div "$ 146,014.95 Total Graph Accounts Account Details Plus Dollar Fractal Wallet 4 …" at bounding box center [763, 477] width 1160 height 829
click at [511, 818] on div "$ 146,014.95 Total Graph Accounts 1W 1M 3M 1Y ALL Account Details Plus Dollar F…" at bounding box center [763, 477] width 1160 height 829
